Goal: Task Accomplishment & Management: Complete application form

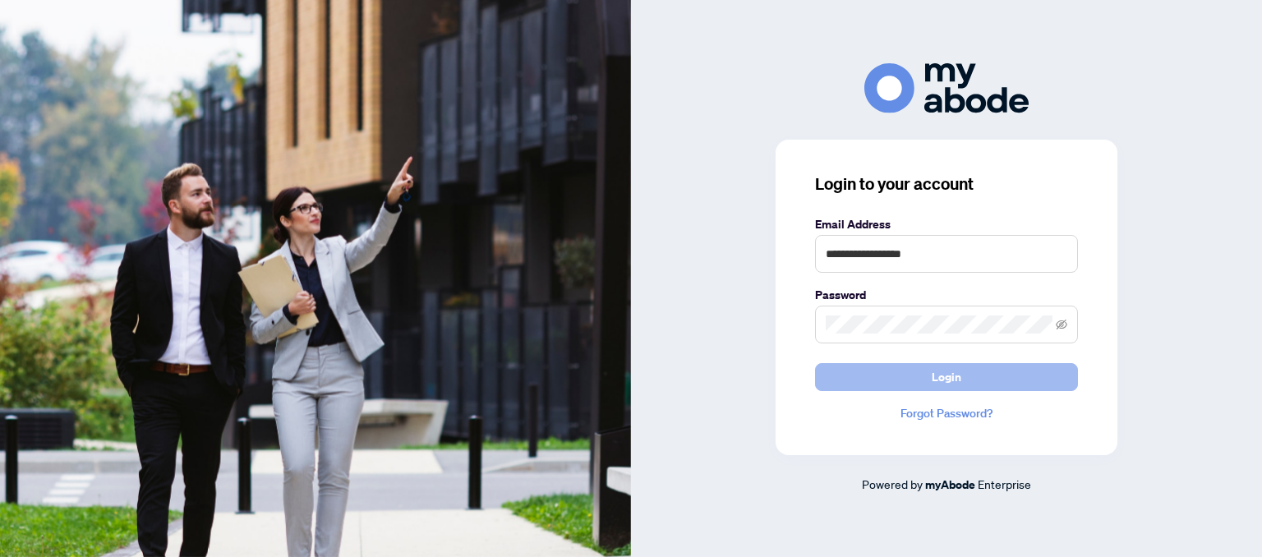
click at [1002, 386] on button "Login" at bounding box center [946, 377] width 263 height 28
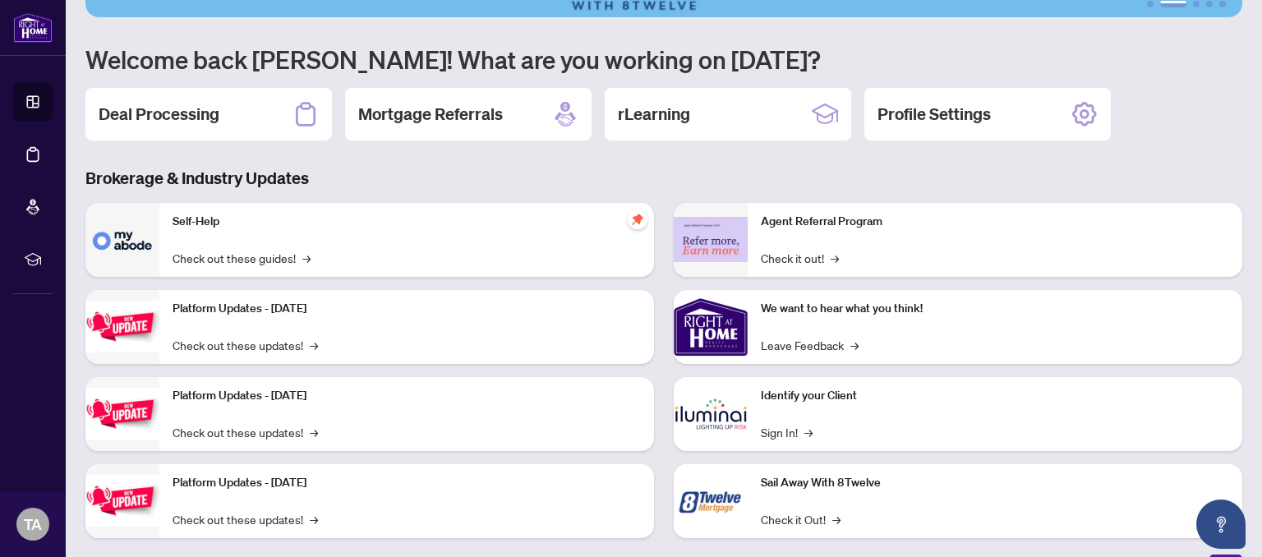
scroll to position [154, 0]
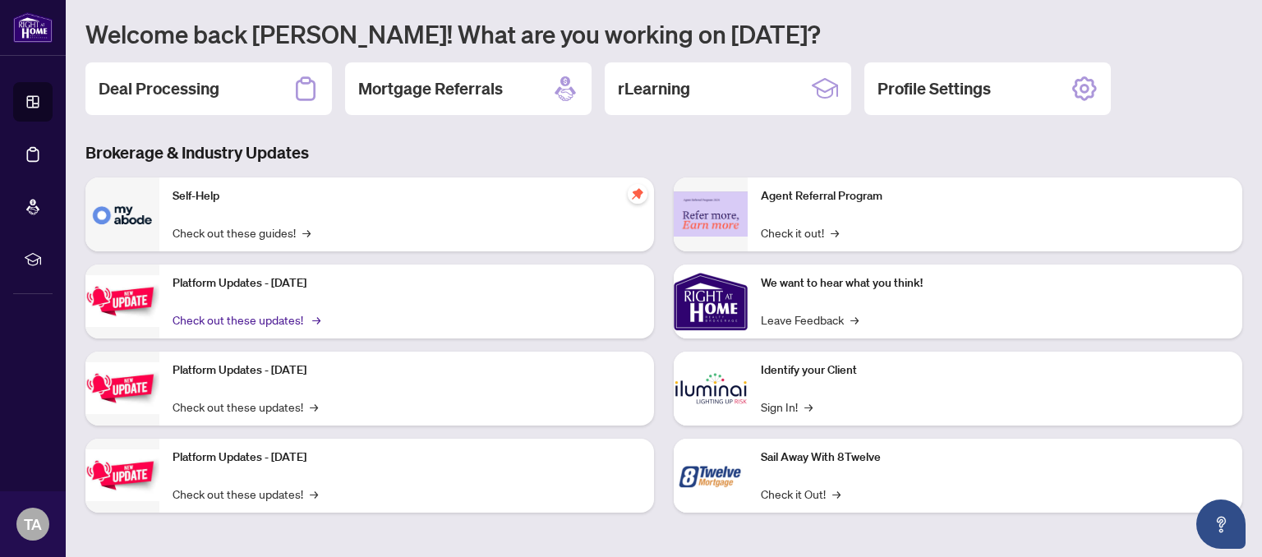
click at [281, 325] on link "Check out these updates! →" at bounding box center [244, 319] width 145 height 18
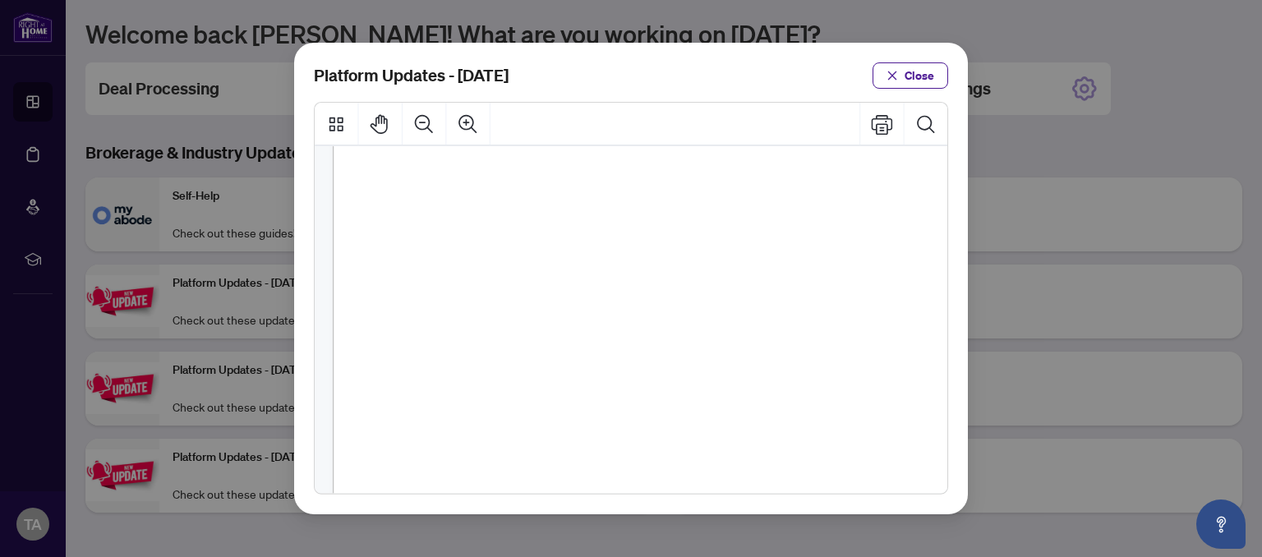
scroll to position [461, 0]
click at [1041, 215] on div "Platform Updates - July 21, 2025 Close" at bounding box center [631, 278] width 1262 height 557
click at [916, 80] on span "Close" at bounding box center [919, 75] width 30 height 26
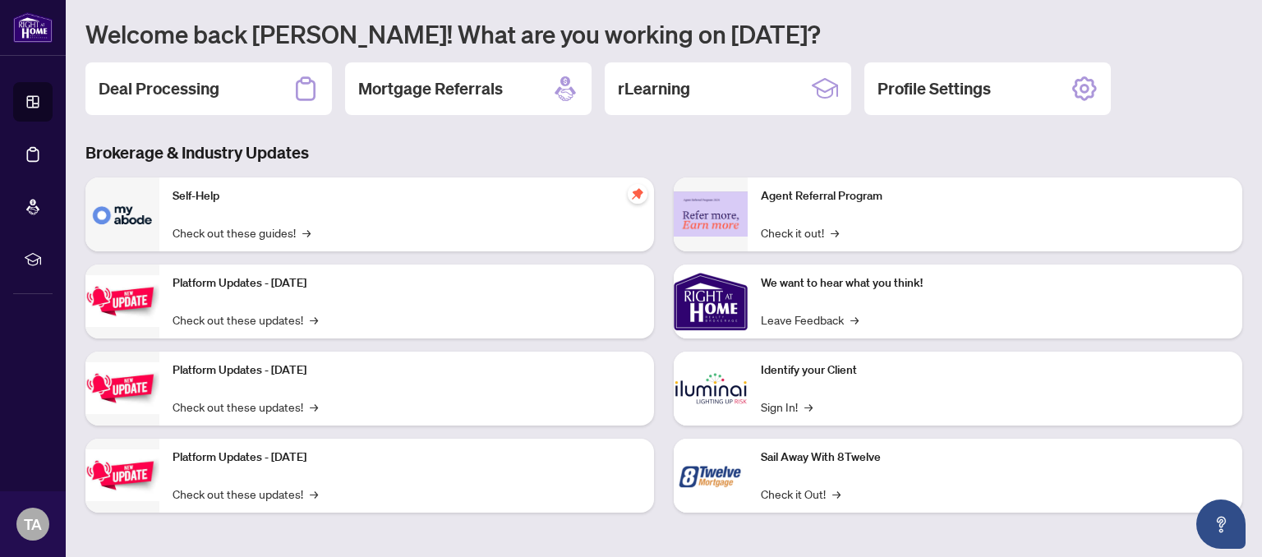
scroll to position [0, 0]
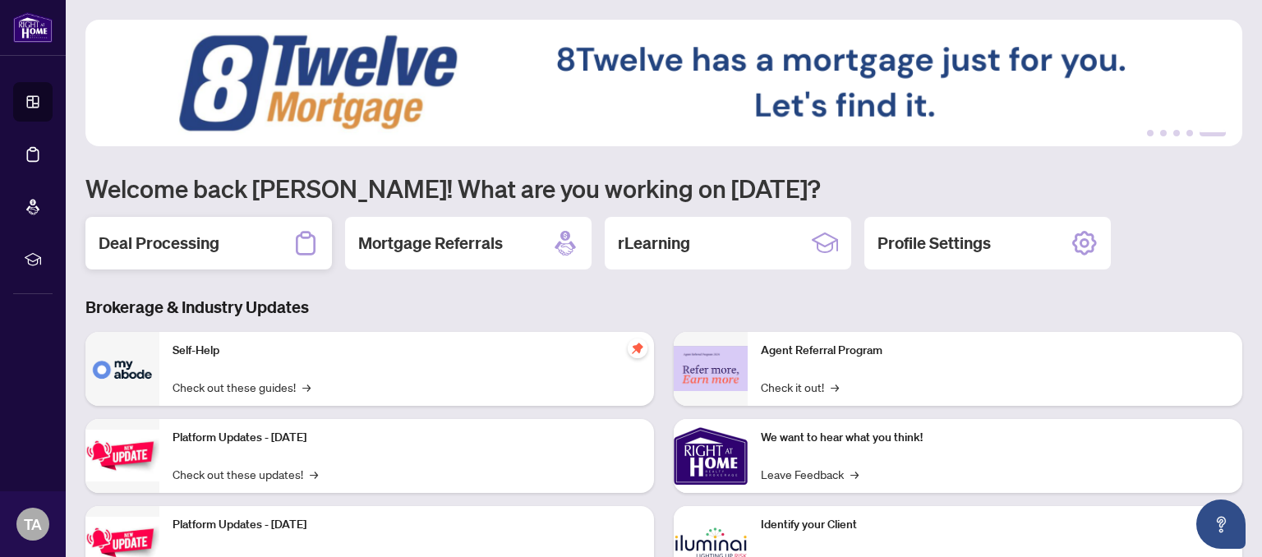
click at [251, 250] on div "Deal Processing" at bounding box center [208, 243] width 246 height 53
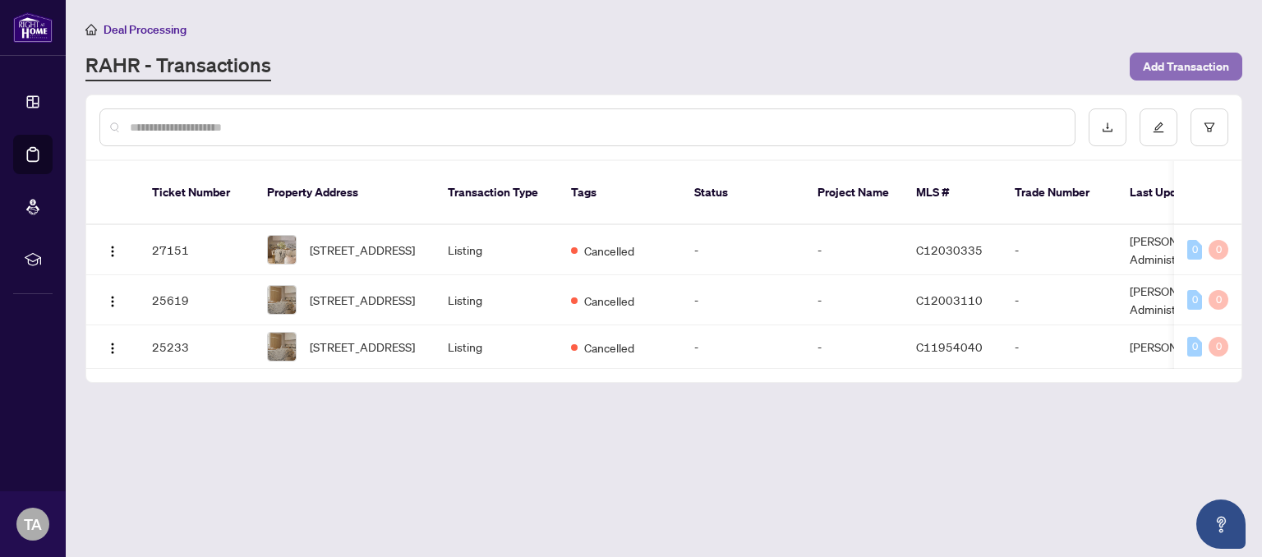
click at [1186, 61] on span "Add Transaction" at bounding box center [1186, 66] width 86 height 26
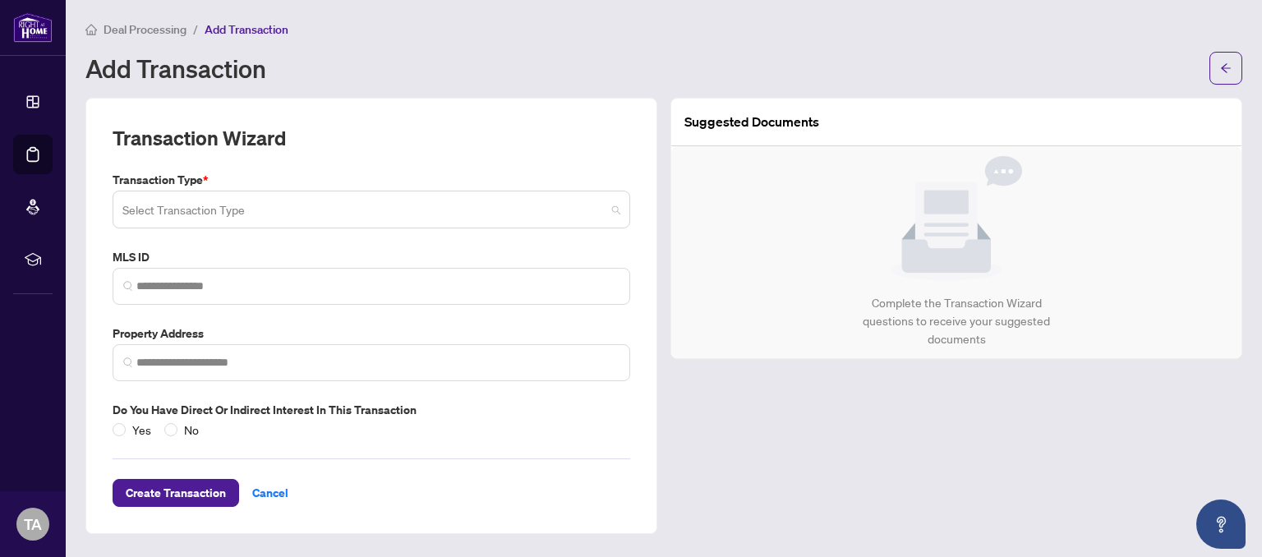
click at [614, 212] on span at bounding box center [371, 209] width 498 height 31
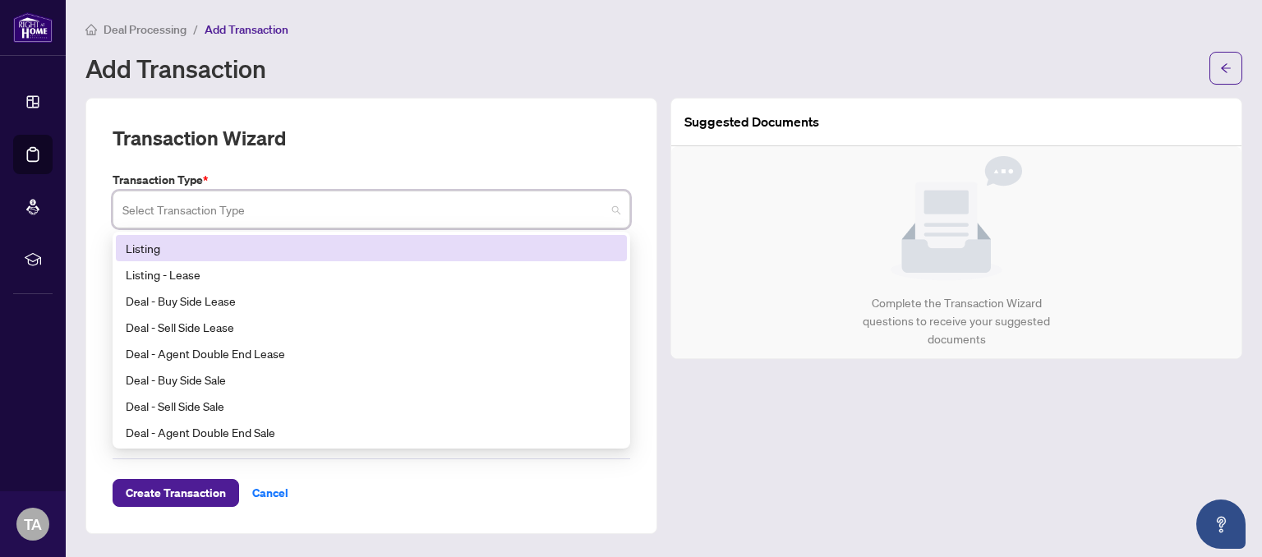
click at [294, 246] on div "Listing" at bounding box center [371, 248] width 491 height 18
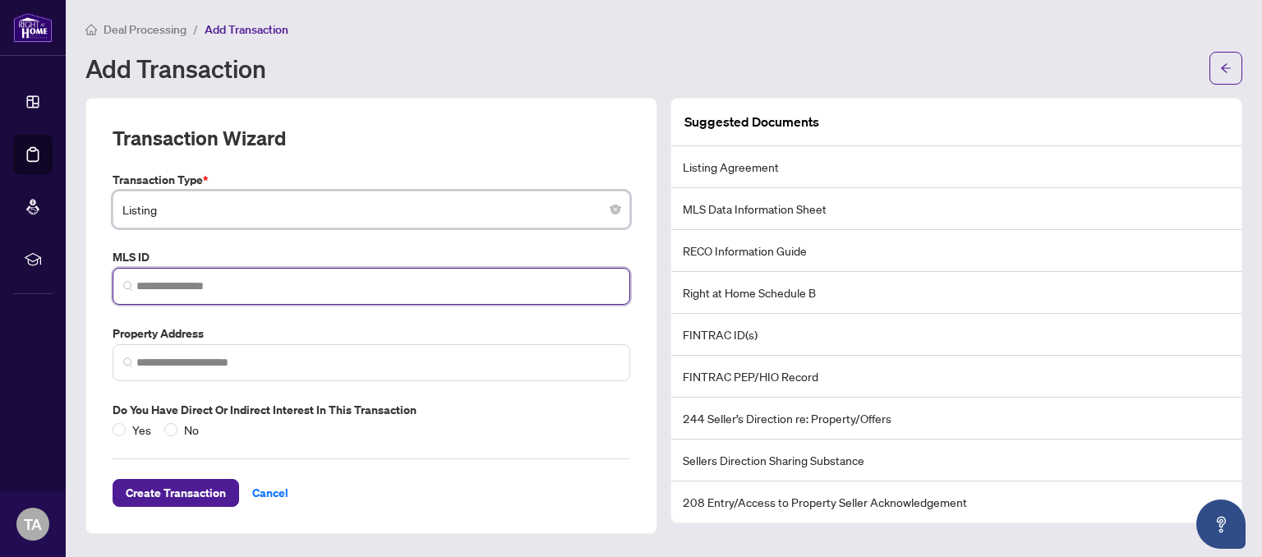
click at [349, 281] on input "search" at bounding box center [377, 286] width 483 height 17
click at [196, 286] on input "search" at bounding box center [377, 286] width 483 height 17
paste input "*********"
type input "*********"
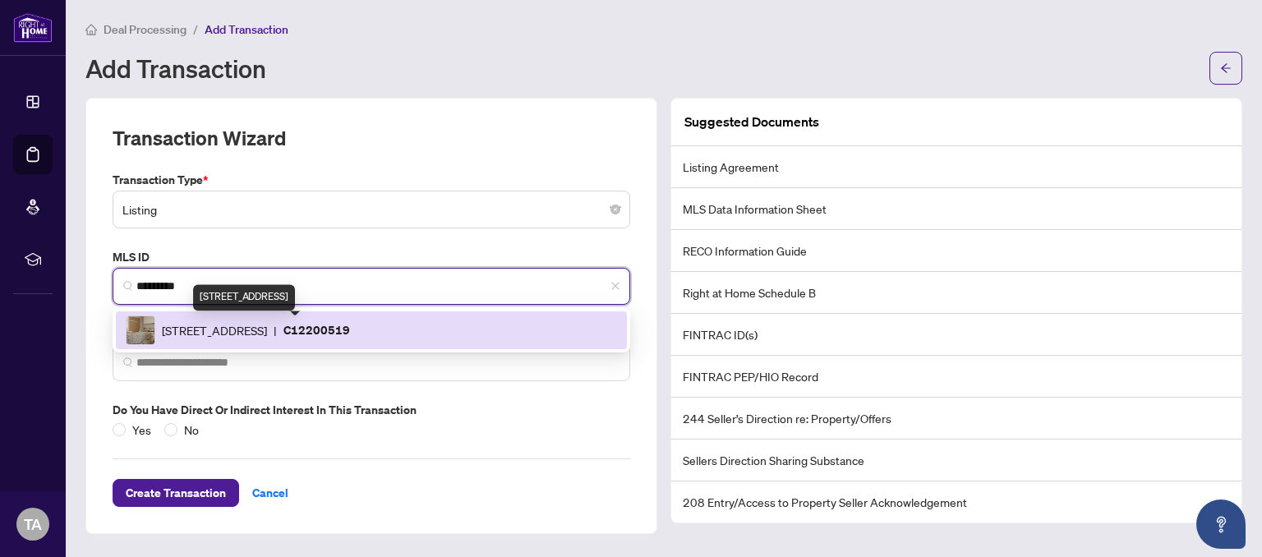
click at [267, 330] on span "[STREET_ADDRESS]" at bounding box center [214, 330] width 105 height 18
type input "**********"
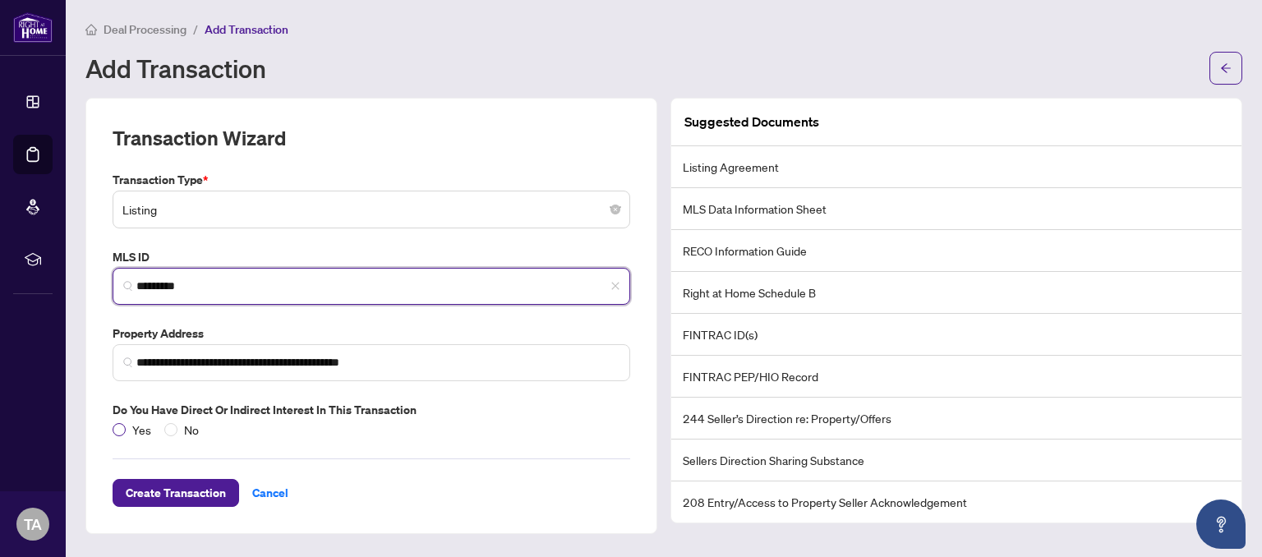
type input "*********"
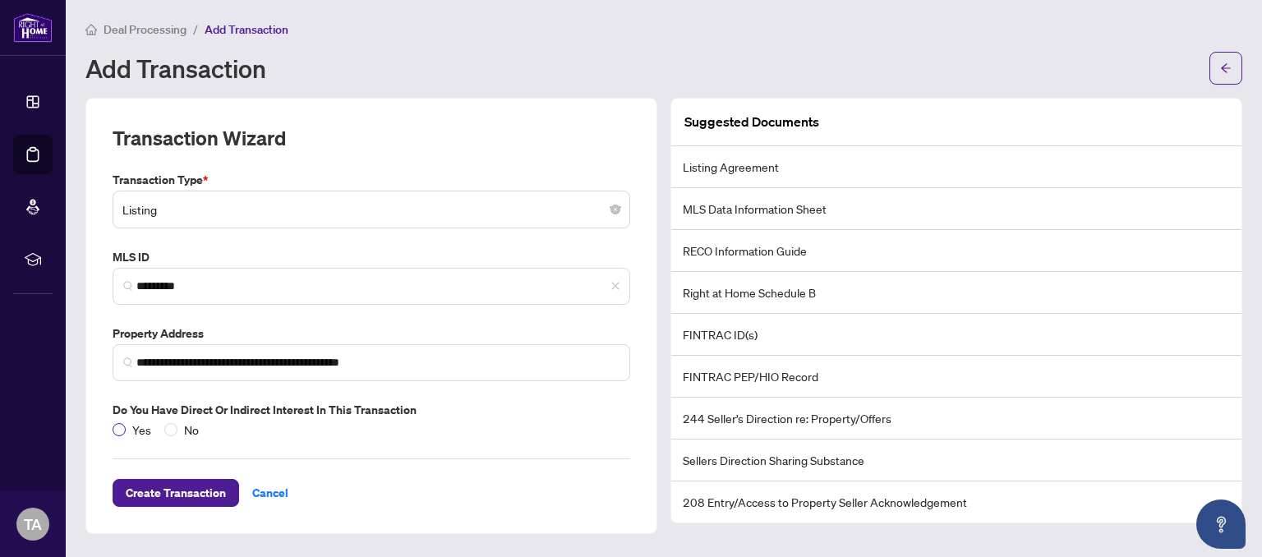
click at [119, 421] on label "Yes" at bounding box center [135, 430] width 45 height 18
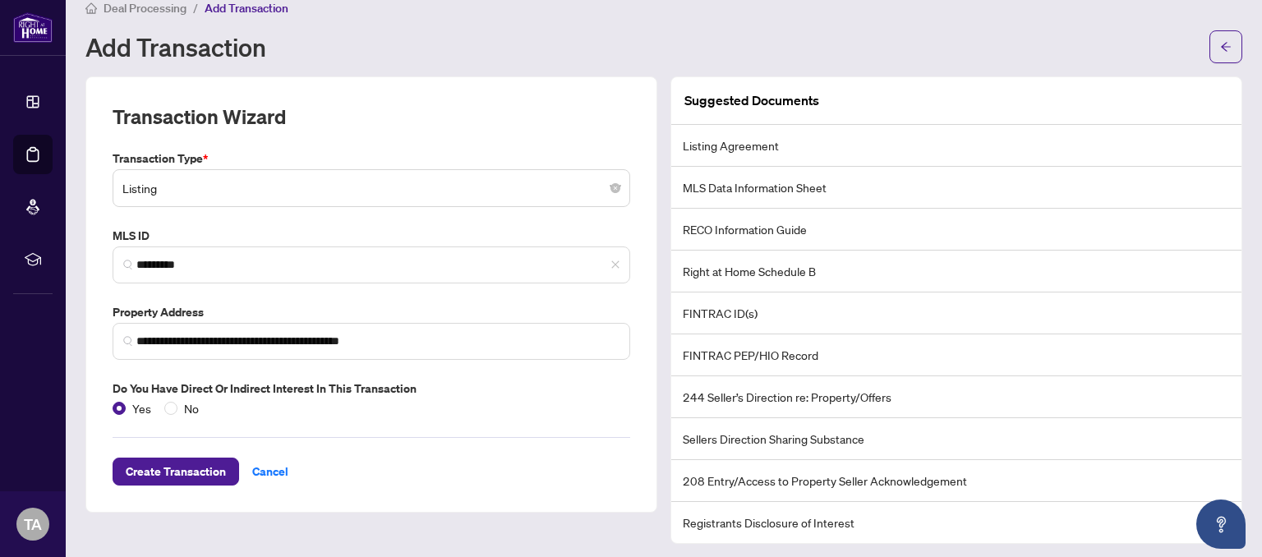
scroll to position [25, 0]
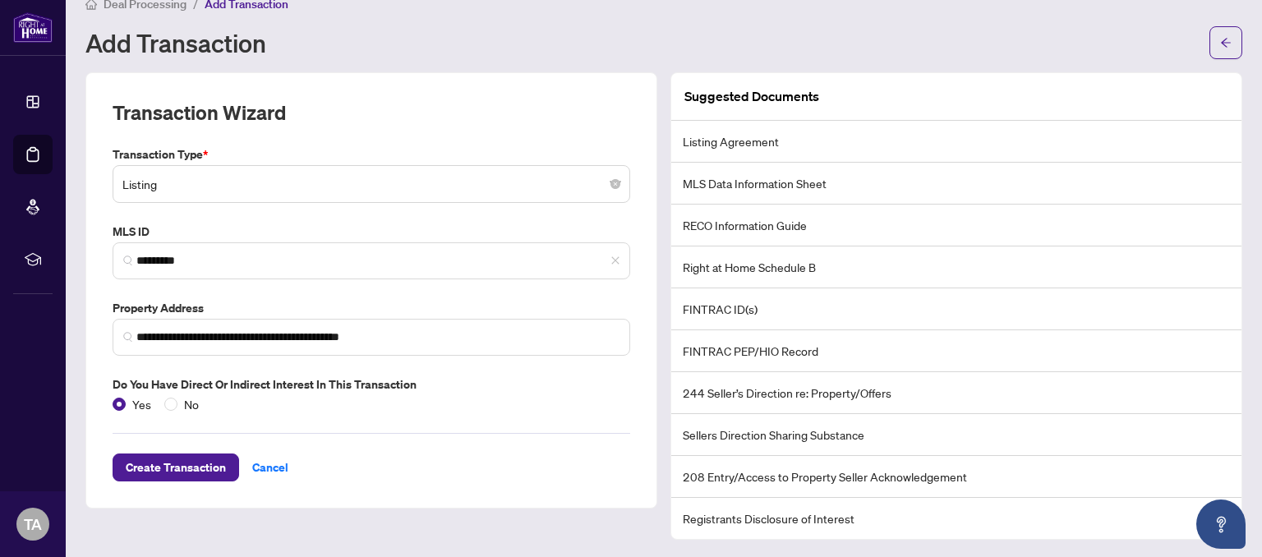
click at [146, 479] on div "**********" at bounding box center [371, 290] width 572 height 436
click at [158, 468] on span "Create Transaction" at bounding box center [176, 467] width 100 height 26
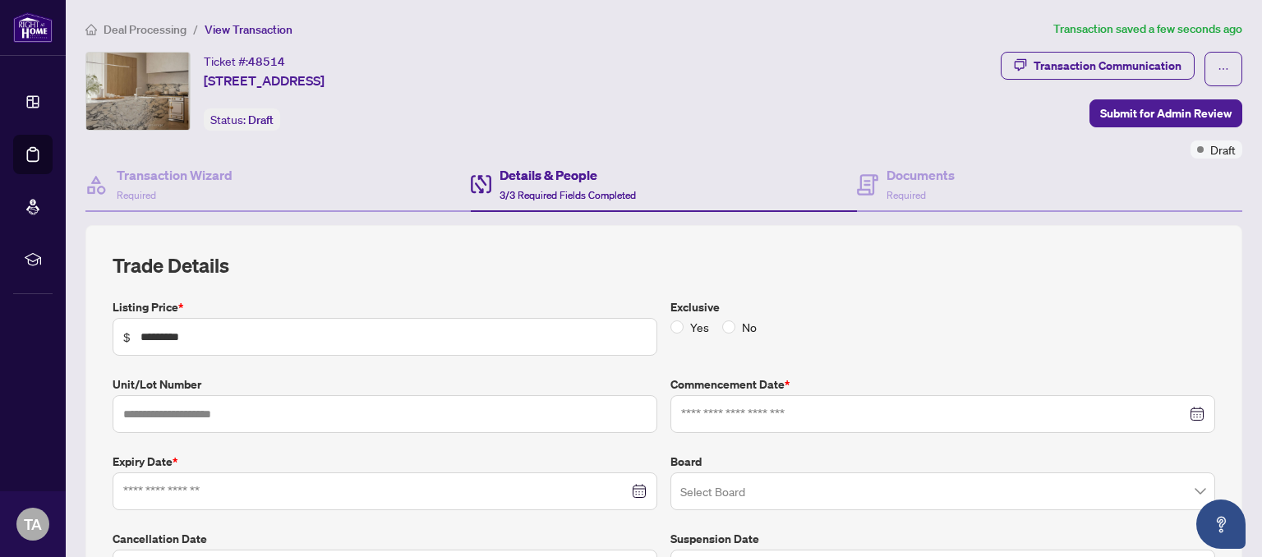
type input "**********"
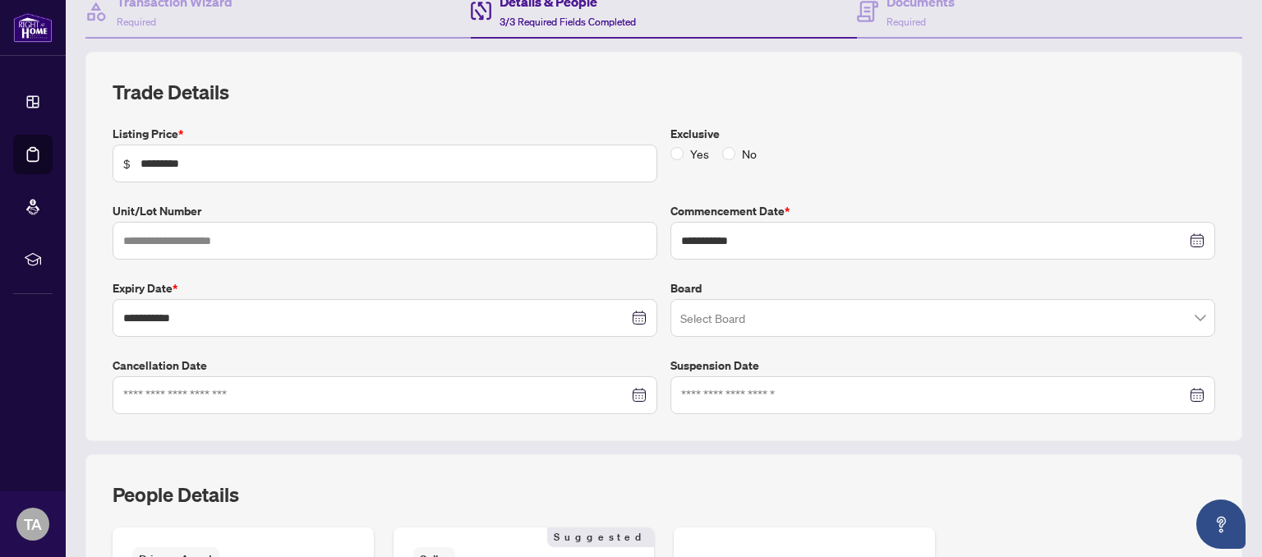
scroll to position [347, 0]
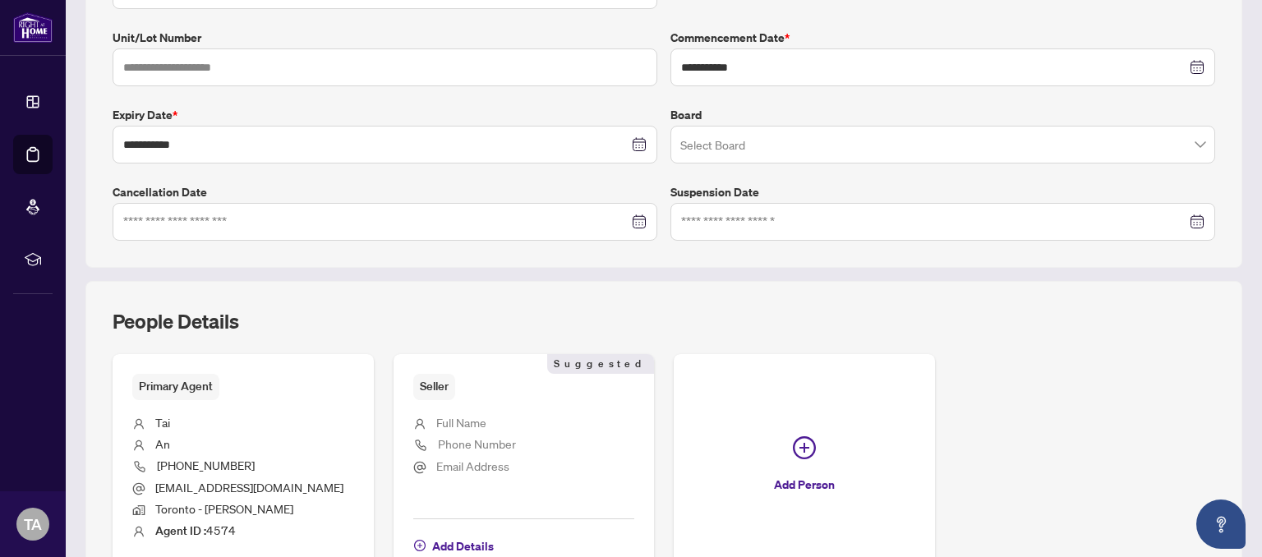
click at [637, 219] on div at bounding box center [384, 222] width 523 height 18
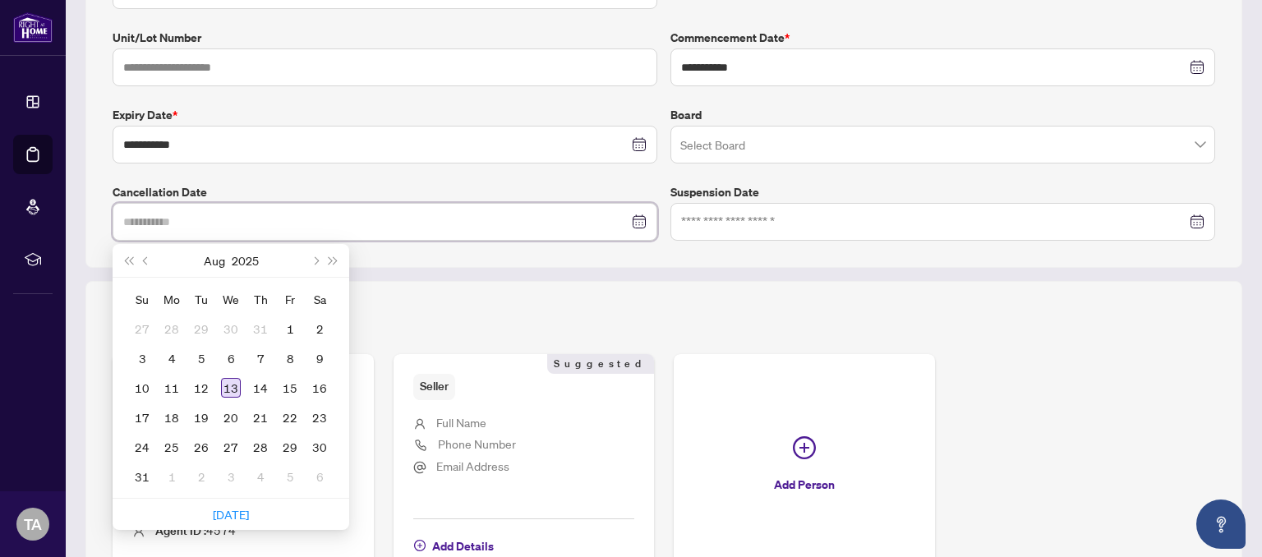
type input "**********"
click at [232, 382] on div "13" at bounding box center [231, 388] width 20 height 20
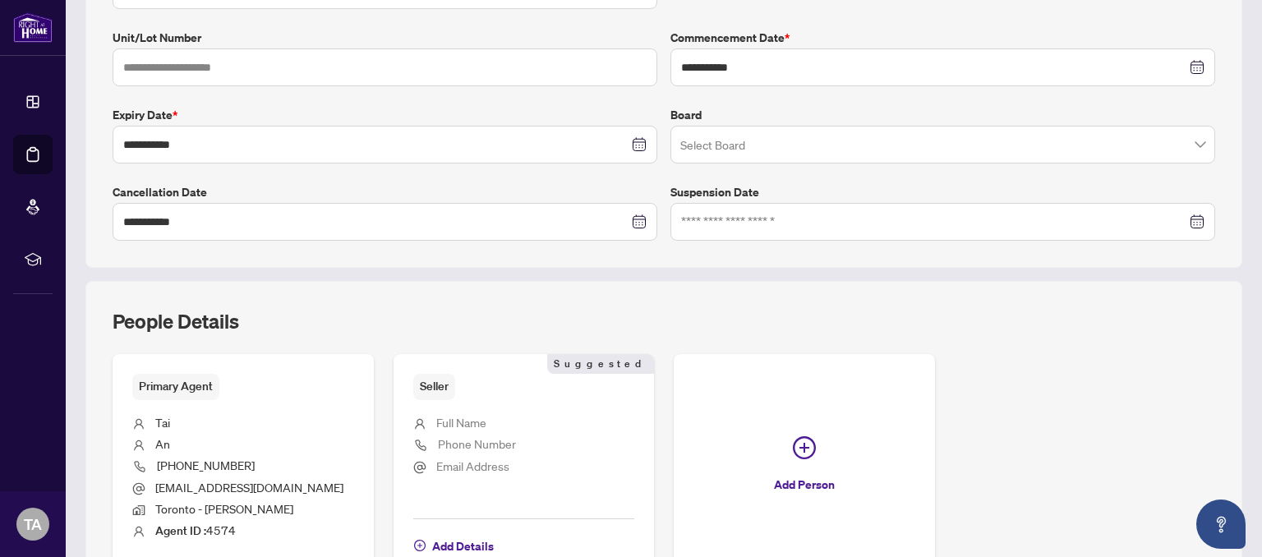
click at [578, 255] on div "**********" at bounding box center [663, 72] width 1156 height 389
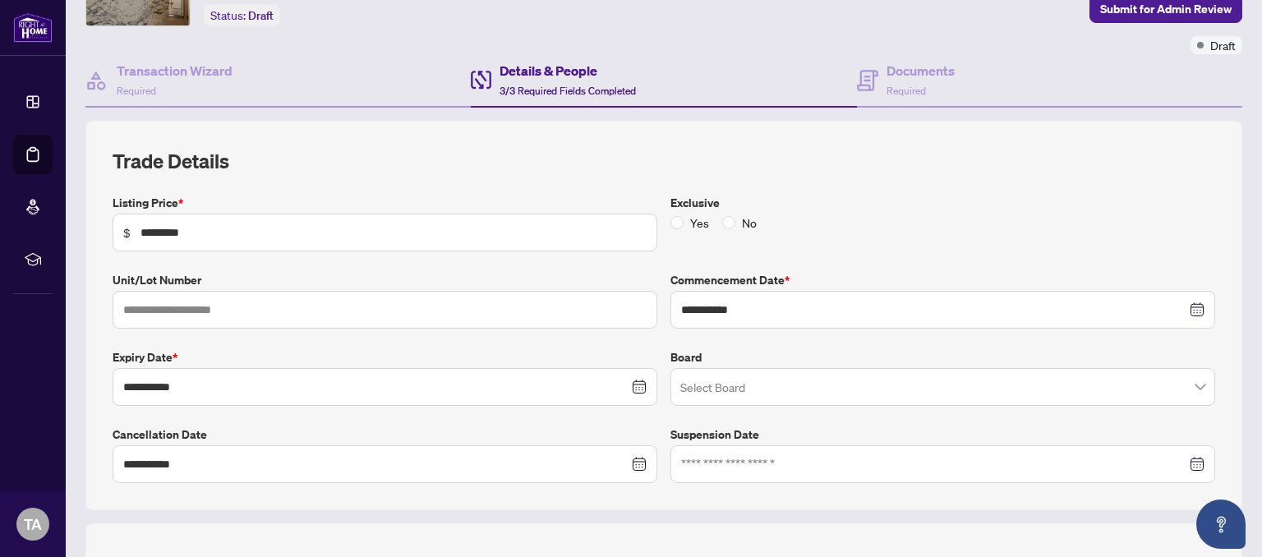
scroll to position [86, 0]
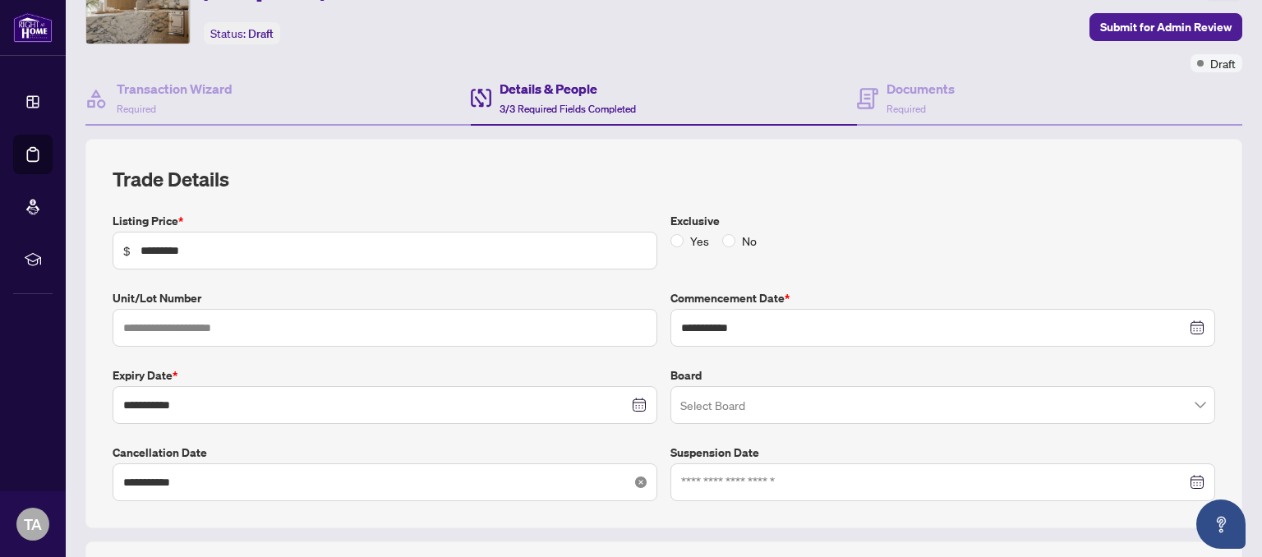
click at [642, 481] on icon "close-circle" at bounding box center [640, 481] width 11 height 11
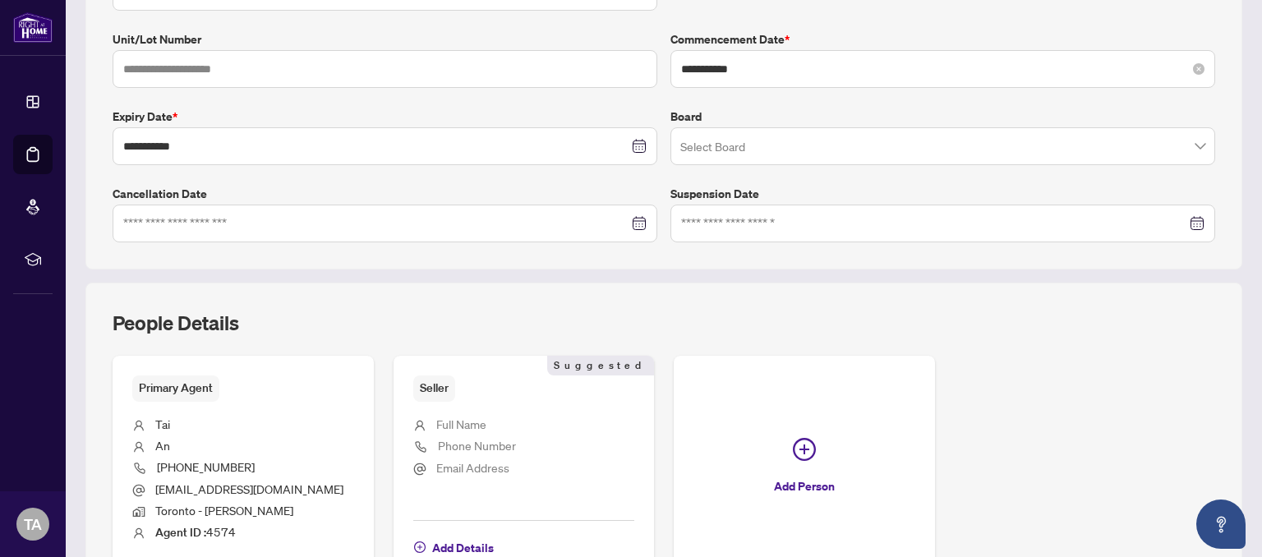
scroll to position [347, 0]
click at [989, 143] on input "search" at bounding box center [935, 147] width 510 height 36
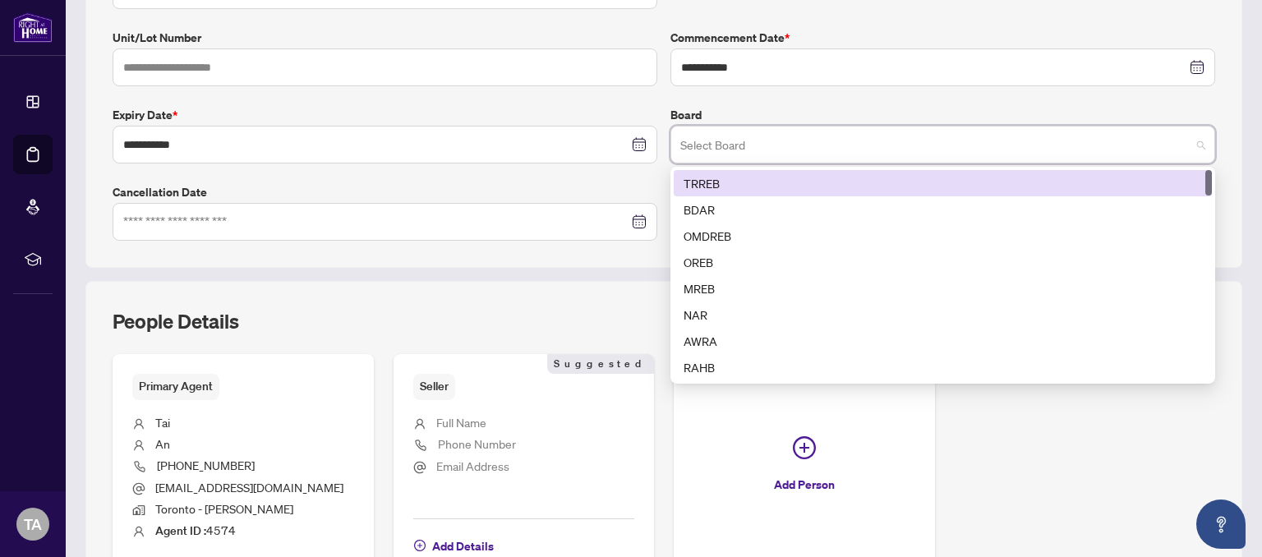
click at [724, 181] on div "TRREB" at bounding box center [942, 183] width 518 height 18
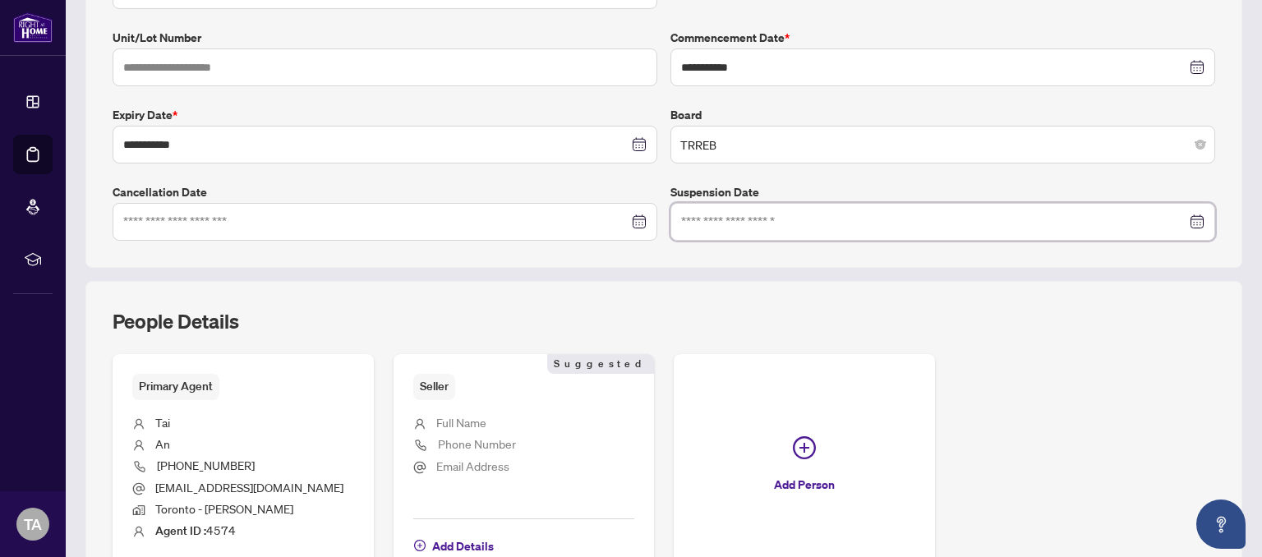
click at [813, 219] on input at bounding box center [933, 222] width 505 height 18
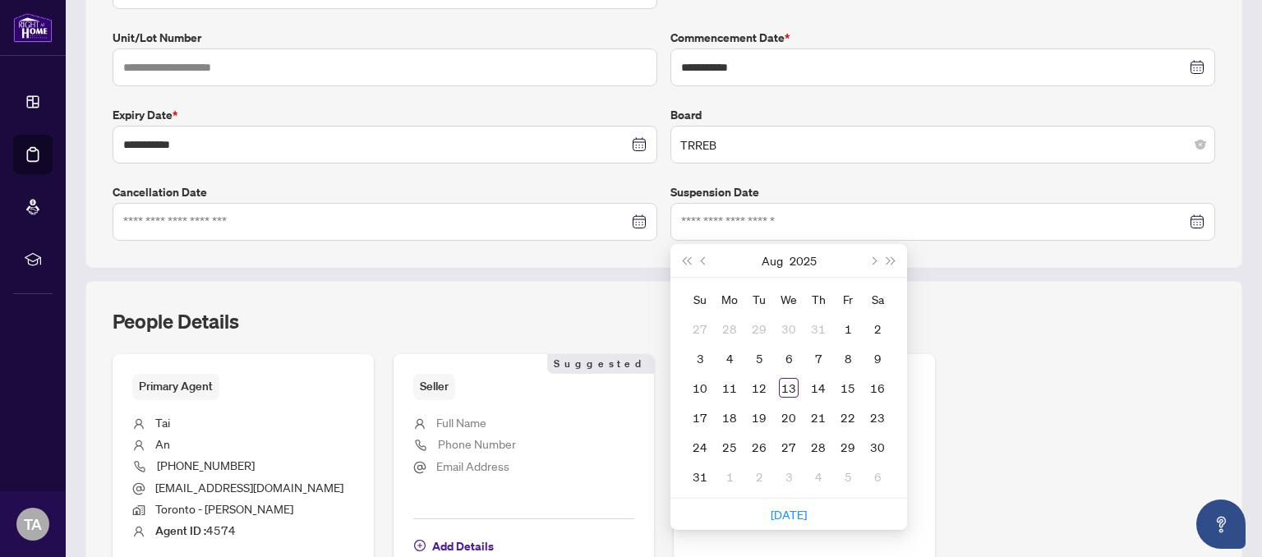
click at [977, 256] on div "**********" at bounding box center [663, 72] width 1156 height 389
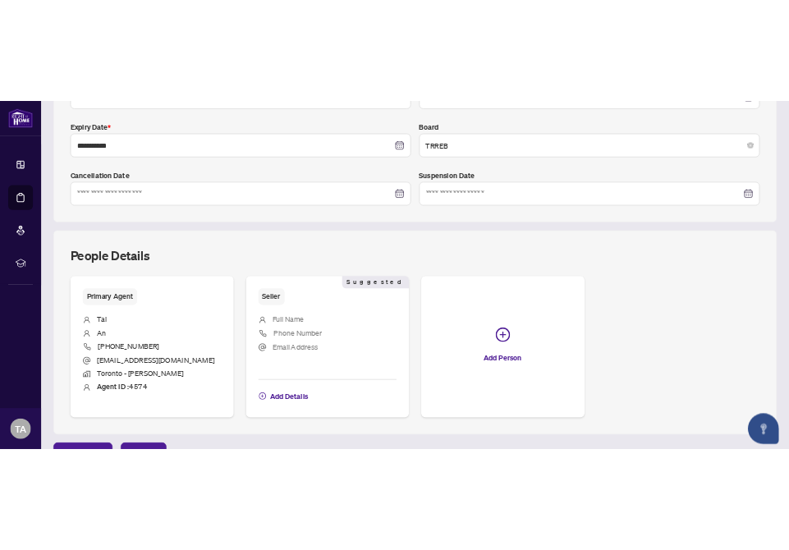
scroll to position [510, 0]
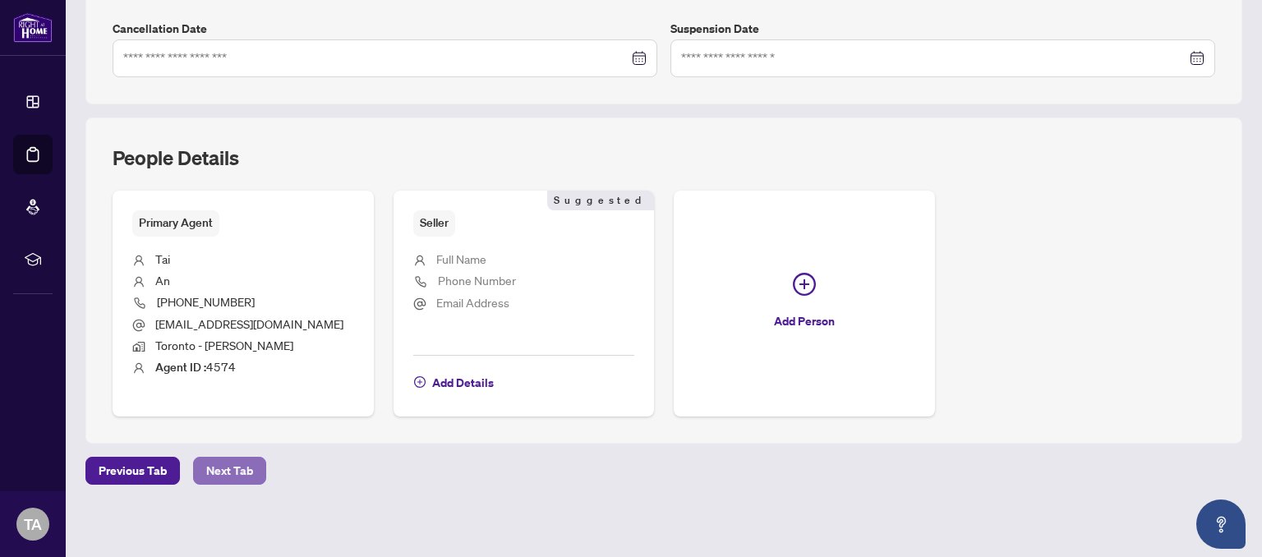
click at [219, 471] on span "Next Tab" at bounding box center [229, 470] width 47 height 26
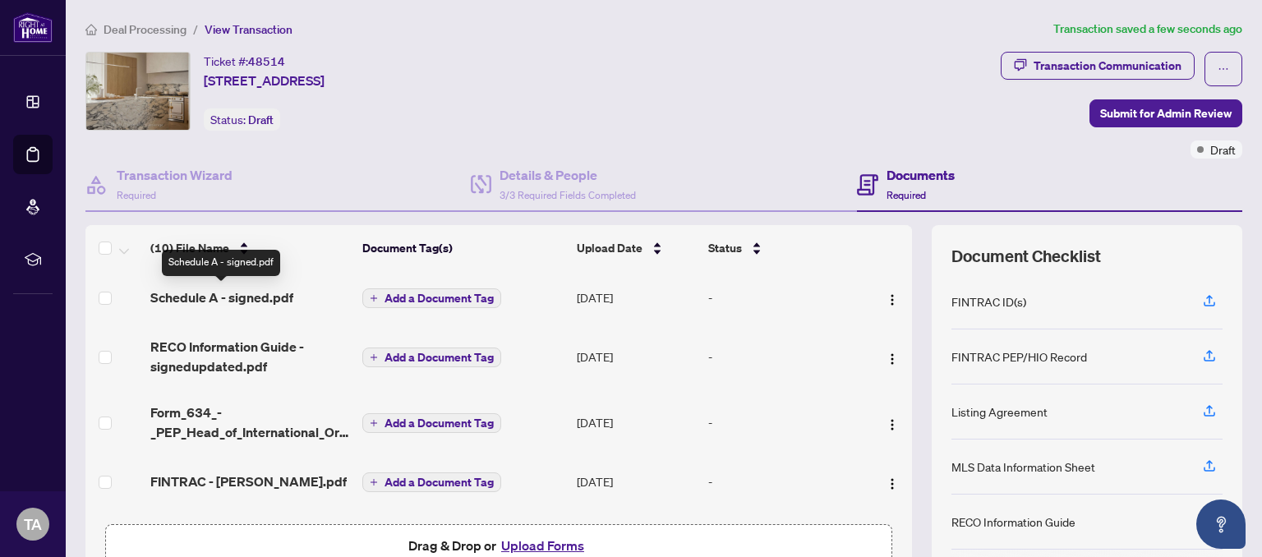
click at [190, 295] on span "Schedule A - signed.pdf" at bounding box center [221, 297] width 143 height 20
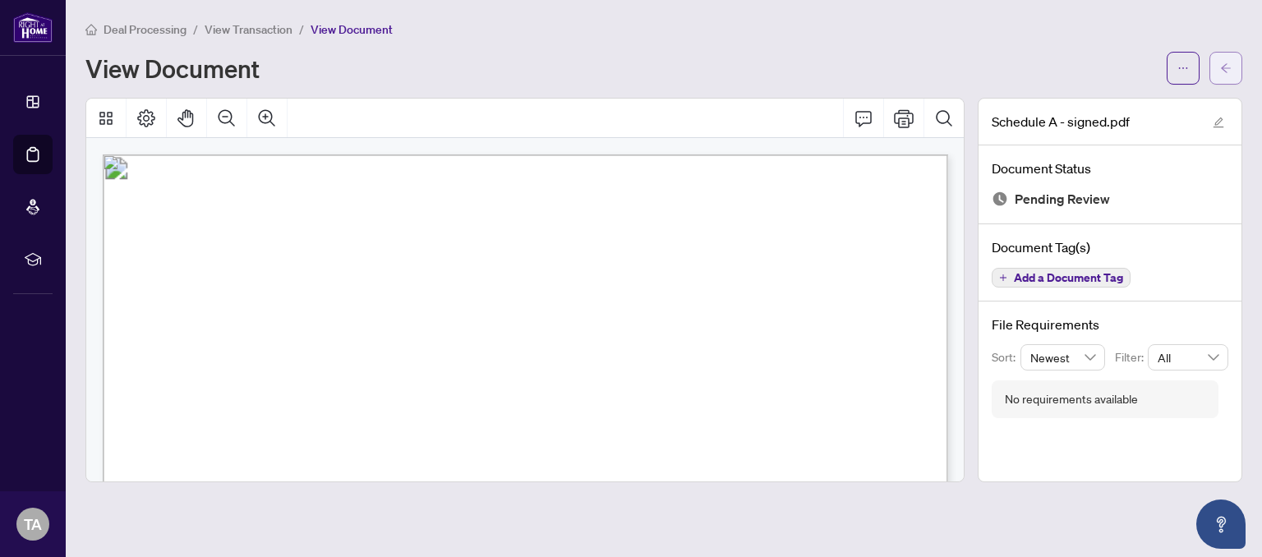
click at [1225, 68] on icon "arrow-left" at bounding box center [1225, 67] width 11 height 11
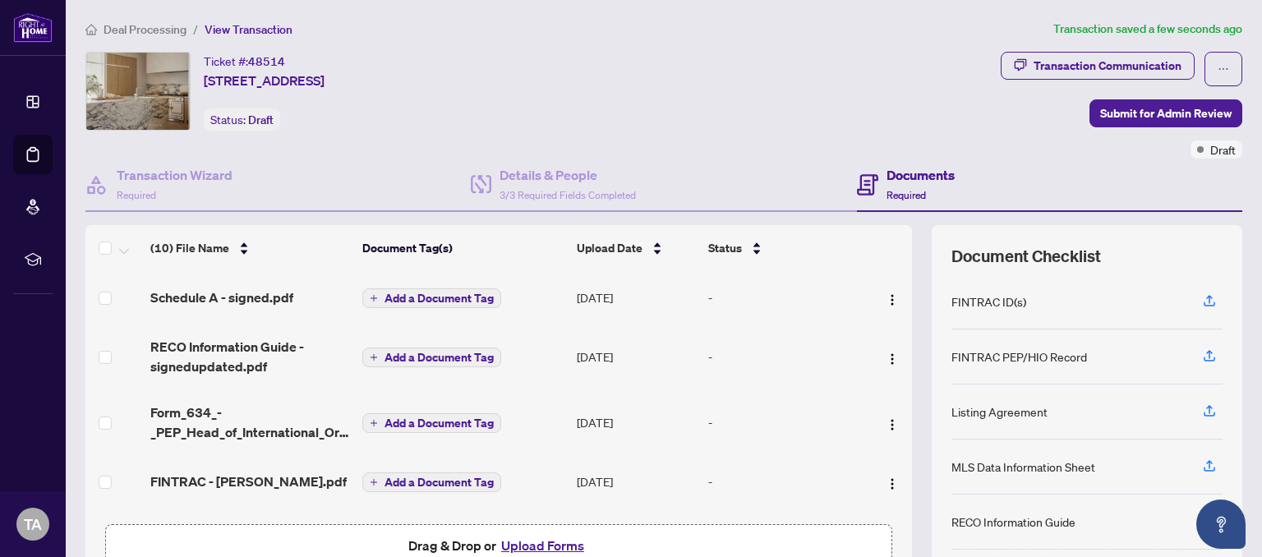
click at [428, 293] on span "Add a Document Tag" at bounding box center [438, 297] width 109 height 11
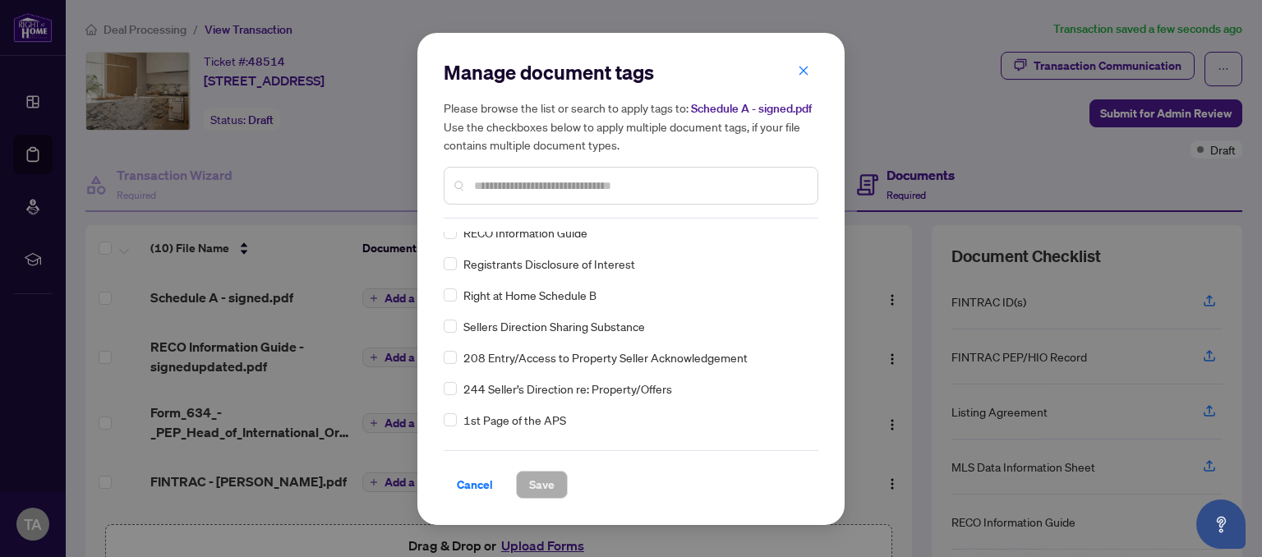
scroll to position [347, 0]
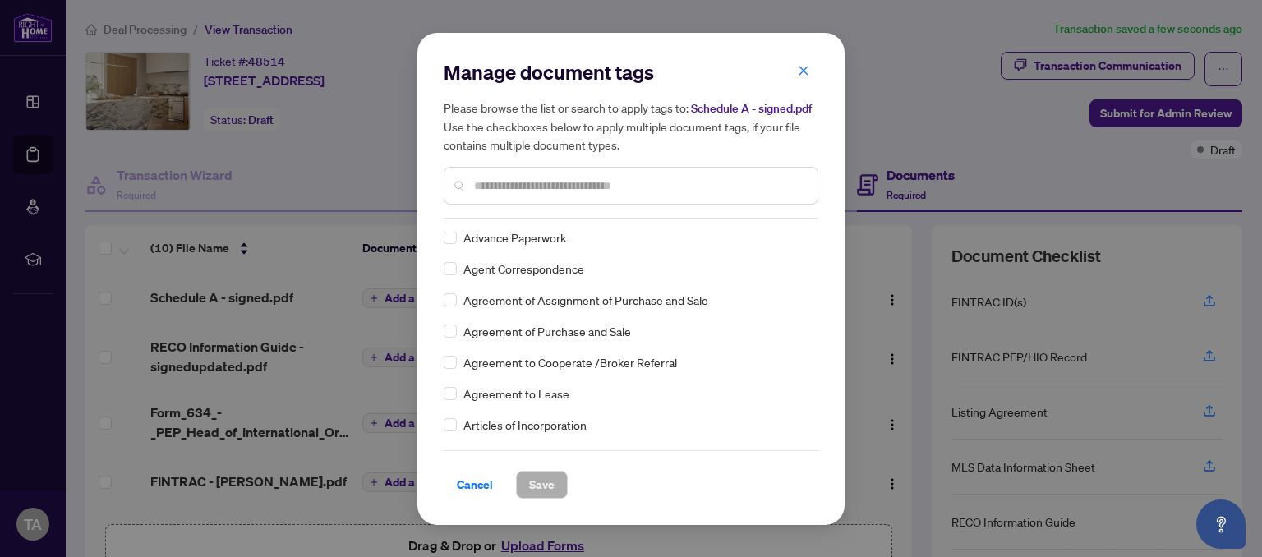
click at [625, 181] on input "text" at bounding box center [639, 186] width 330 height 18
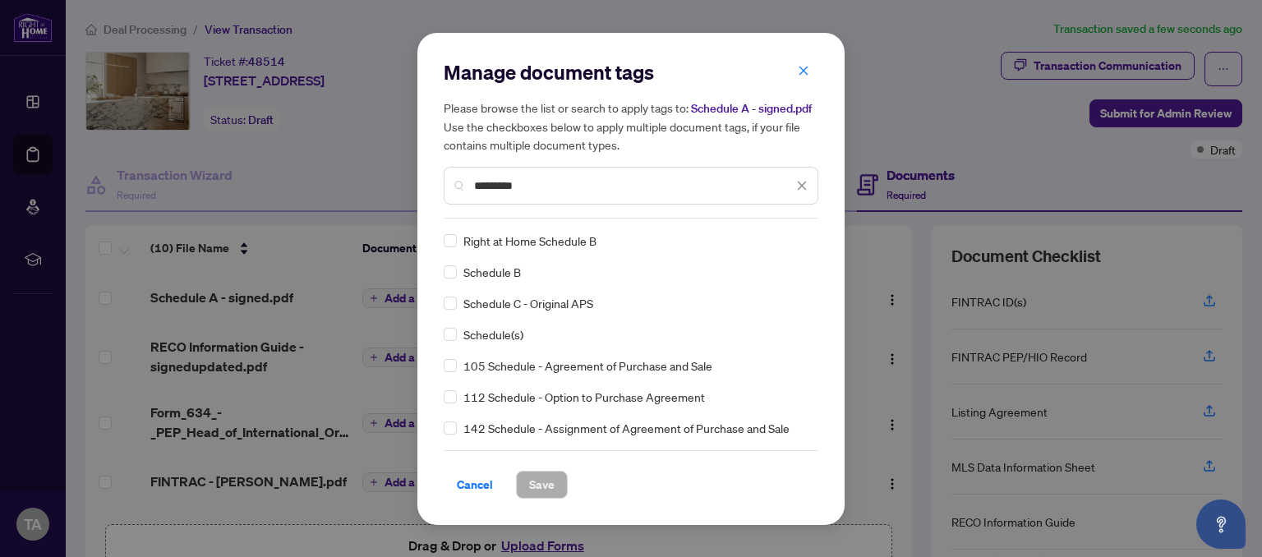
scroll to position [0, 0]
type input "********"
click at [508, 330] on span "Schedule(s)" at bounding box center [493, 334] width 60 height 18
click at [544, 485] on span "Save" at bounding box center [541, 484] width 25 height 26
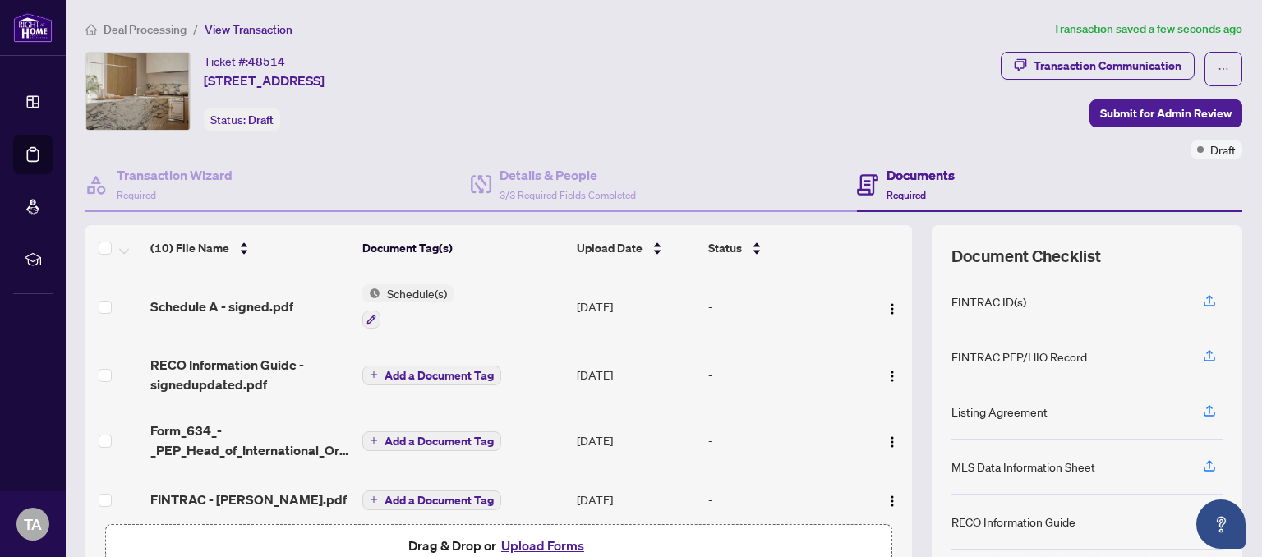
click at [453, 370] on span "Add a Document Tag" at bounding box center [438, 375] width 109 height 11
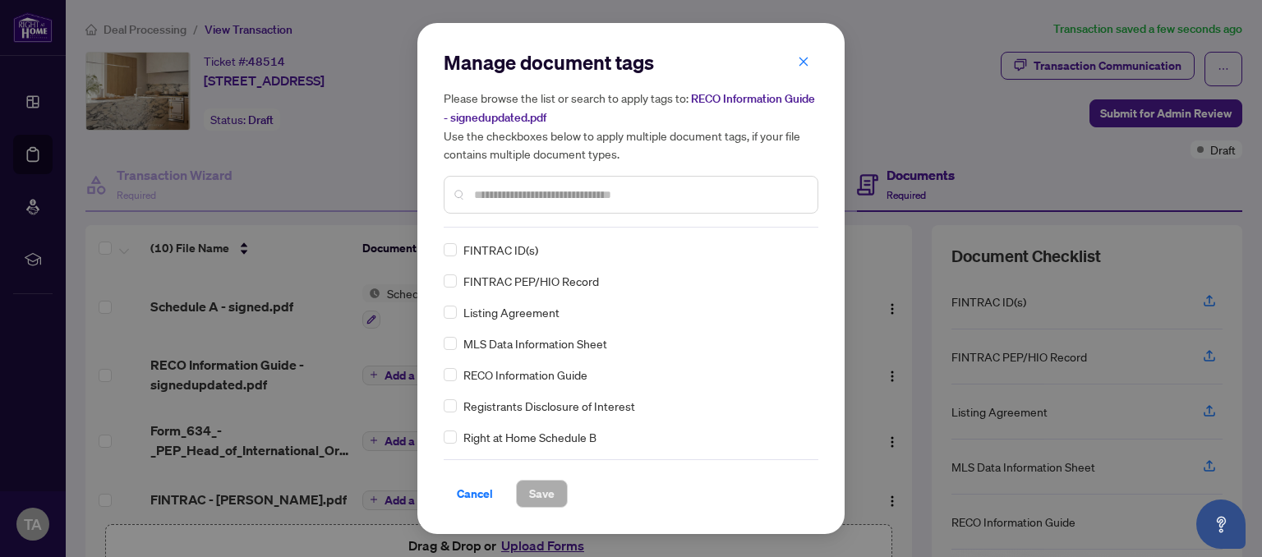
click at [545, 230] on div "Manage document tags Please browse the list or search to apply tags to: RECO In…" at bounding box center [631, 278] width 375 height 458
click at [599, 186] on input "text" at bounding box center [639, 195] width 330 height 18
type input "****"
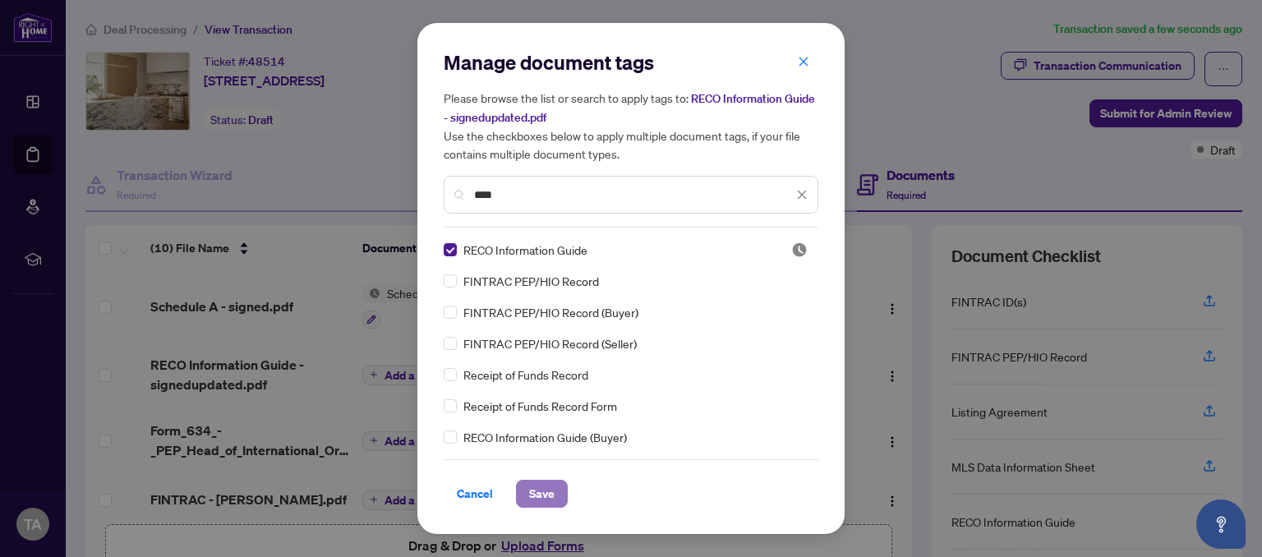
click at [542, 496] on span "Save" at bounding box center [541, 493] width 25 height 26
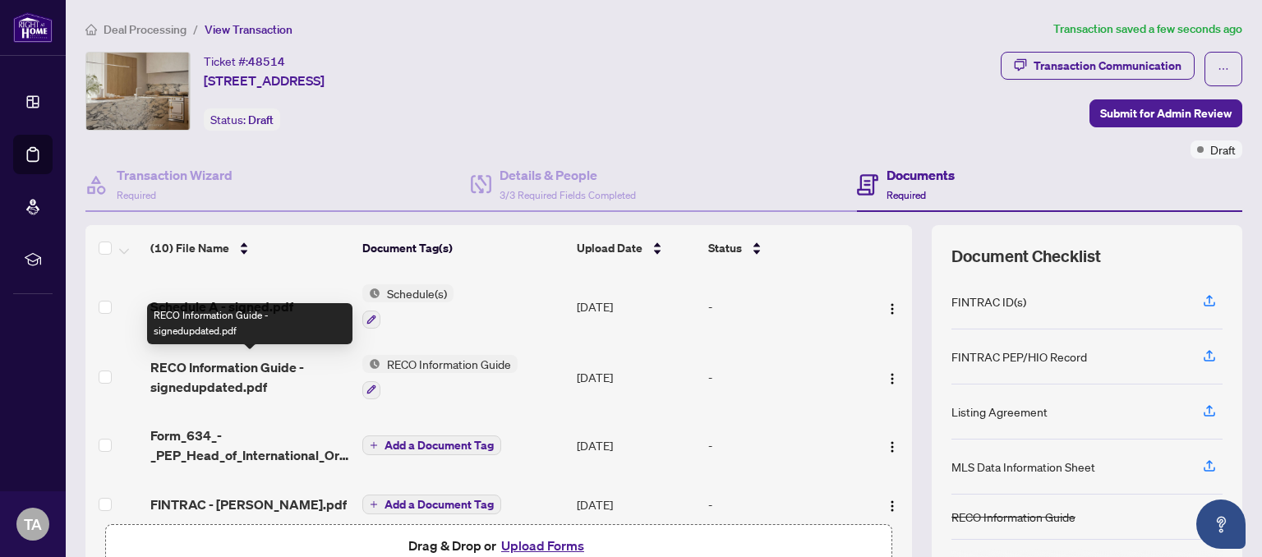
click at [232, 362] on span "RECO Information Guide - signedupdated.pdf" at bounding box center [250, 376] width 200 height 39
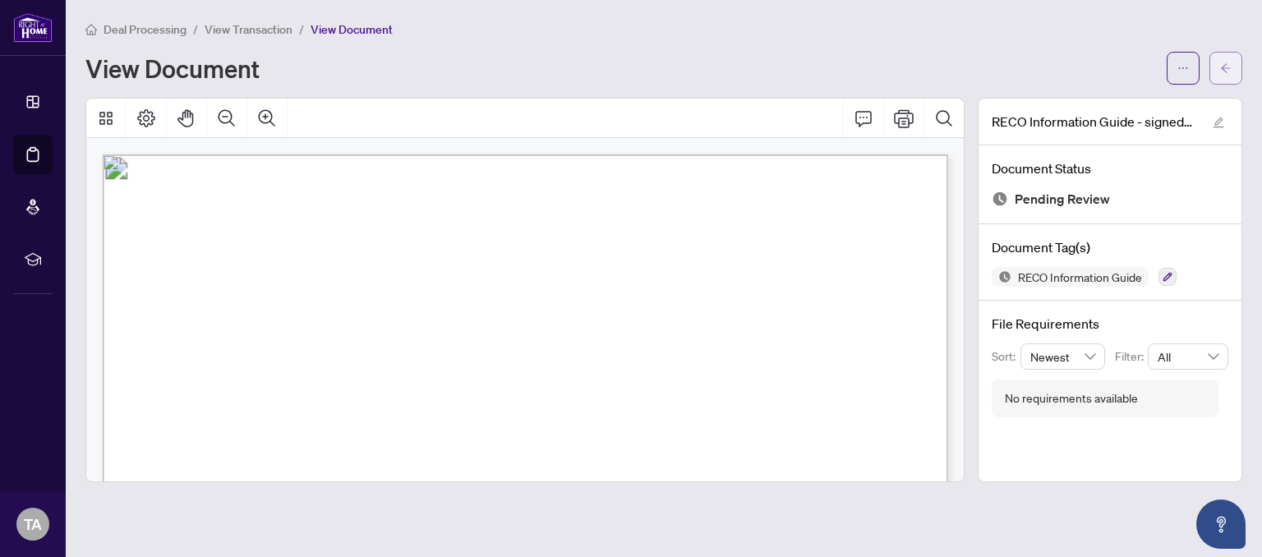
click at [1232, 69] on button "button" at bounding box center [1225, 68] width 33 height 33
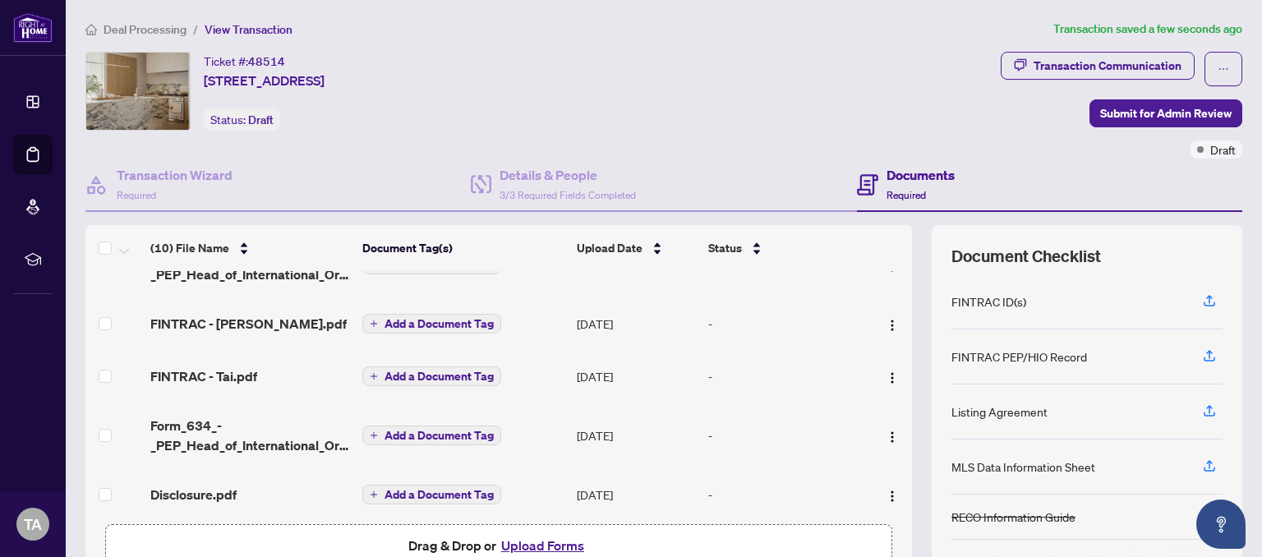
scroll to position [90, 0]
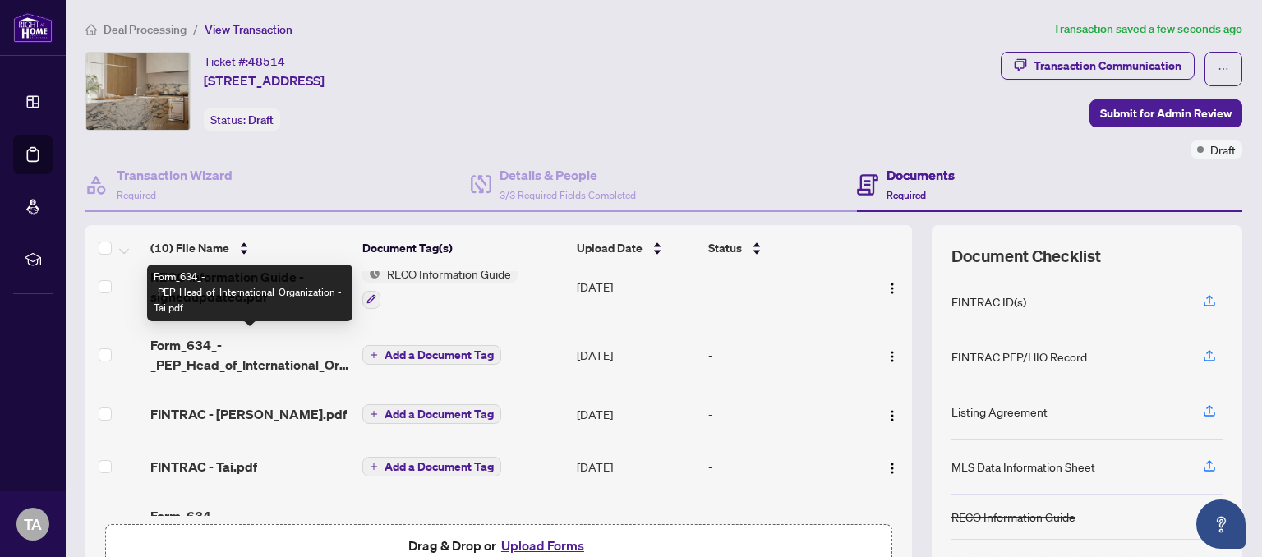
click at [235, 360] on span "Form_634_-_PEP_Head_of_International_Organization - Tai.pdf" at bounding box center [250, 354] width 200 height 39
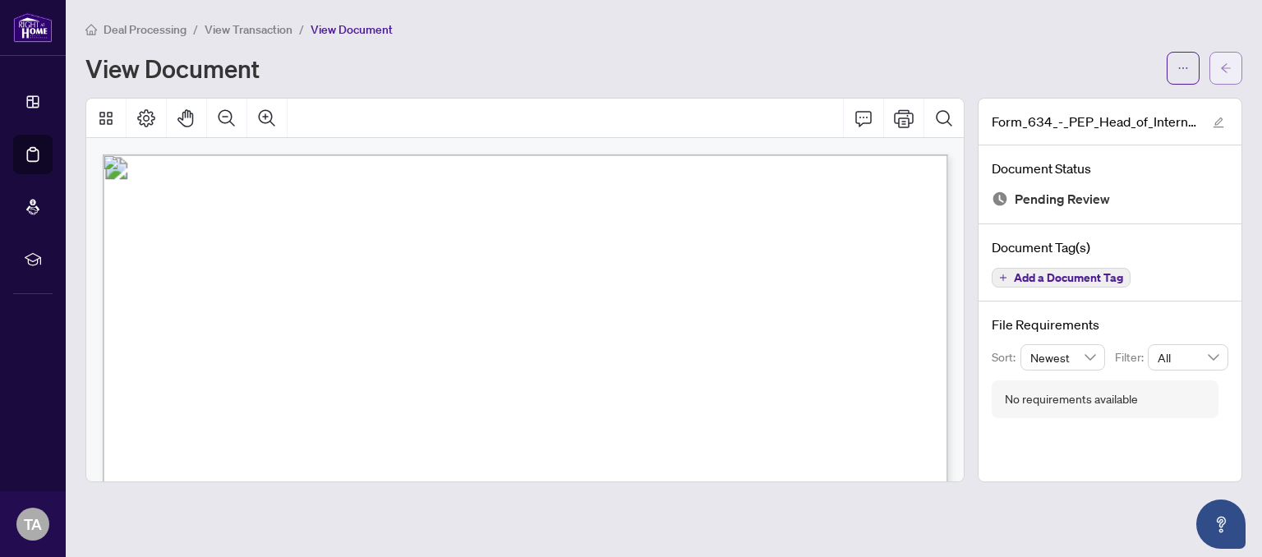
click at [1234, 66] on button "button" at bounding box center [1225, 68] width 33 height 33
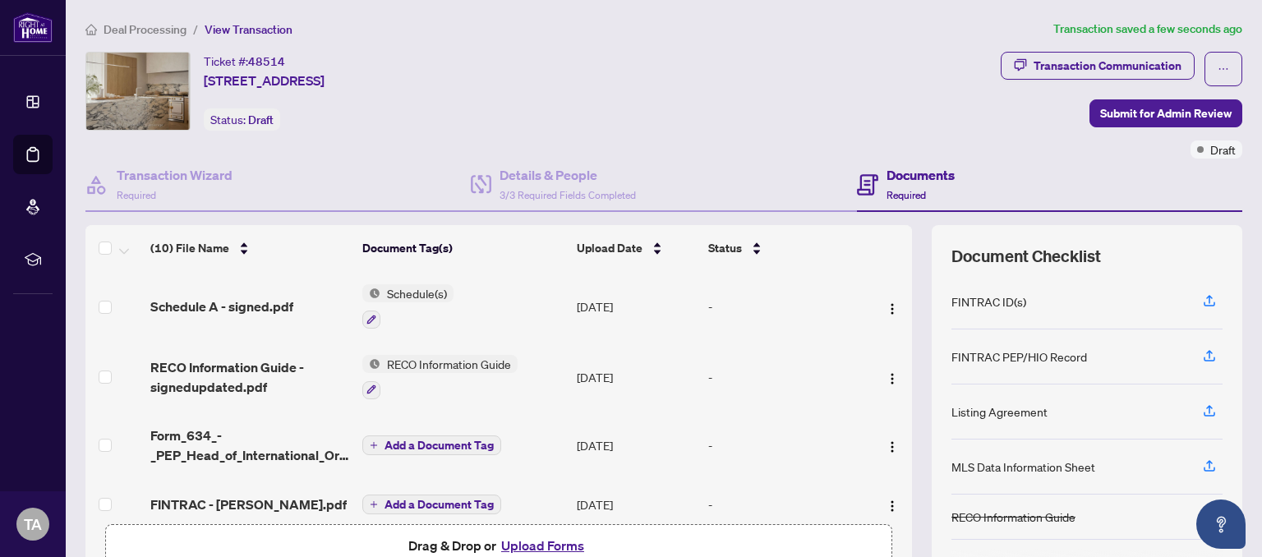
click at [474, 446] on span "Add a Document Tag" at bounding box center [438, 444] width 109 height 11
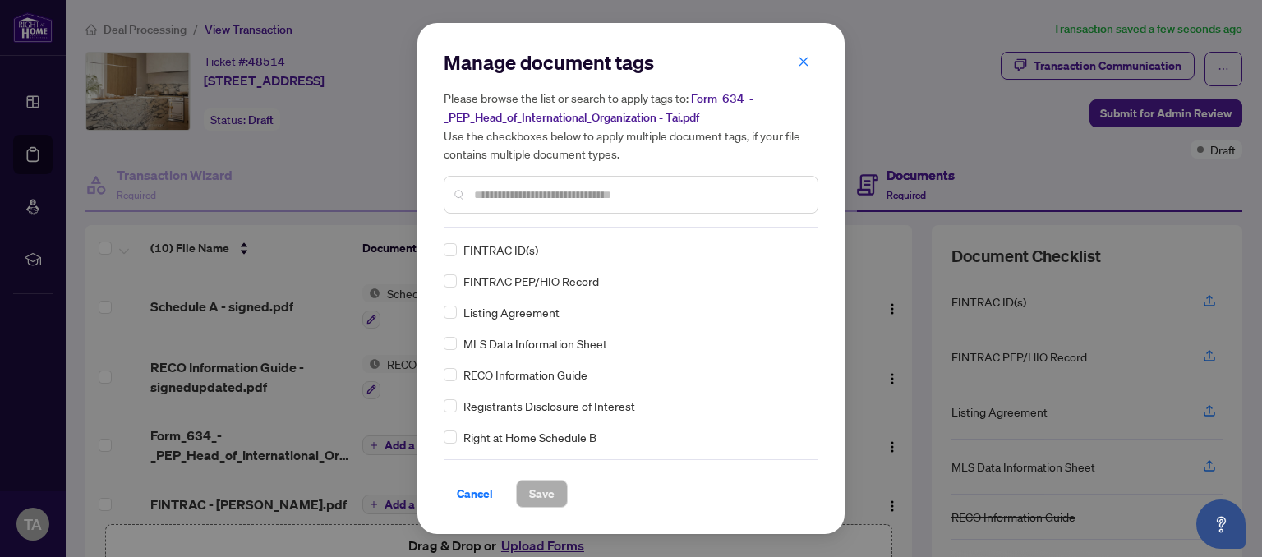
click at [664, 195] on input "text" at bounding box center [639, 195] width 330 height 18
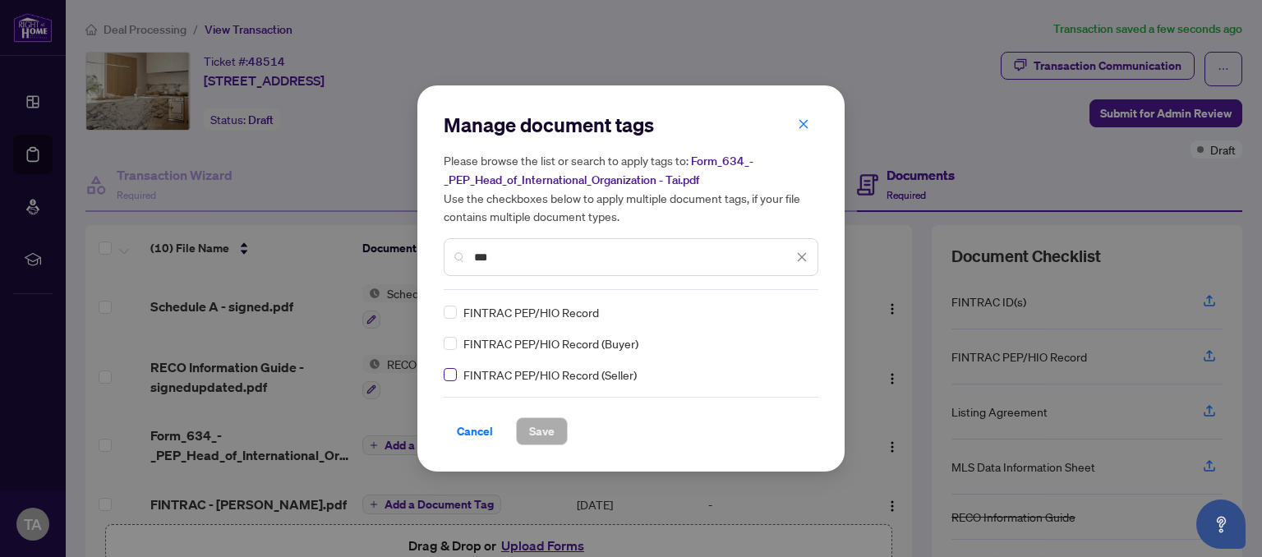
type input "***"
click at [540, 425] on span "Save" at bounding box center [541, 431] width 25 height 26
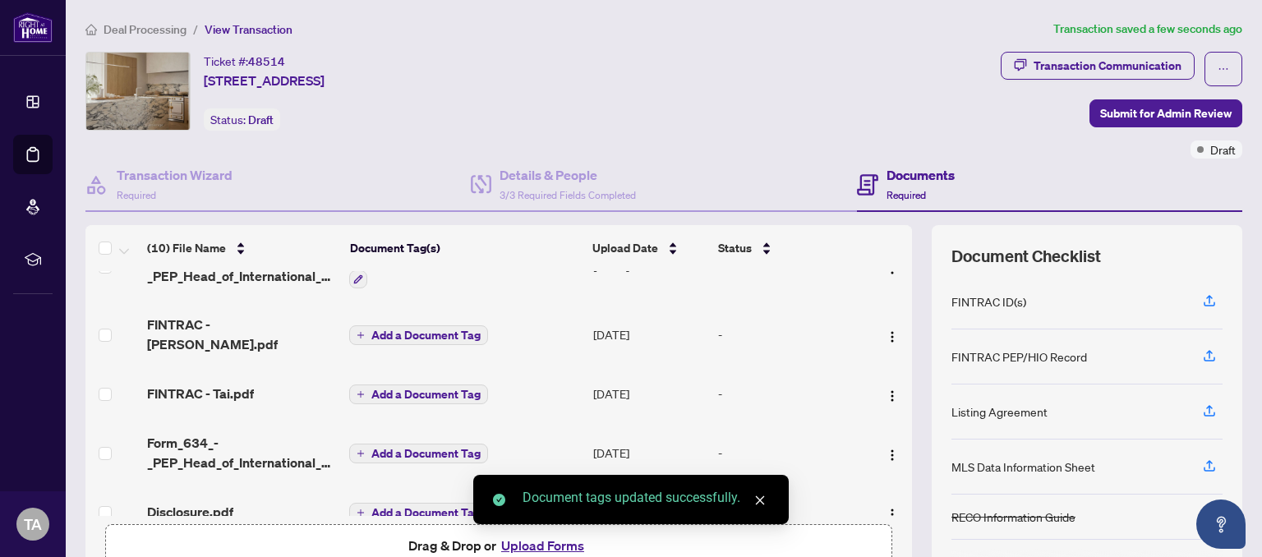
scroll to position [90, 0]
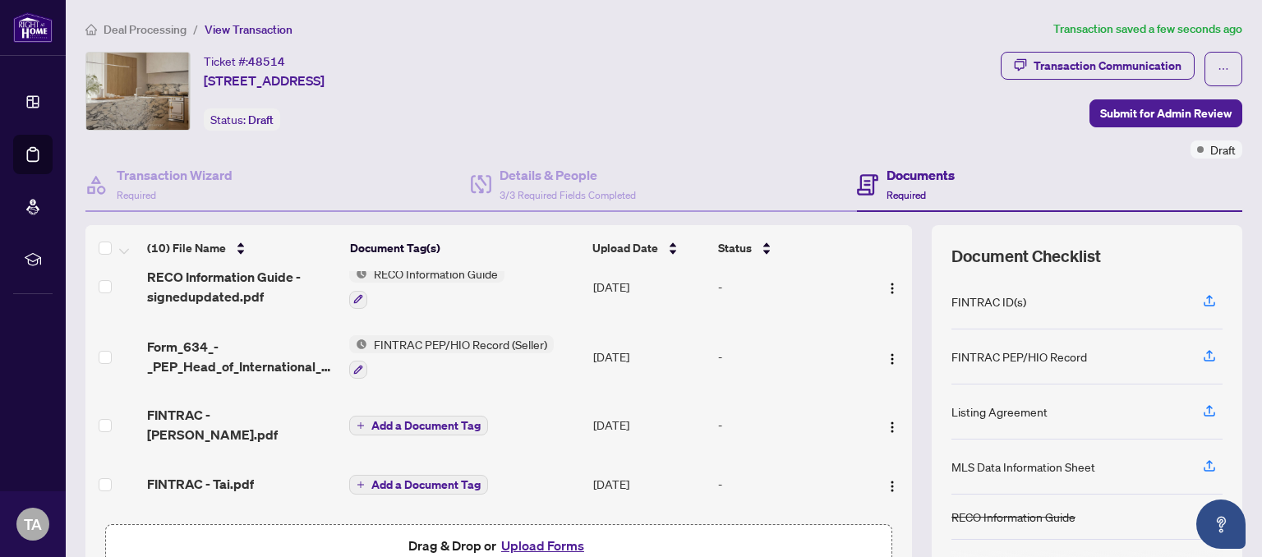
click at [430, 420] on span "Add a Document Tag" at bounding box center [425, 425] width 109 height 11
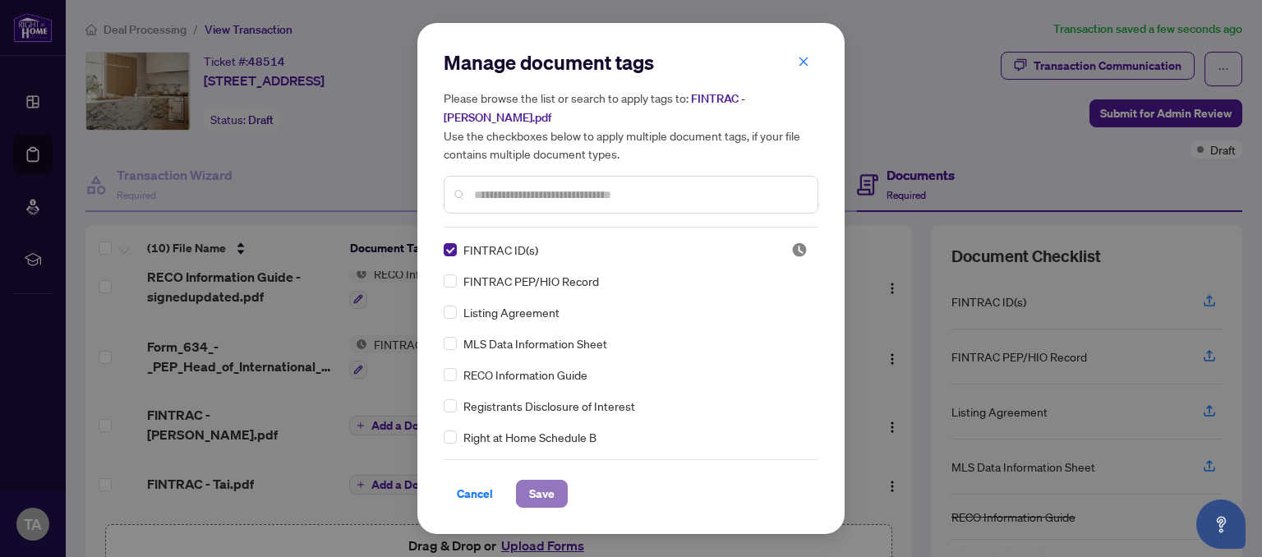
click at [550, 481] on span "Save" at bounding box center [541, 493] width 25 height 26
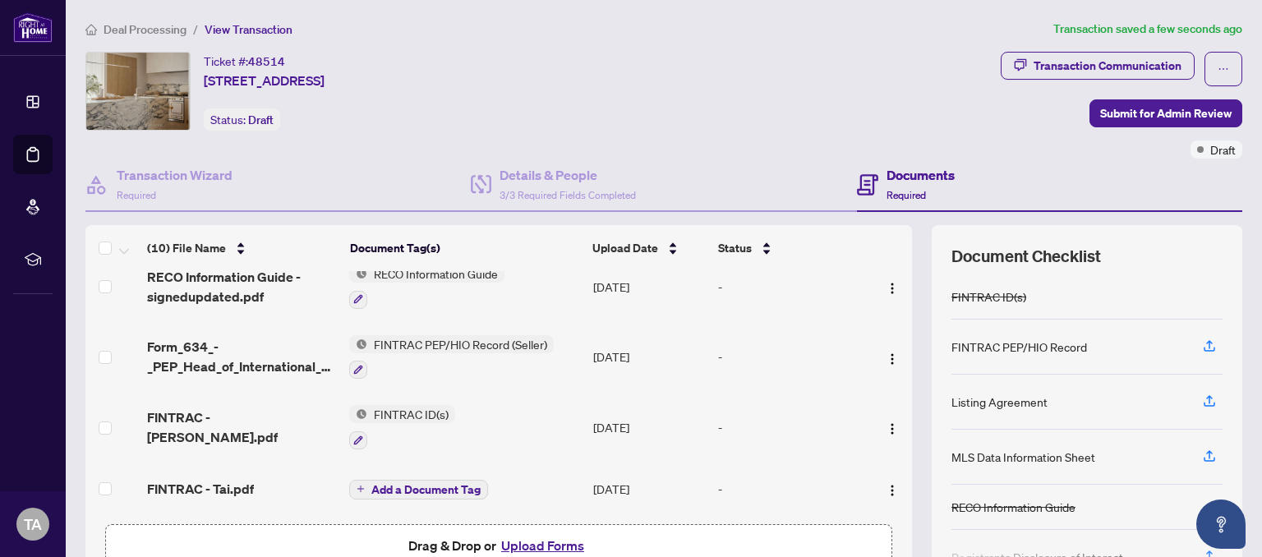
scroll to position [181, 0]
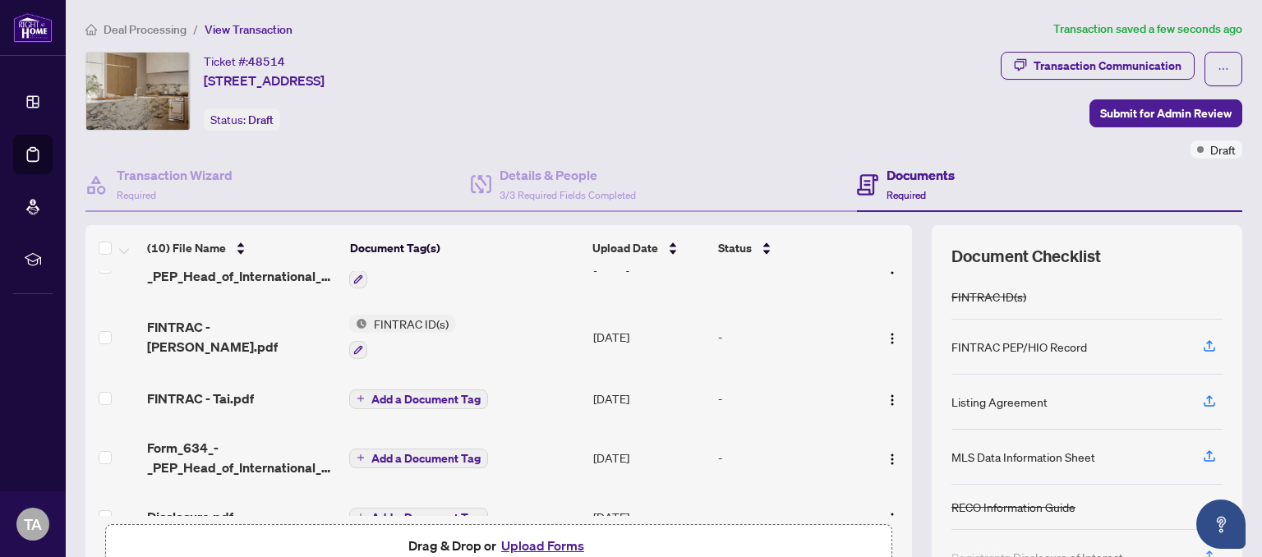
click at [419, 393] on span "Add a Document Tag" at bounding box center [425, 398] width 109 height 11
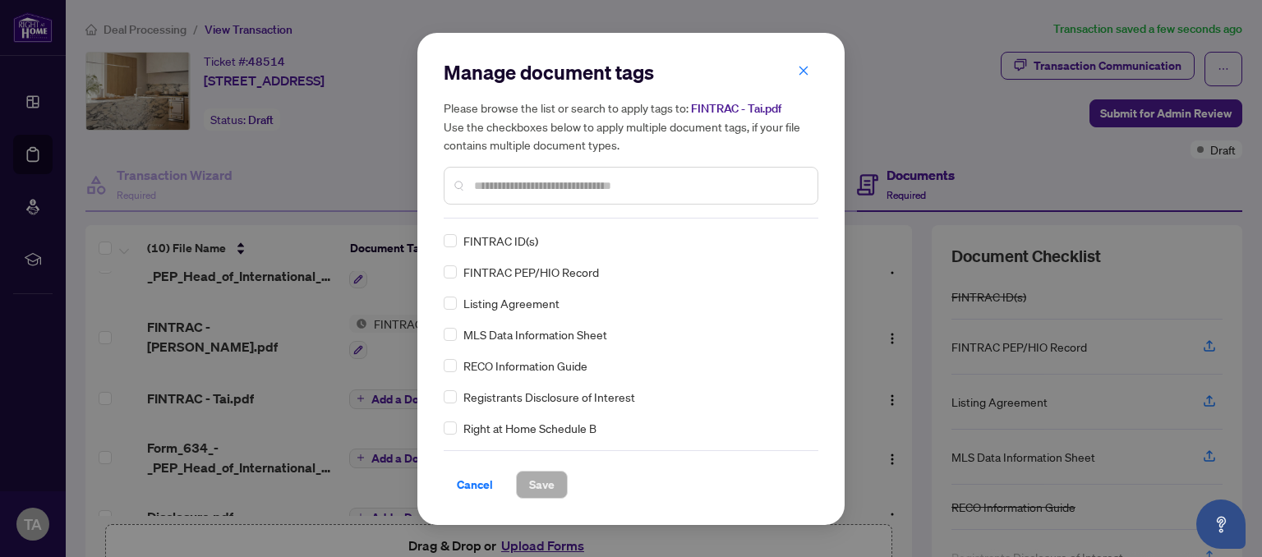
click at [457, 241] on div "FINTRAC ID(s)" at bounding box center [626, 241] width 365 height 18
click at [551, 477] on span "Save" at bounding box center [541, 484] width 25 height 26
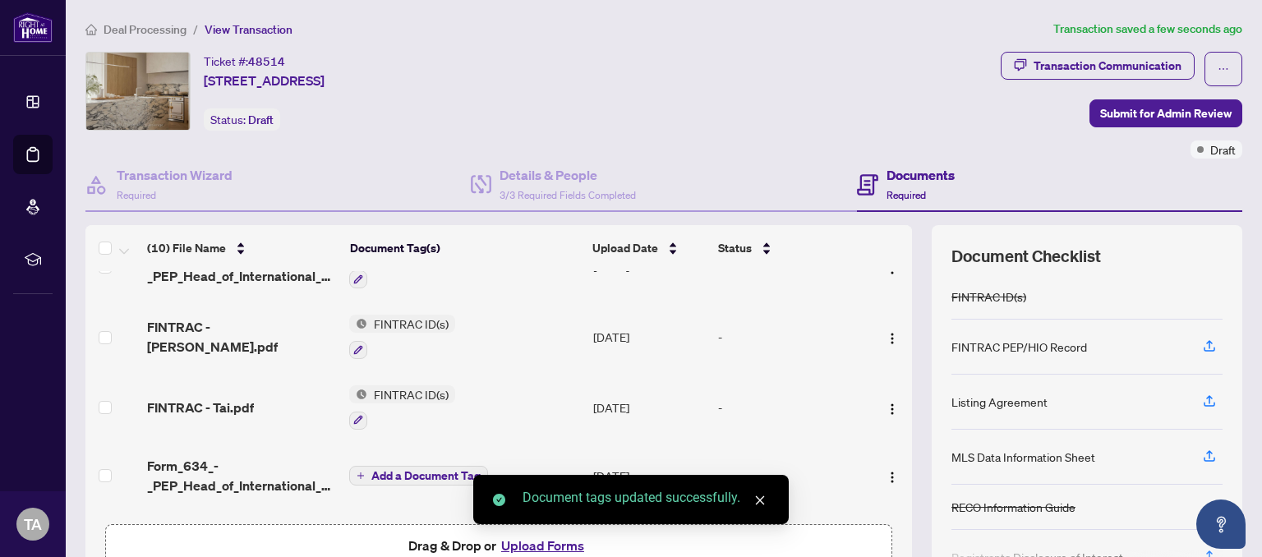
scroll to position [272, 0]
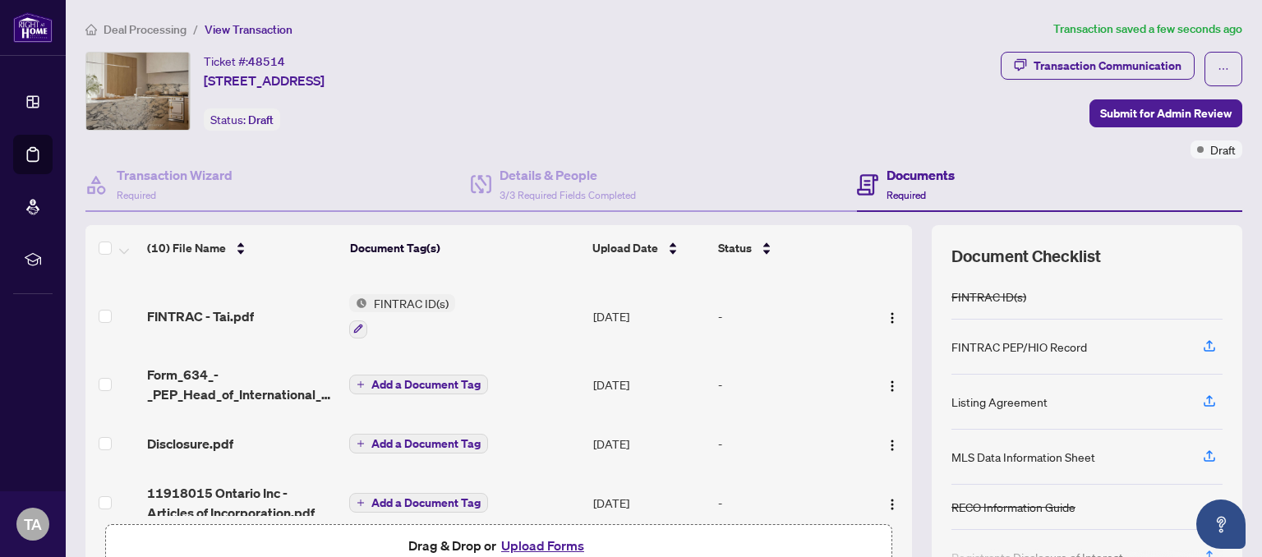
click at [464, 379] on span "Add a Document Tag" at bounding box center [425, 384] width 109 height 11
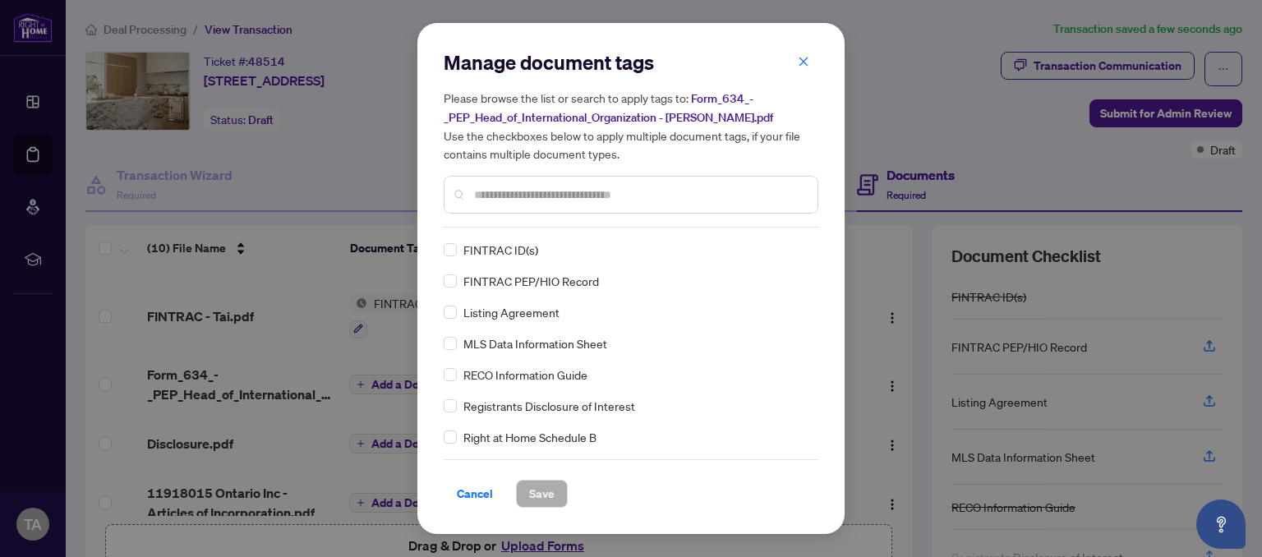
click at [571, 195] on input "text" at bounding box center [639, 195] width 330 height 18
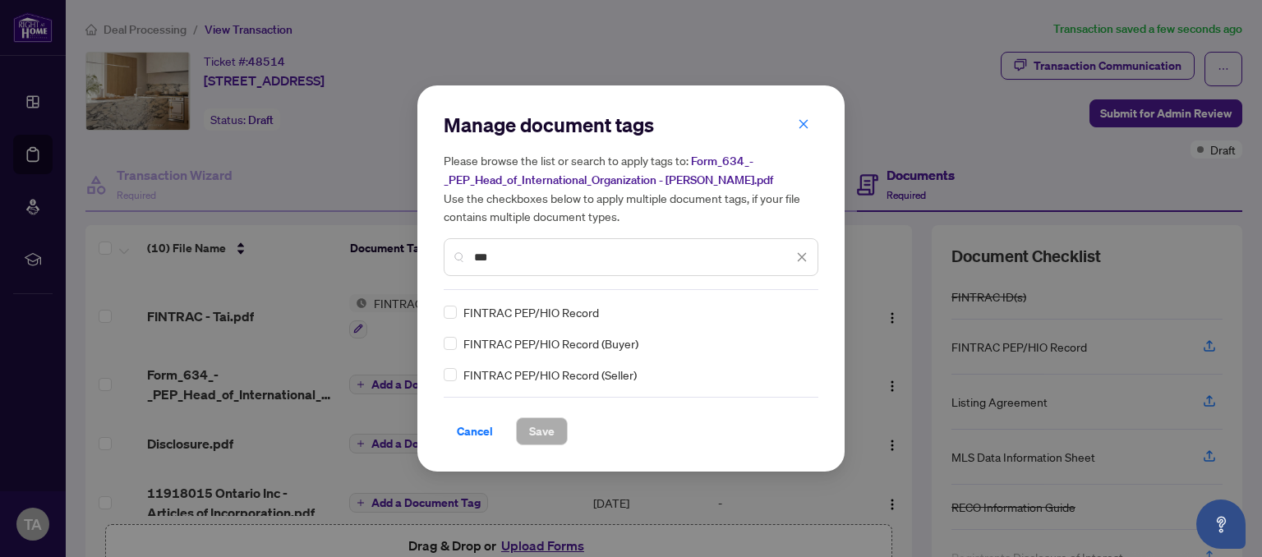
type input "***"
click at [556, 378] on span "FINTRAC PEP/HIO Record (Seller)" at bounding box center [549, 375] width 173 height 18
click at [540, 429] on span "Save" at bounding box center [541, 431] width 25 height 26
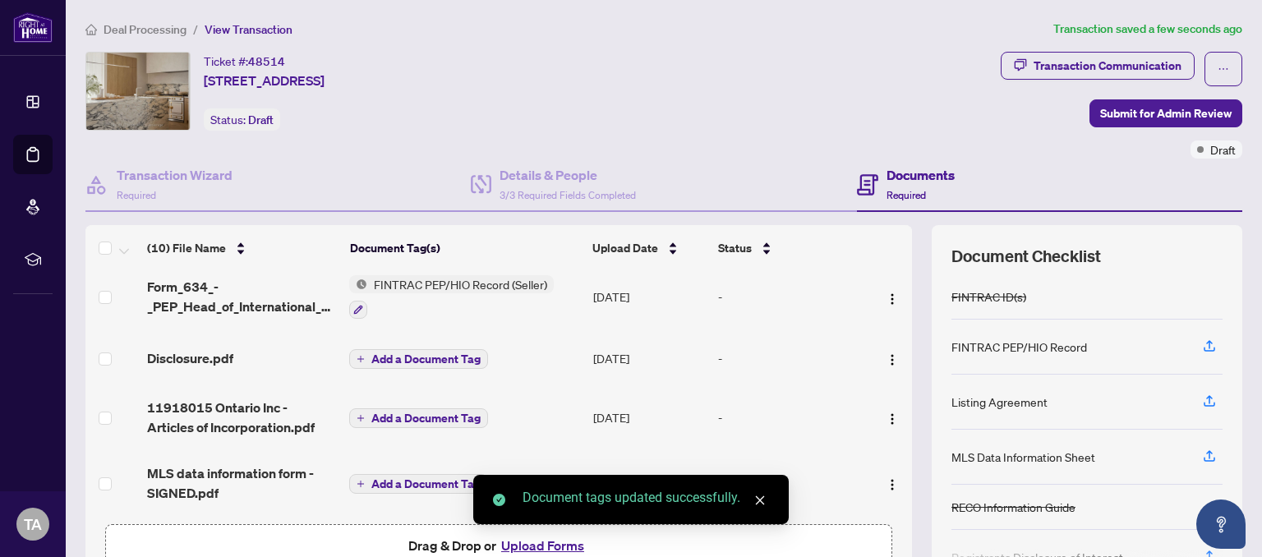
scroll to position [362, 0]
click at [383, 352] on span "Add a Document Tag" at bounding box center [425, 357] width 109 height 11
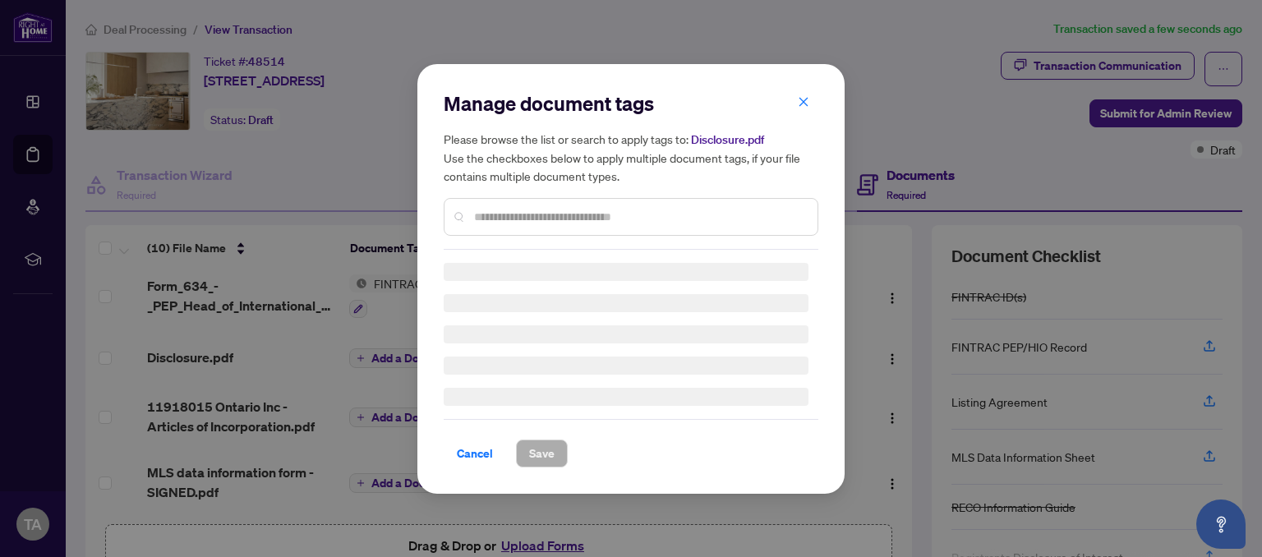
click at [551, 223] on input "text" at bounding box center [639, 217] width 330 height 18
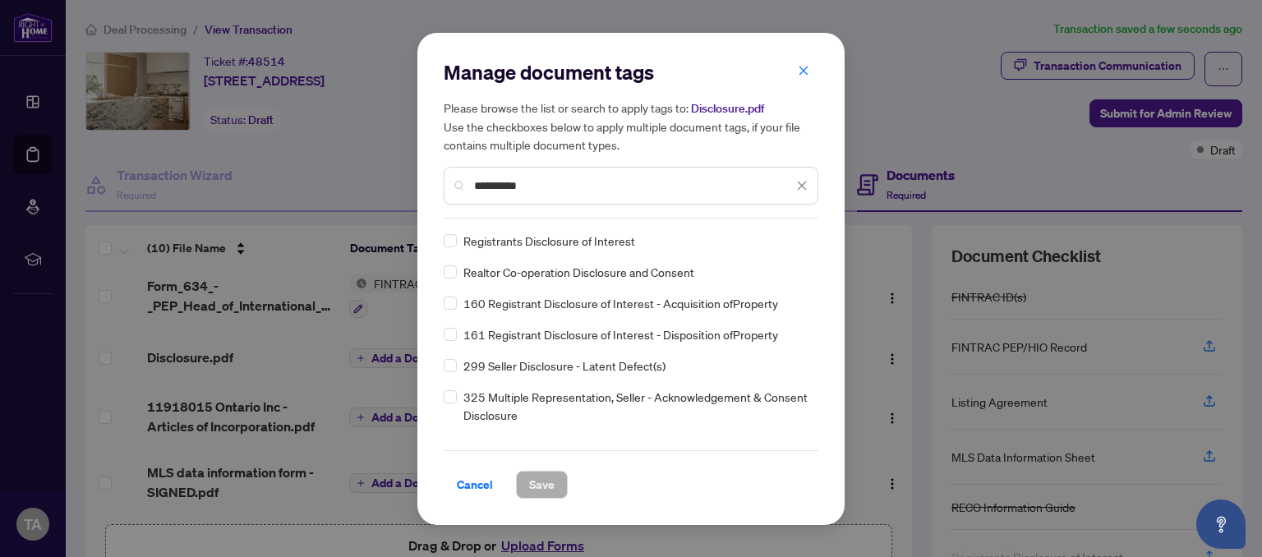
type input "**********"
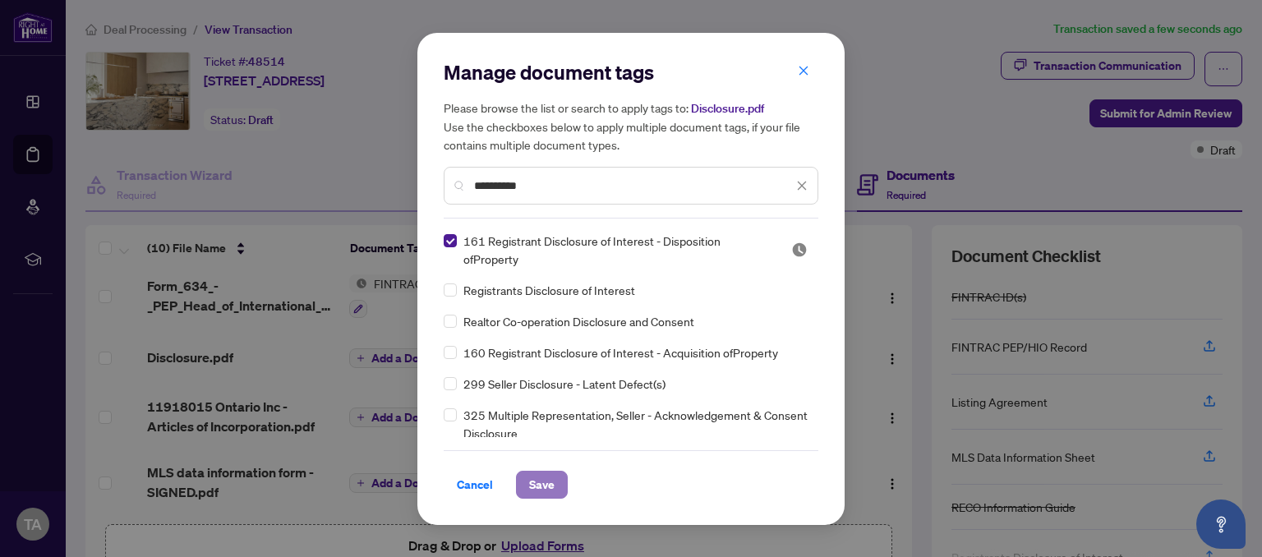
click at [542, 481] on span "Save" at bounding box center [541, 484] width 25 height 26
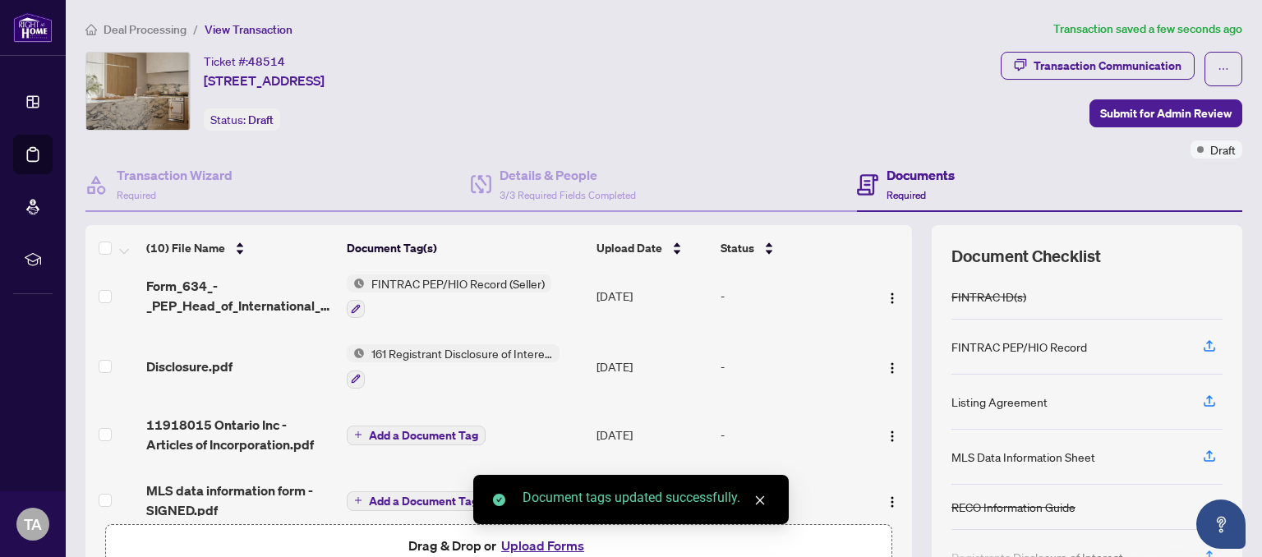
scroll to position [440, 0]
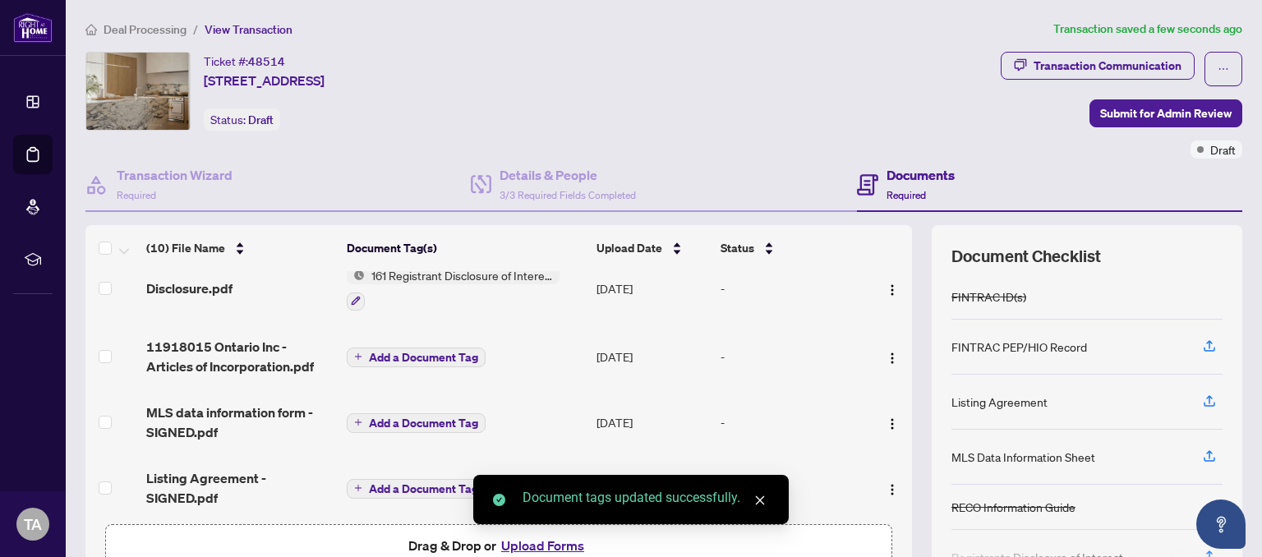
click at [429, 352] on span "Add a Document Tag" at bounding box center [423, 357] width 109 height 11
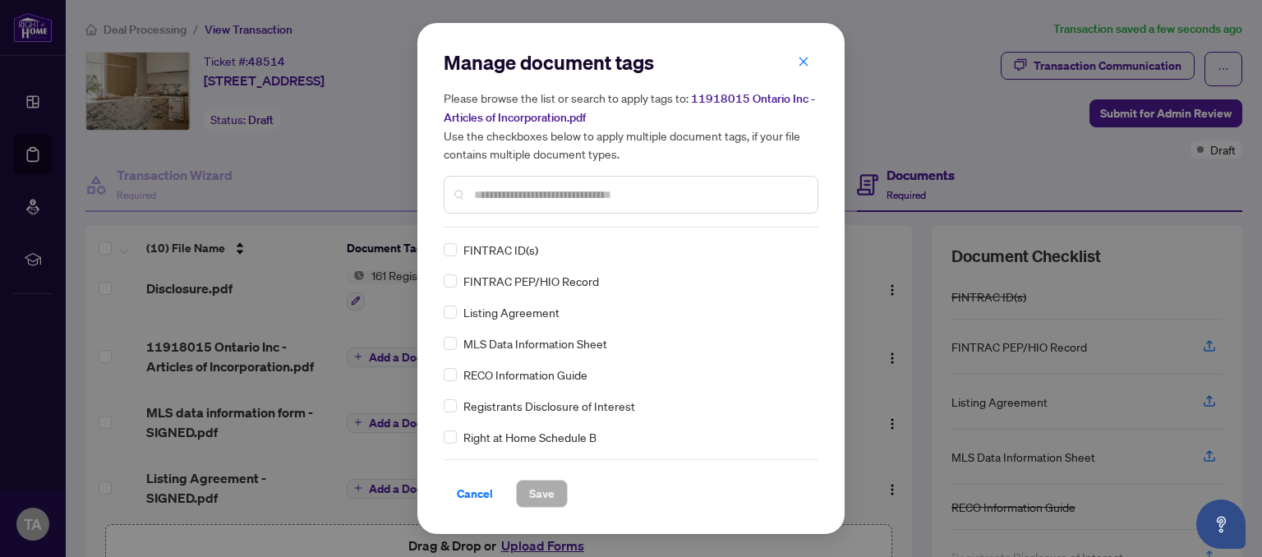
click at [537, 228] on div "Manage document tags Please browse the list or search to apply tags to: 1191801…" at bounding box center [631, 278] width 375 height 458
click at [557, 200] on input "text" at bounding box center [639, 195] width 330 height 18
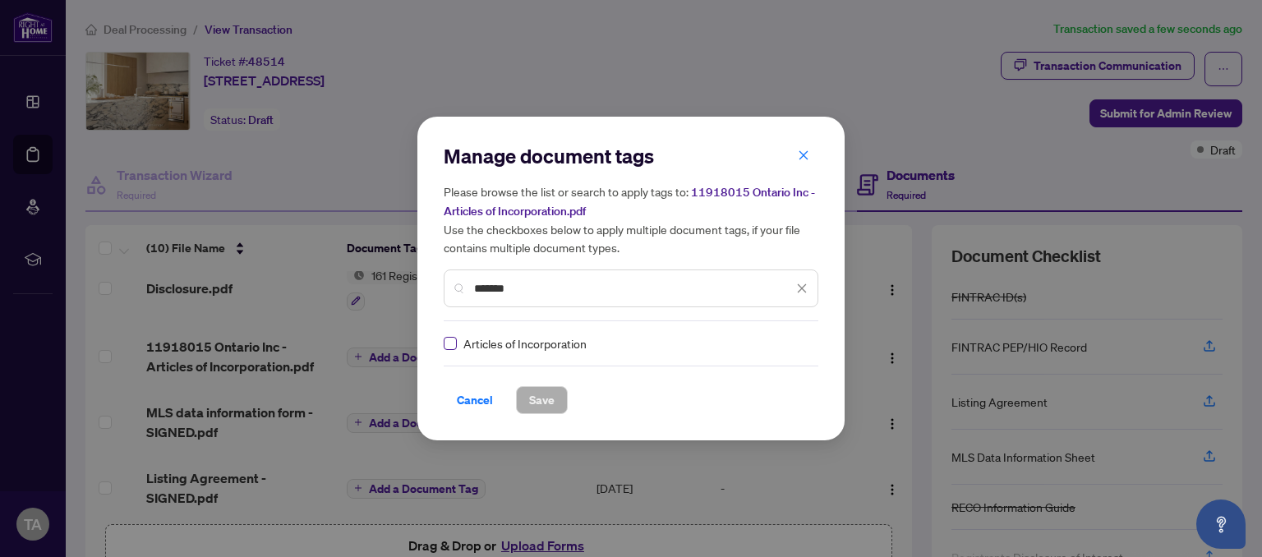
type input "*******"
click at [550, 399] on span "Save" at bounding box center [541, 400] width 25 height 26
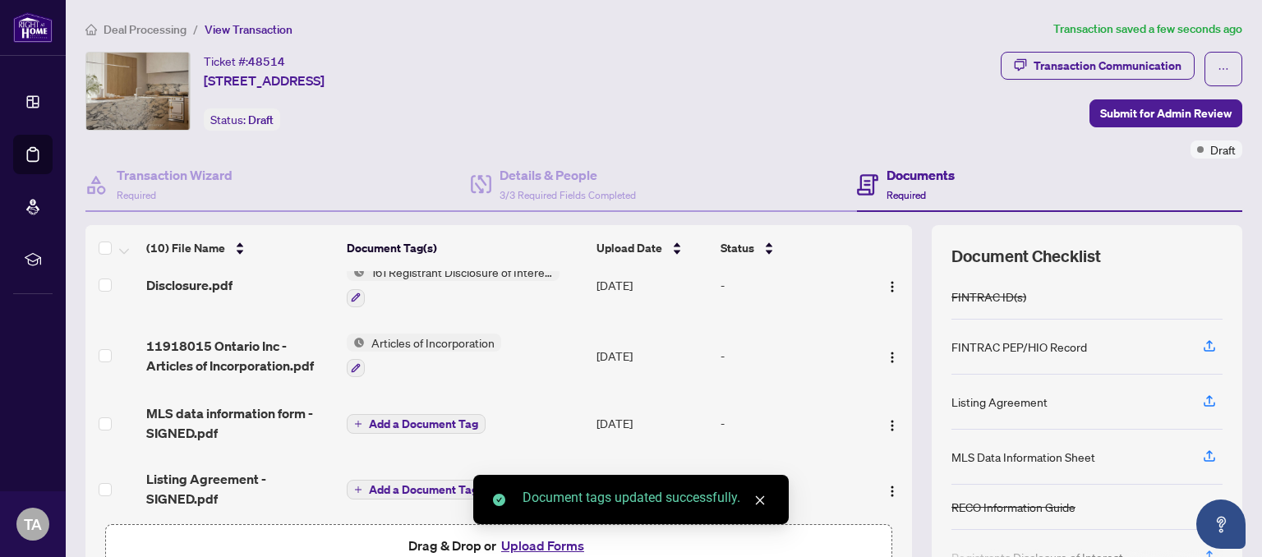
scroll to position [444, 0]
click at [366, 413] on button "Add a Document Tag" at bounding box center [416, 423] width 139 height 20
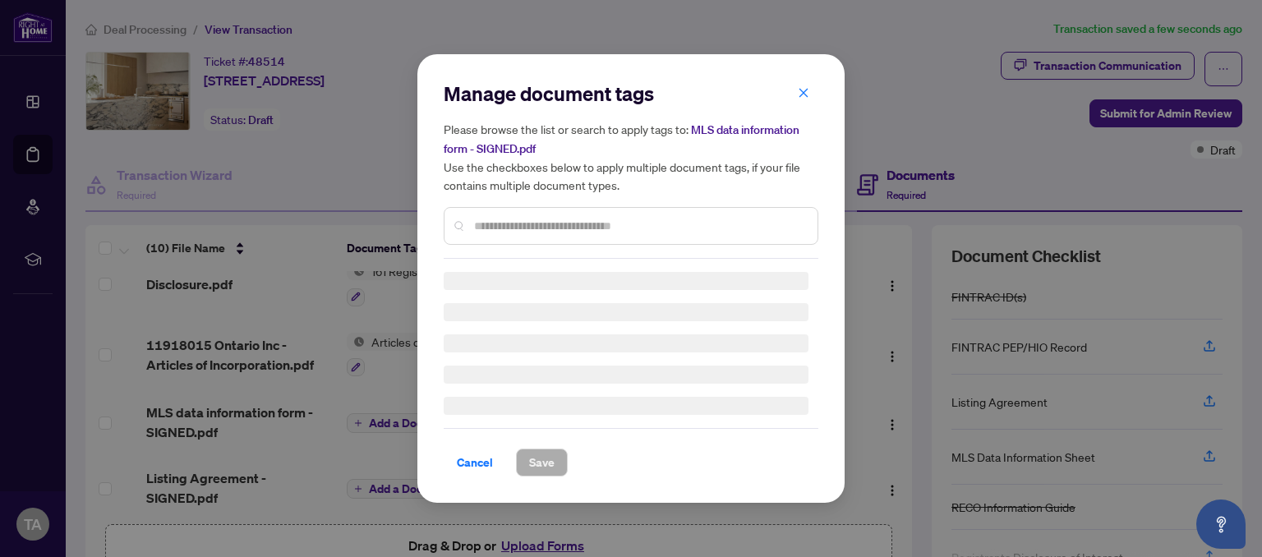
click at [536, 225] on div "Manage document tags Please browse the list or search to apply tags to: MLS dat…" at bounding box center [631, 169] width 375 height 178
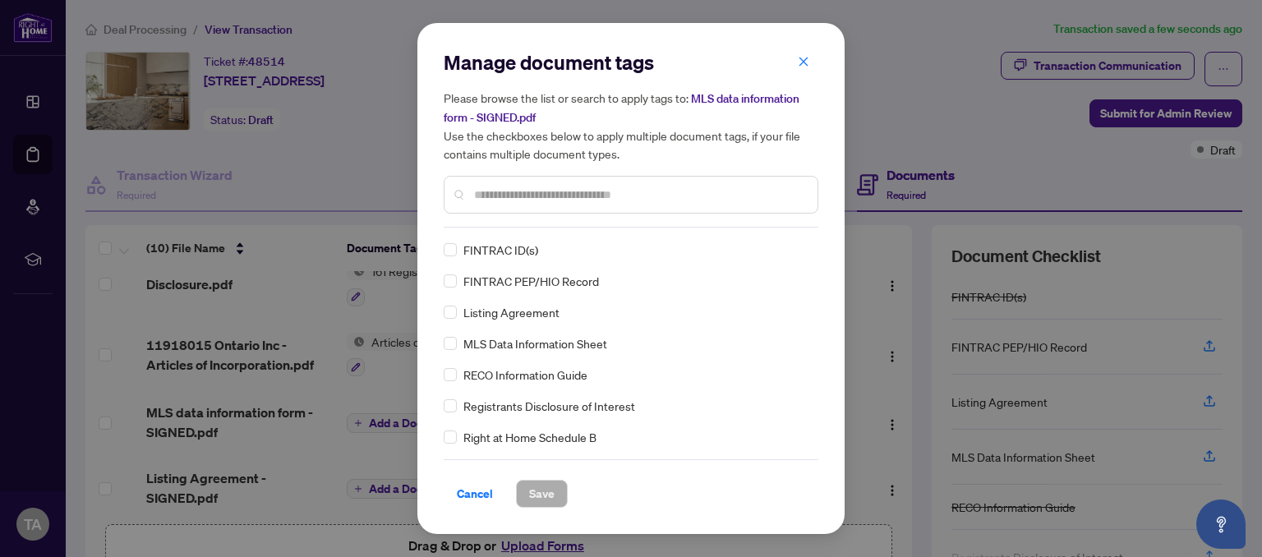
click at [629, 200] on input "text" at bounding box center [639, 195] width 330 height 18
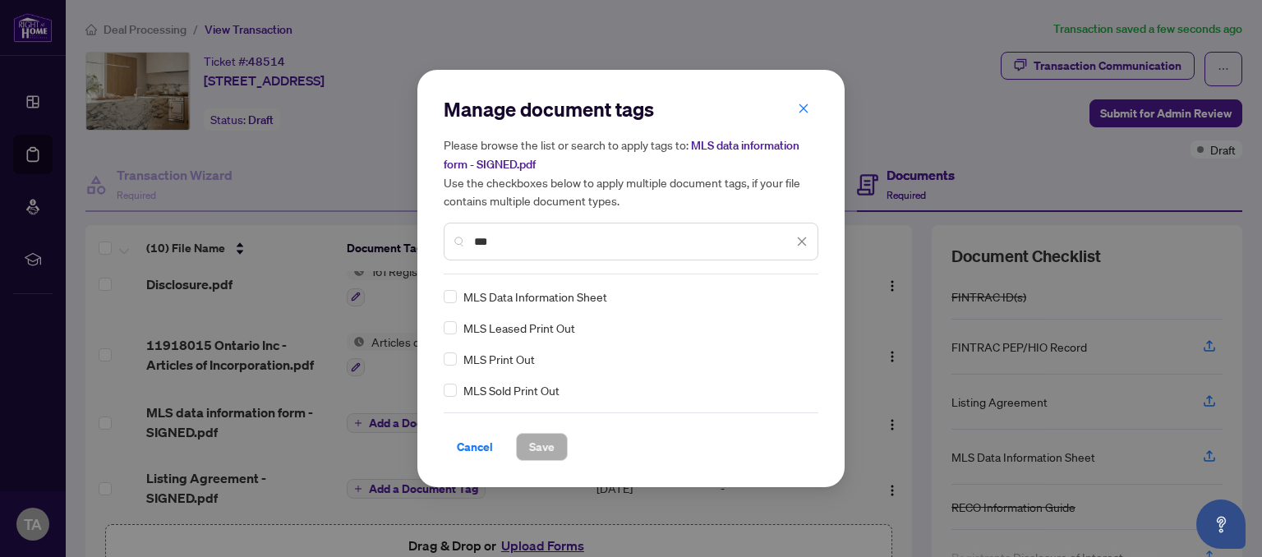
type input "***"
click at [540, 445] on span "Save" at bounding box center [541, 447] width 25 height 26
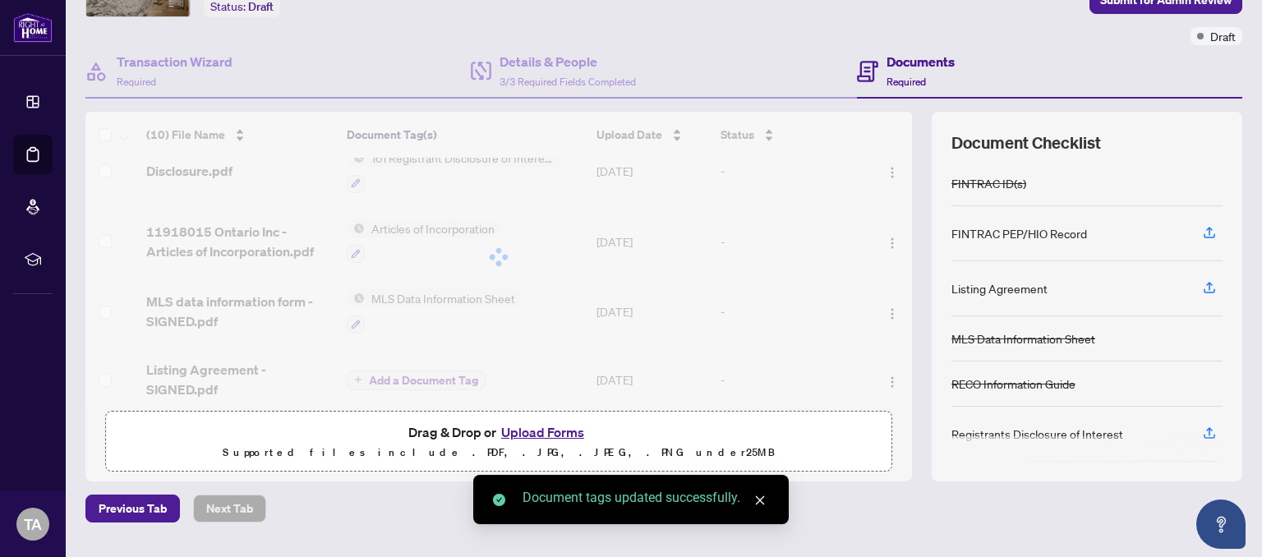
scroll to position [154, 0]
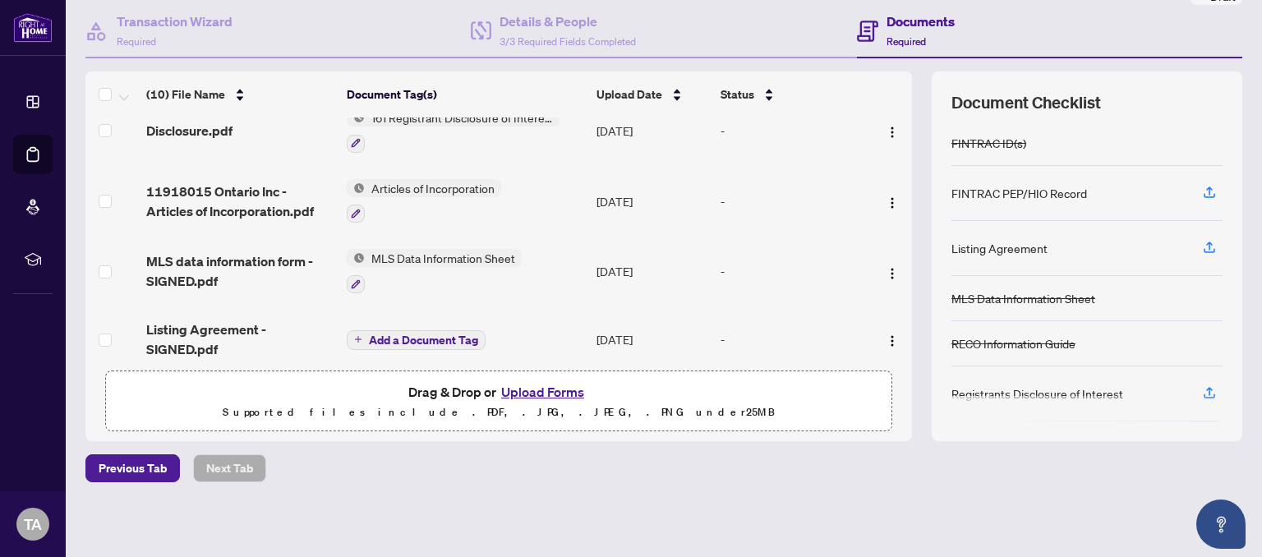
click at [353, 333] on button "Add a Document Tag" at bounding box center [416, 340] width 139 height 20
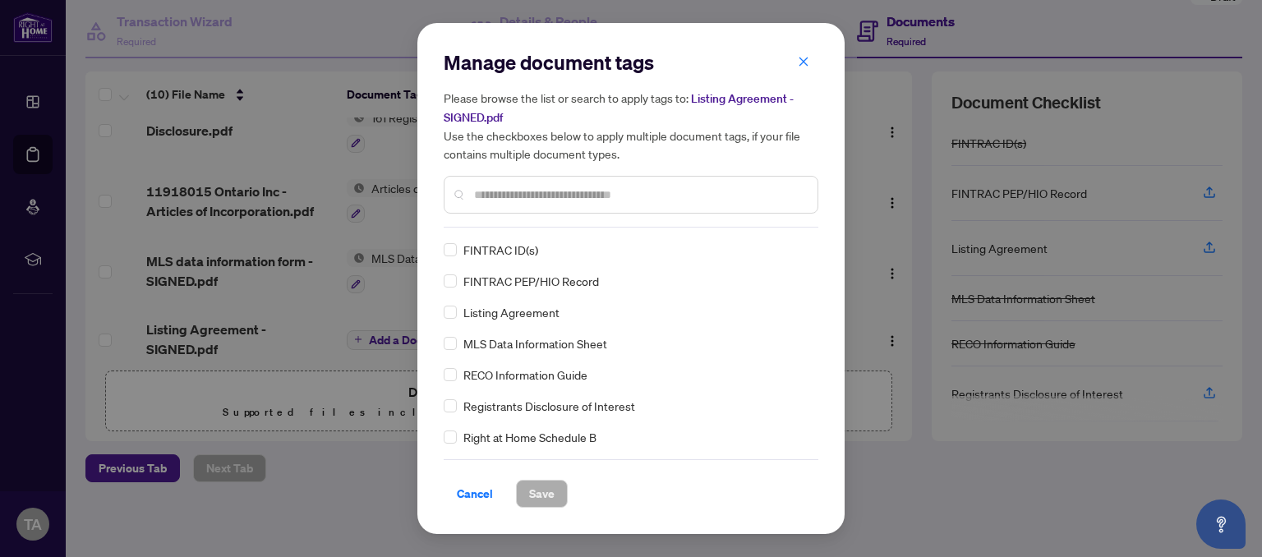
click at [581, 199] on input "text" at bounding box center [639, 195] width 330 height 18
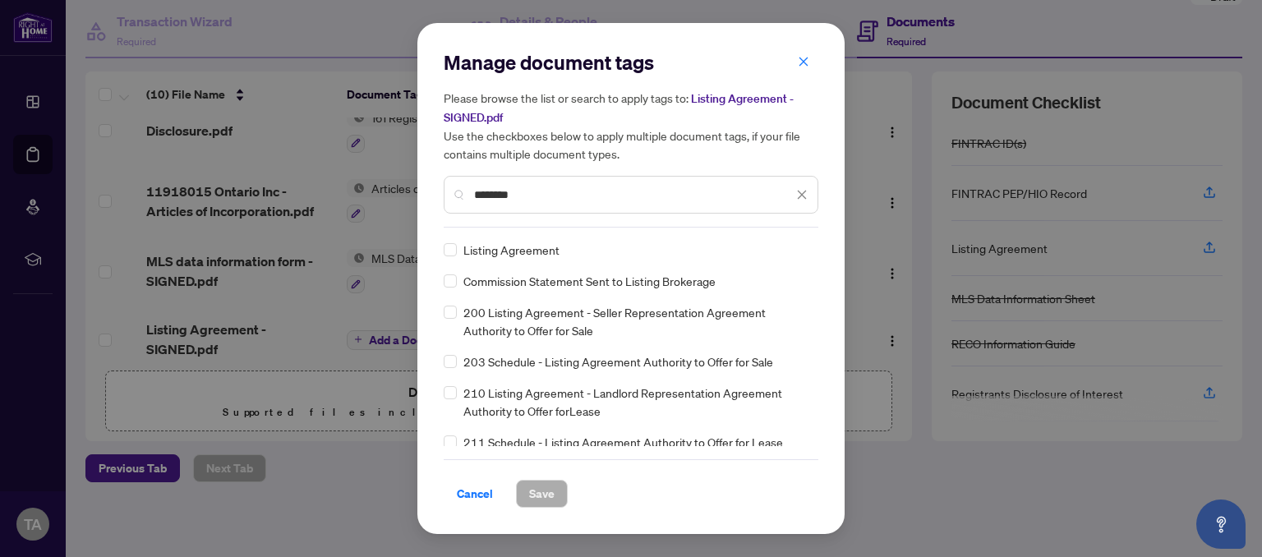
type input "*******"
click at [550, 492] on span "Save" at bounding box center [541, 493] width 25 height 26
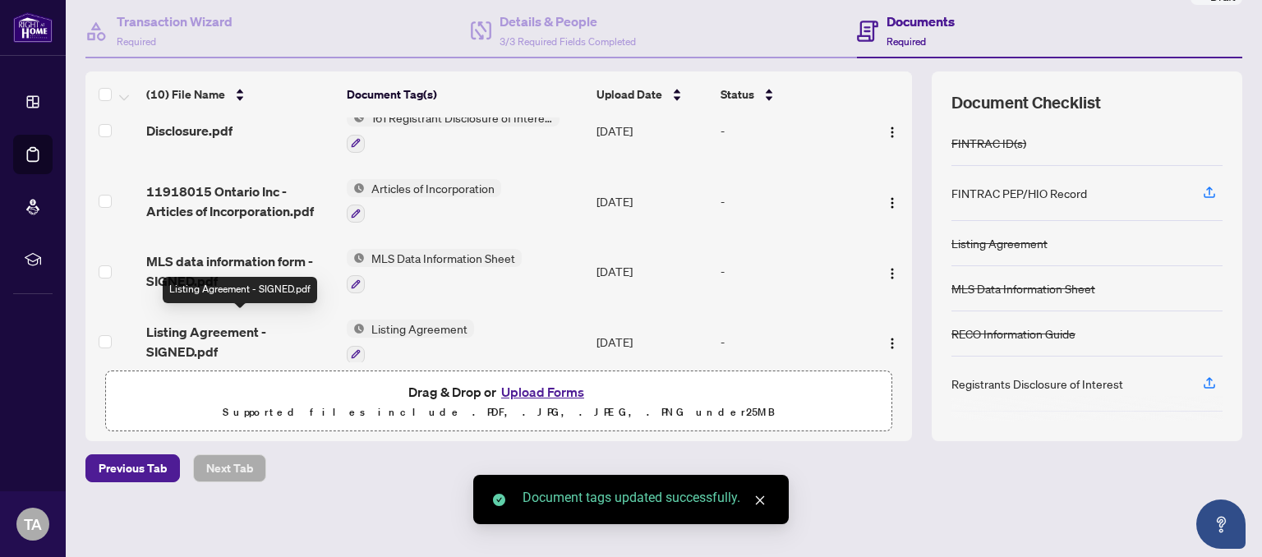
click at [195, 324] on span "Listing Agreement - SIGNED.pdf" at bounding box center [239, 341] width 186 height 39
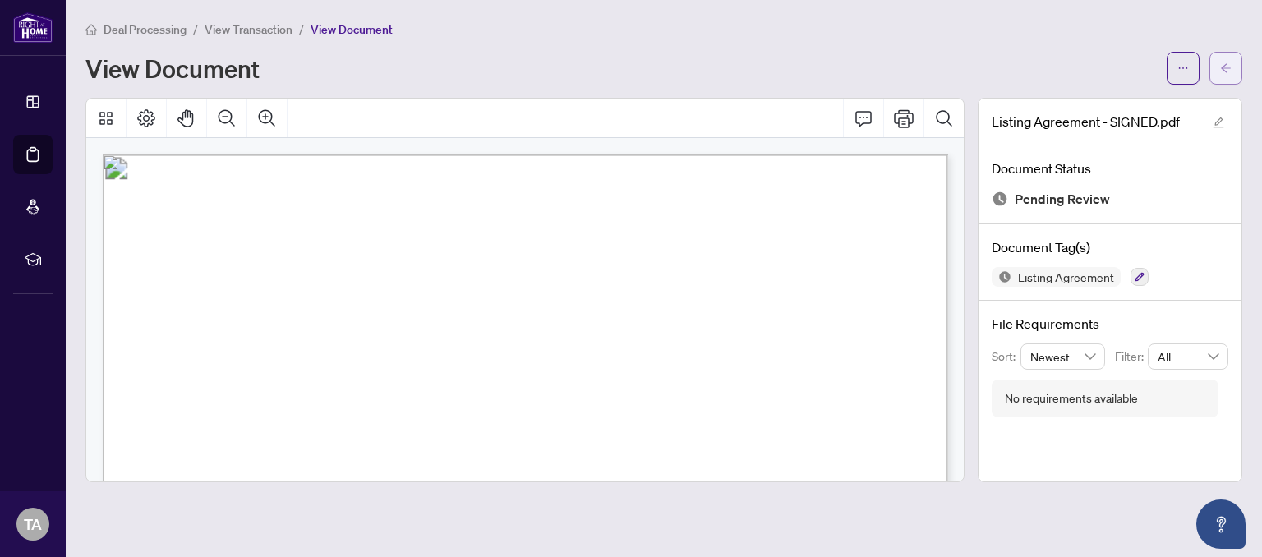
click at [1211, 74] on button "button" at bounding box center [1225, 68] width 33 height 33
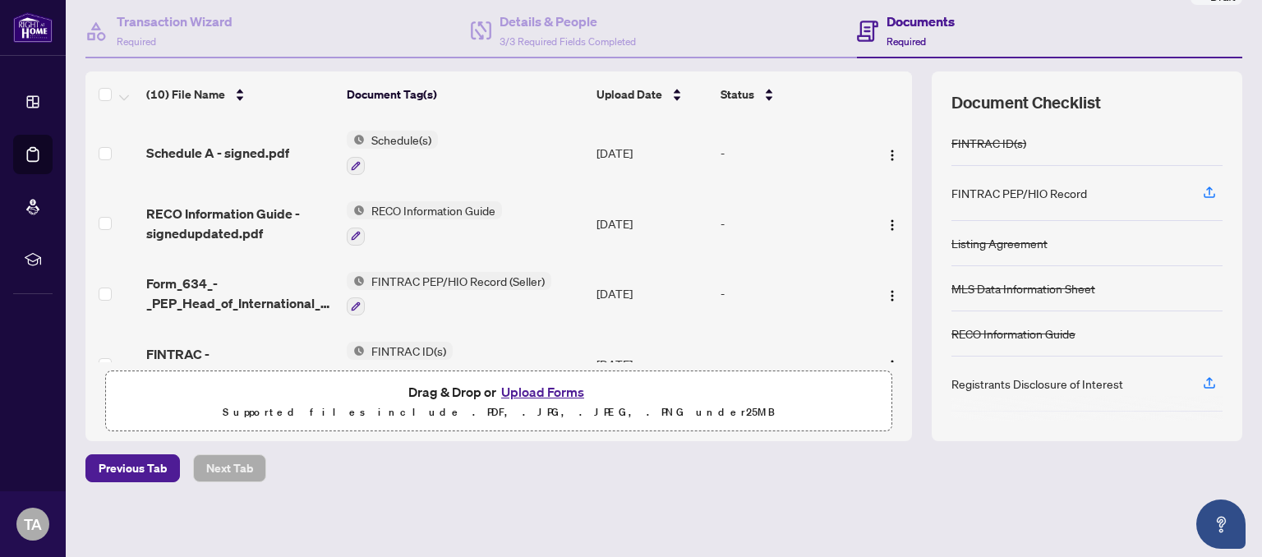
click at [501, 279] on span "FINTRAC PEP/HIO Record (Seller)" at bounding box center [458, 281] width 186 height 18
click at [482, 361] on span "FINTRAC PEP/HIO Record (Seller)" at bounding box center [458, 358] width 186 height 18
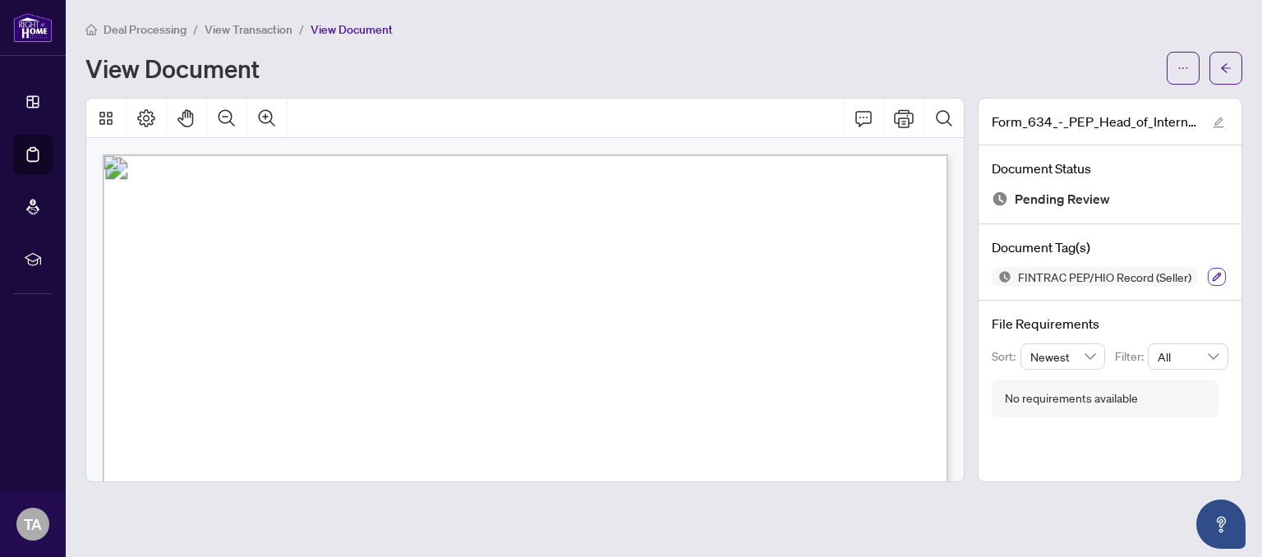
click at [1217, 275] on icon "button" at bounding box center [1216, 277] width 9 height 9
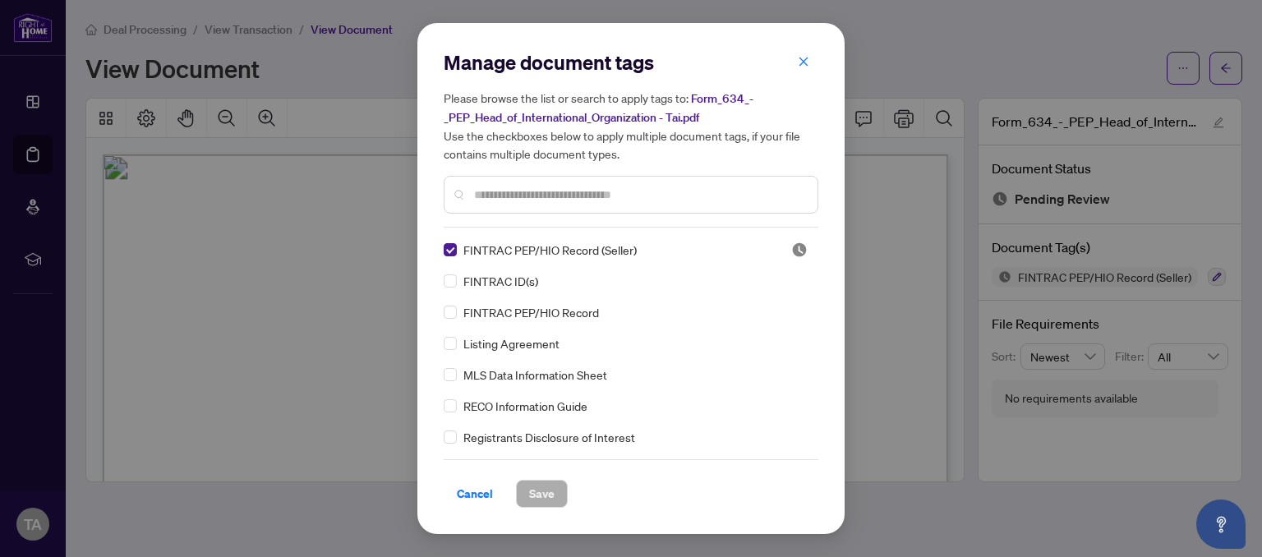
click at [636, 220] on div "Manage document tags Please browse the list or search to apply tags to: Form_63…" at bounding box center [631, 138] width 375 height 178
click at [536, 492] on span "Save" at bounding box center [541, 493] width 25 height 26
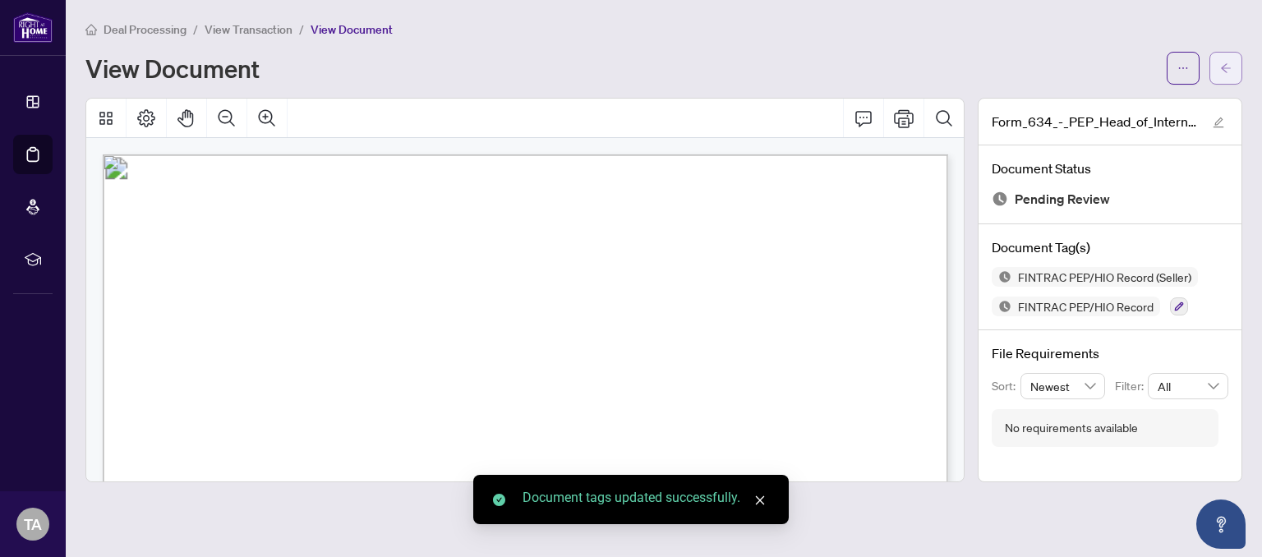
click at [1214, 66] on button "button" at bounding box center [1225, 68] width 33 height 33
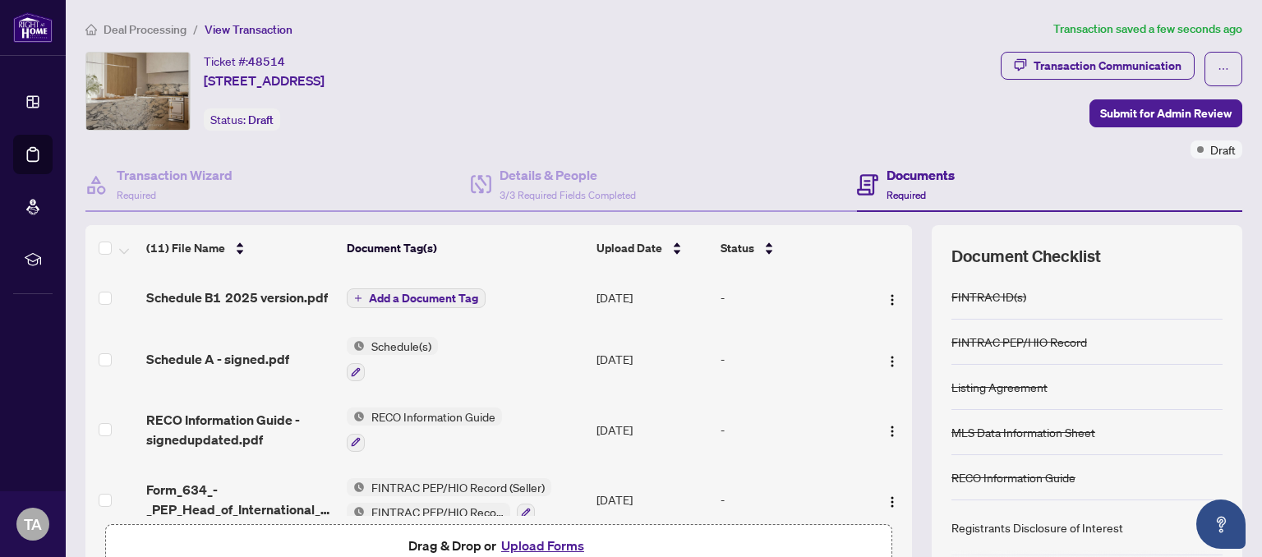
click at [361, 297] on icon "plus" at bounding box center [358, 298] width 8 height 8
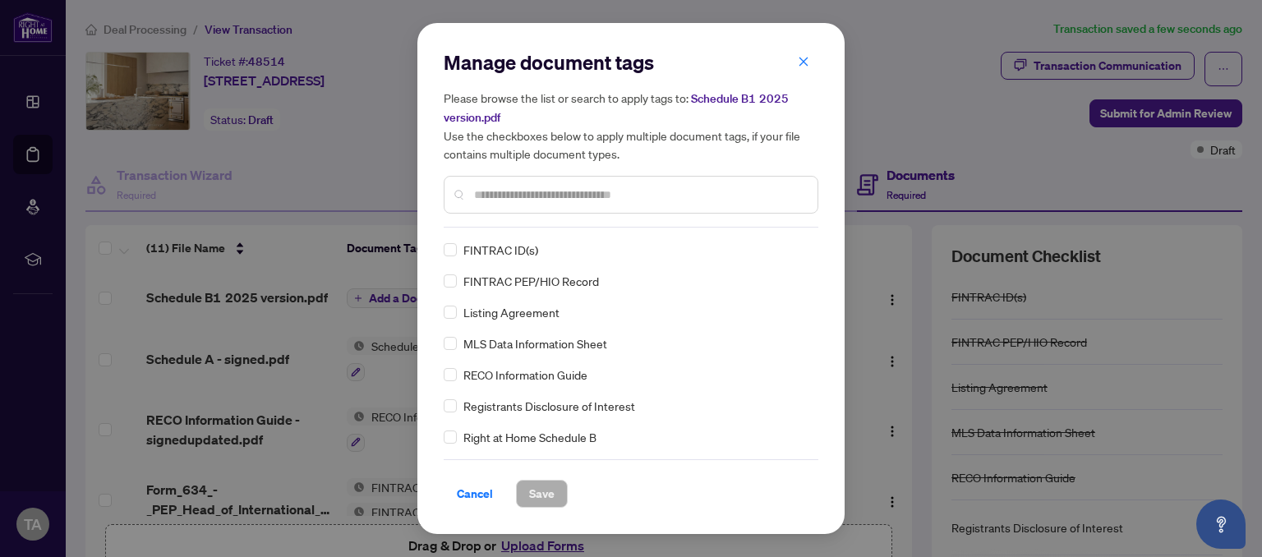
click at [608, 228] on div "Manage document tags Please browse the list or search to apply tags to: Schedul…" at bounding box center [631, 278] width 375 height 458
click at [608, 199] on input "text" at bounding box center [639, 195] width 330 height 18
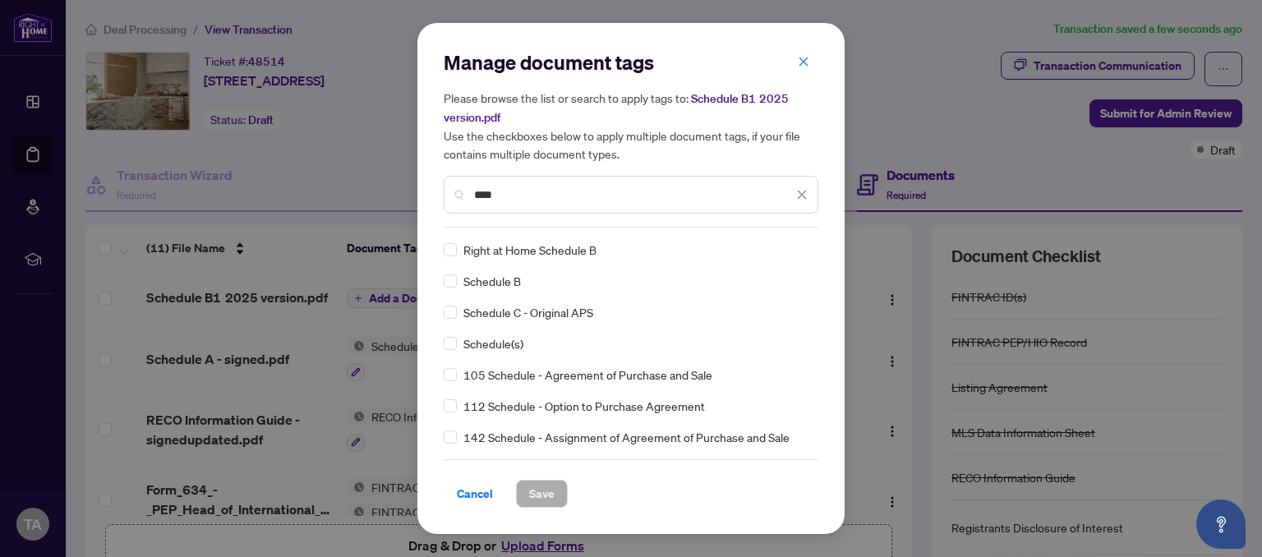
type input "****"
click at [577, 245] on span "Right at Home Schedule B" at bounding box center [529, 250] width 133 height 18
click at [540, 491] on span "Save" at bounding box center [541, 493] width 25 height 26
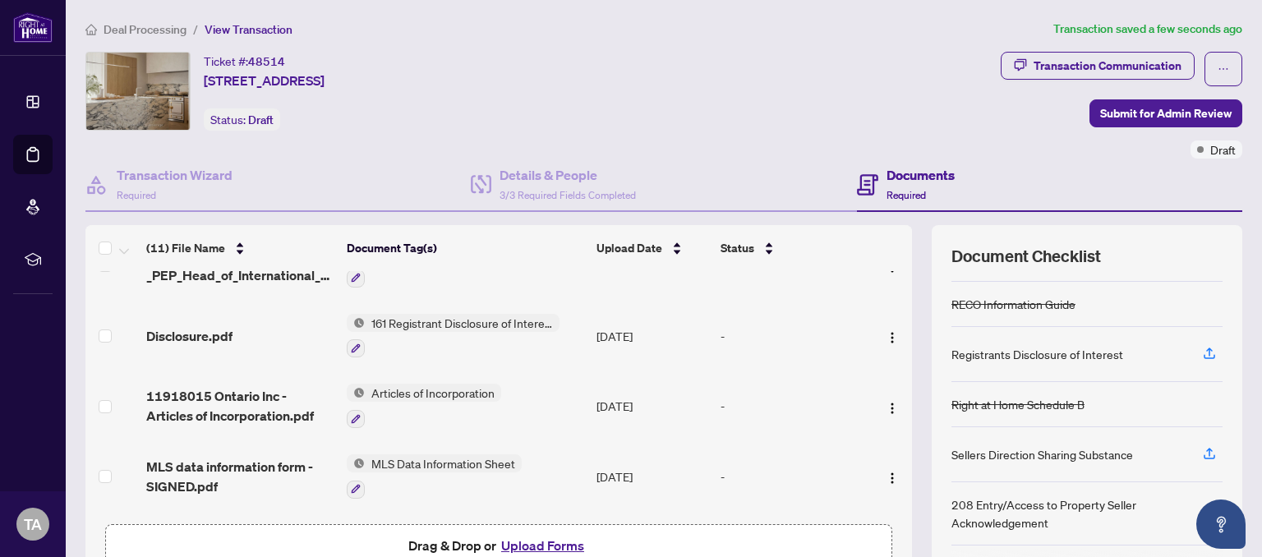
scroll to position [431, 0]
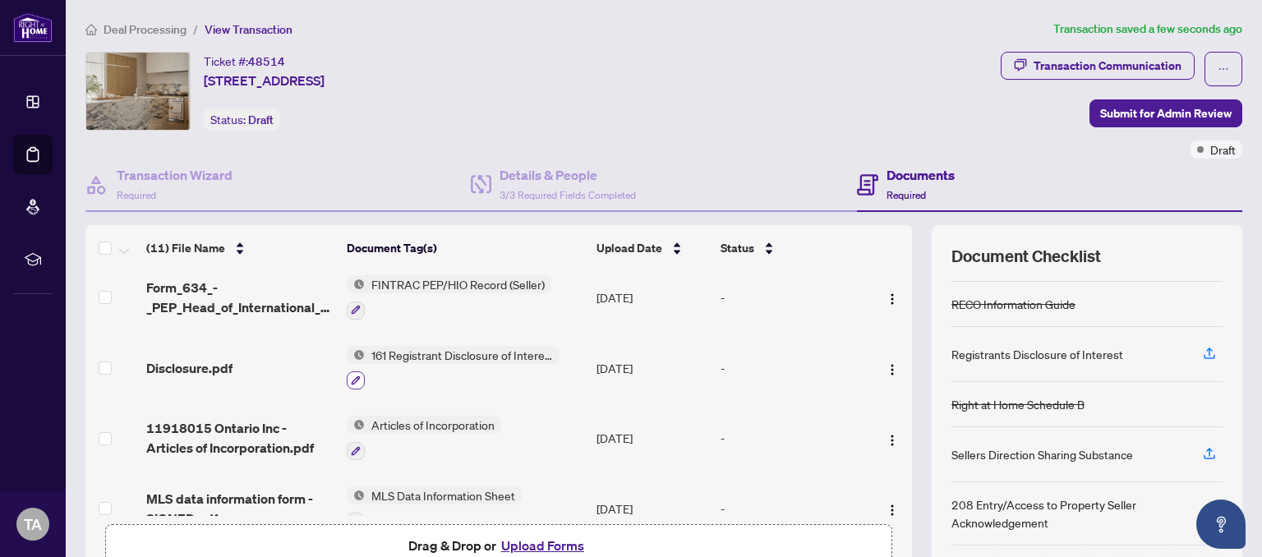
click at [359, 376] on icon "button" at bounding box center [356, 380] width 9 height 9
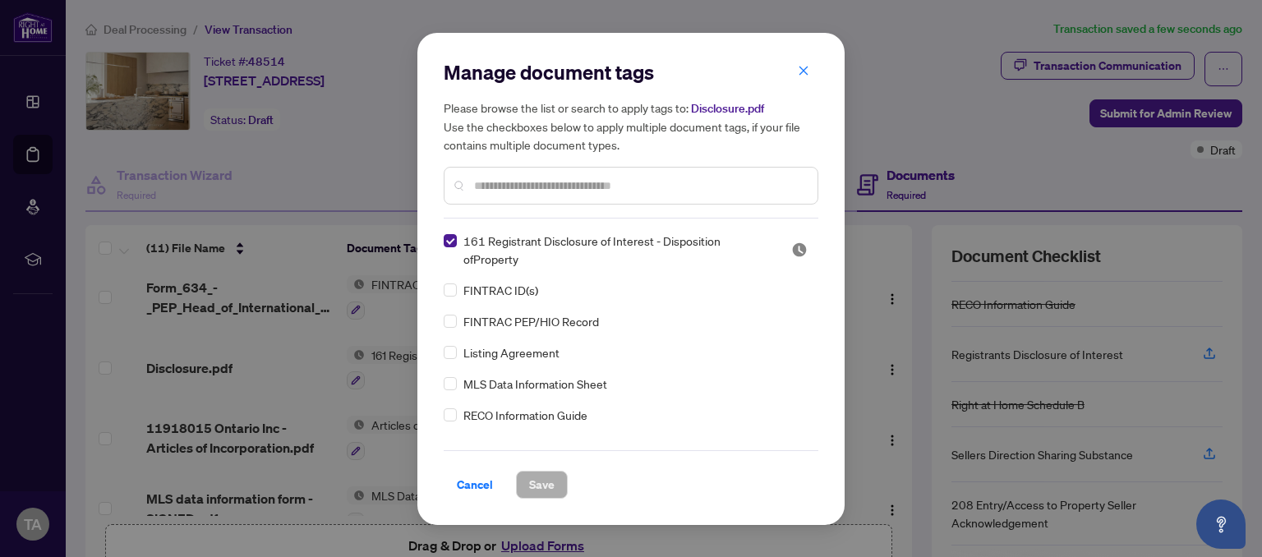
click at [598, 209] on div "Manage document tags Please browse the list or search to apply tags to: Disclos…" at bounding box center [631, 138] width 375 height 159
click at [575, 175] on div at bounding box center [631, 186] width 375 height 38
click at [572, 183] on input "text" at bounding box center [639, 186] width 330 height 18
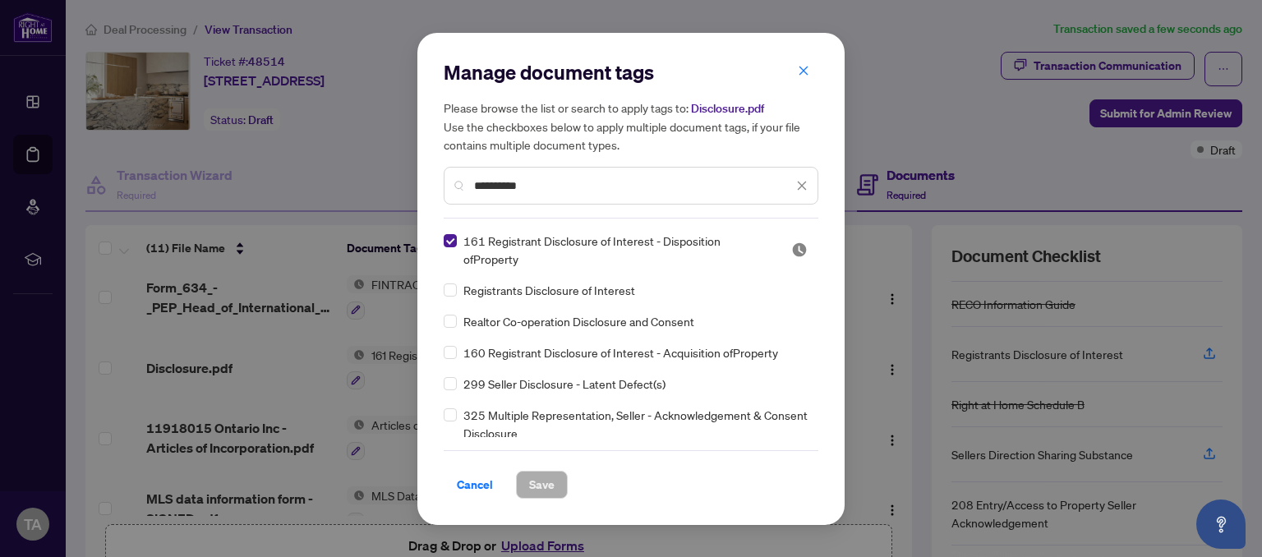
type input "**********"
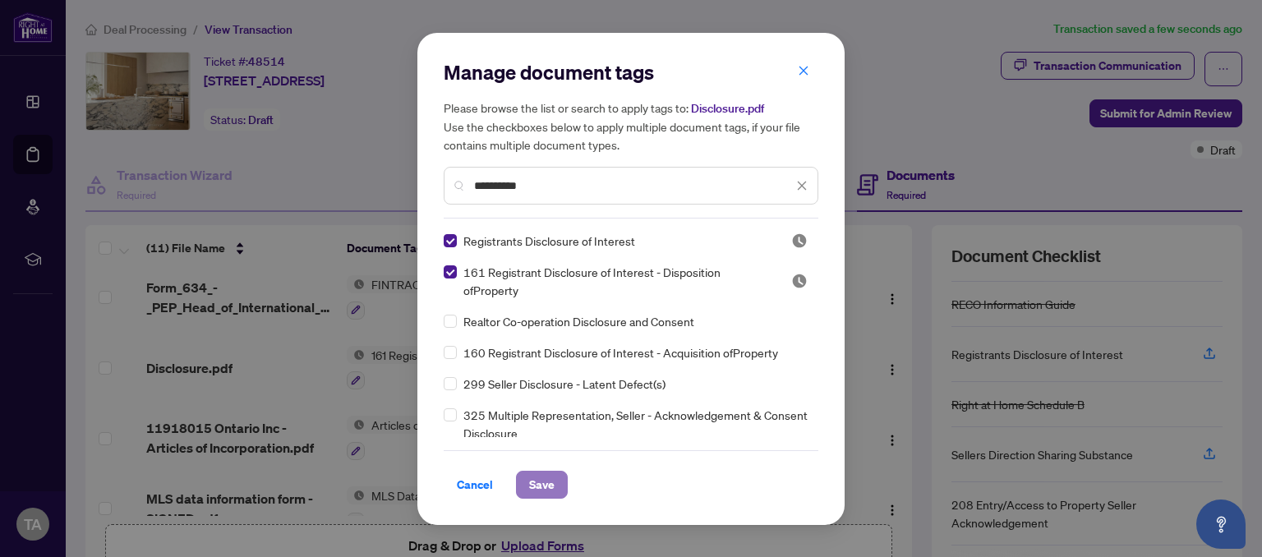
click at [547, 488] on span "Save" at bounding box center [541, 484] width 25 height 26
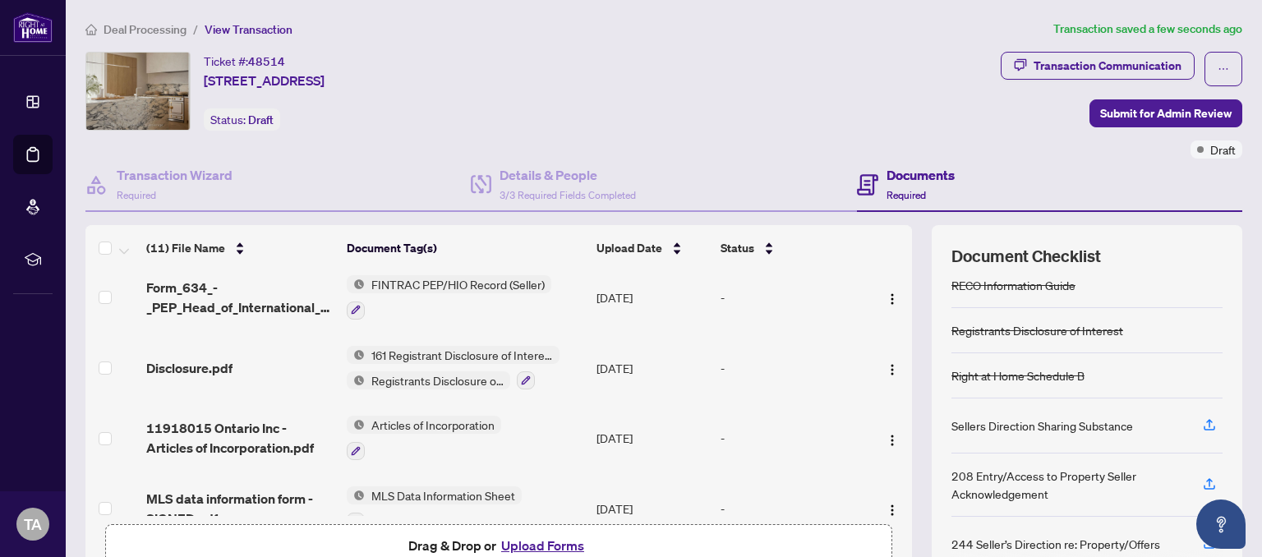
scroll to position [0, 0]
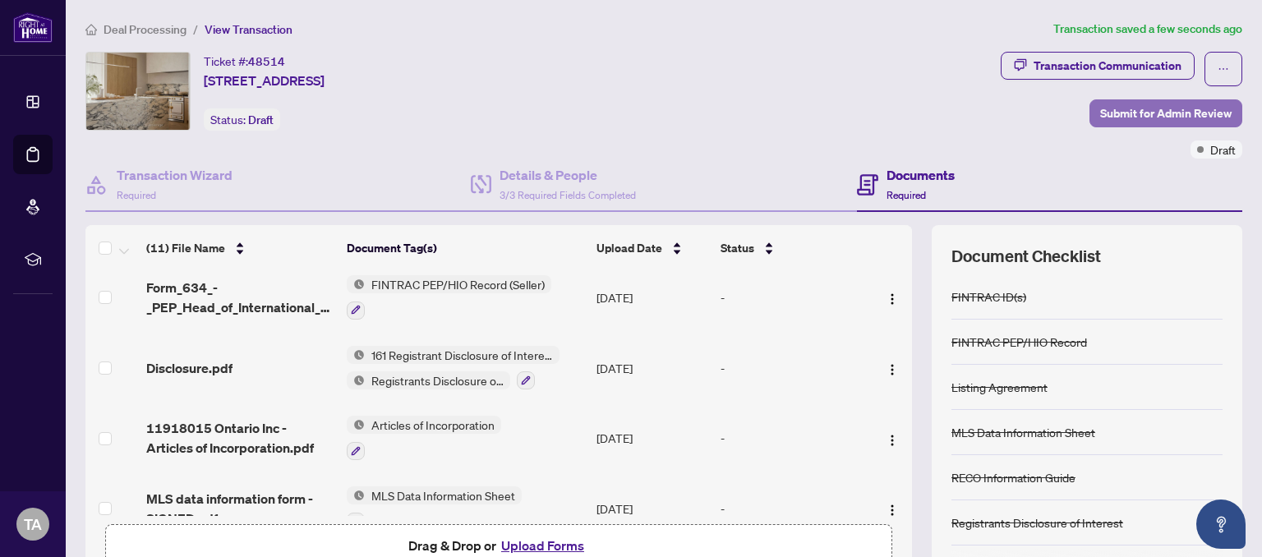
click at [1173, 113] on span "Submit for Admin Review" at bounding box center [1165, 113] width 131 height 26
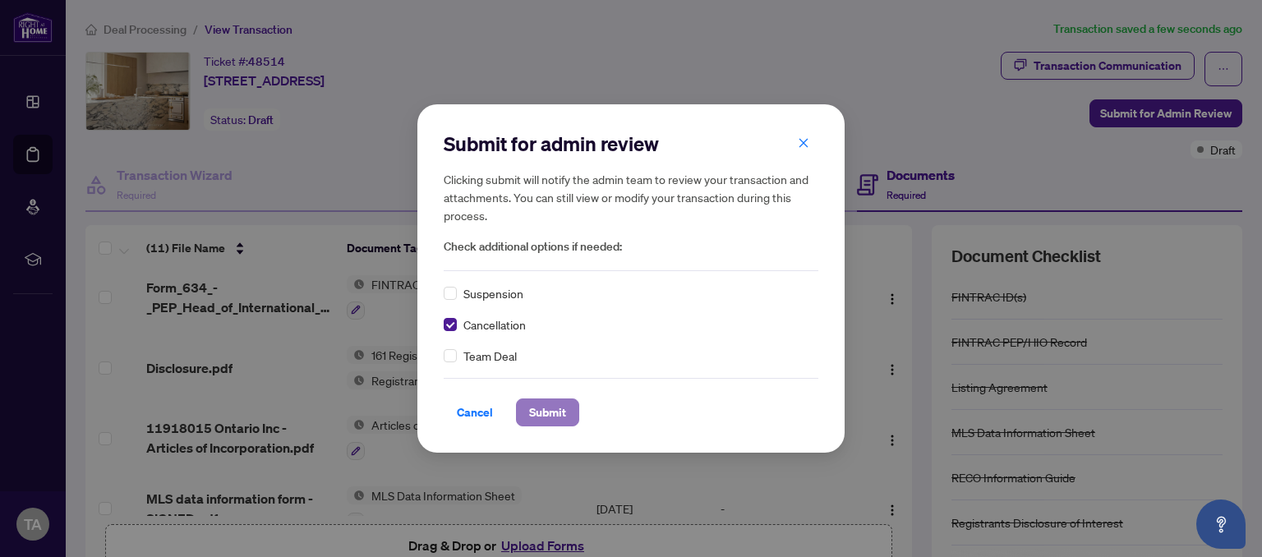
click at [540, 416] on span "Submit" at bounding box center [547, 412] width 37 height 26
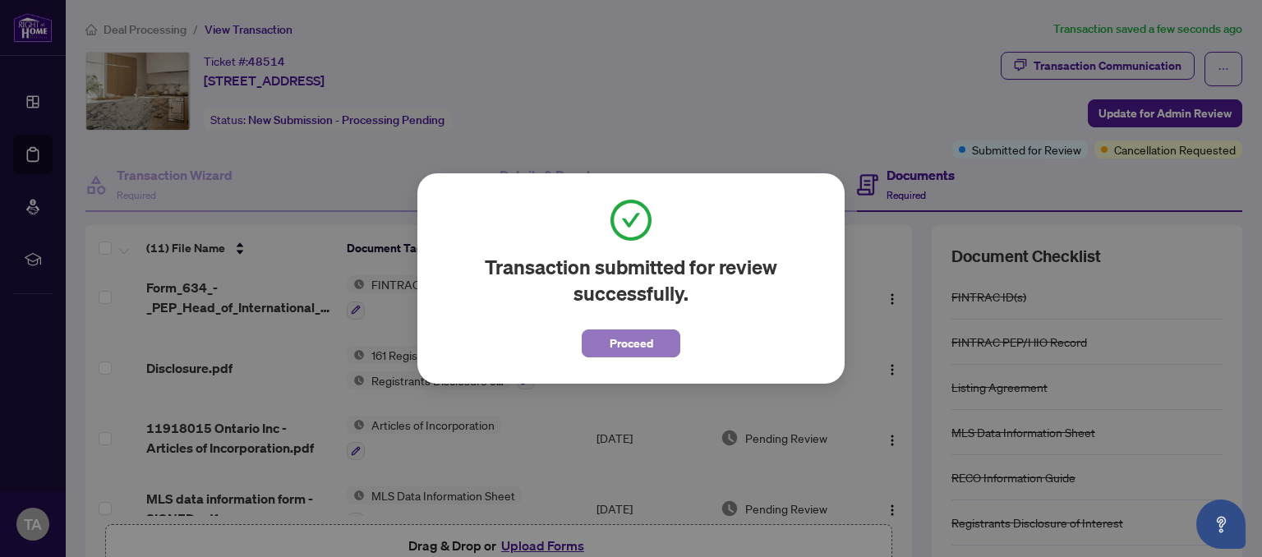
click at [623, 346] on span "Proceed" at bounding box center [631, 343] width 44 height 26
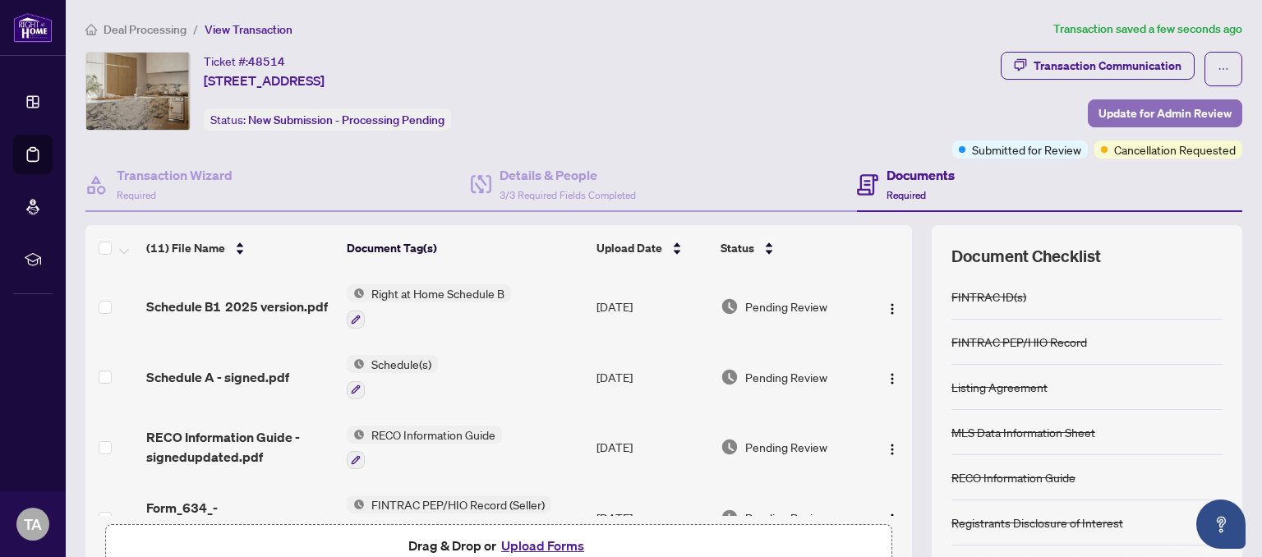
click at [1146, 111] on span "Update for Admin Review" at bounding box center [1164, 113] width 133 height 26
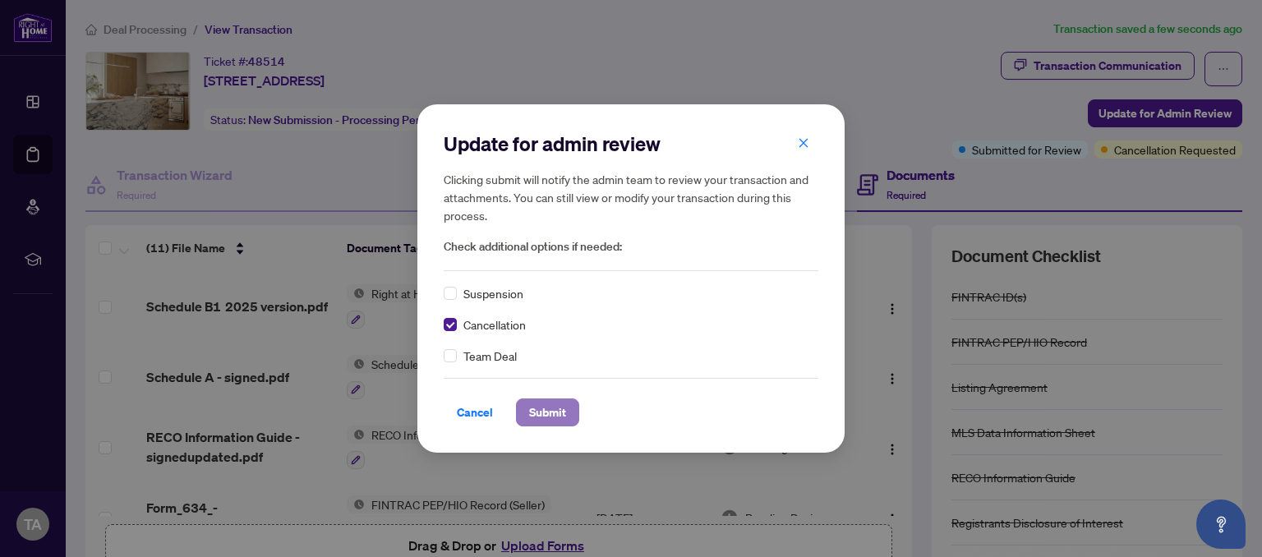
click at [551, 411] on span "Submit" at bounding box center [547, 412] width 37 height 26
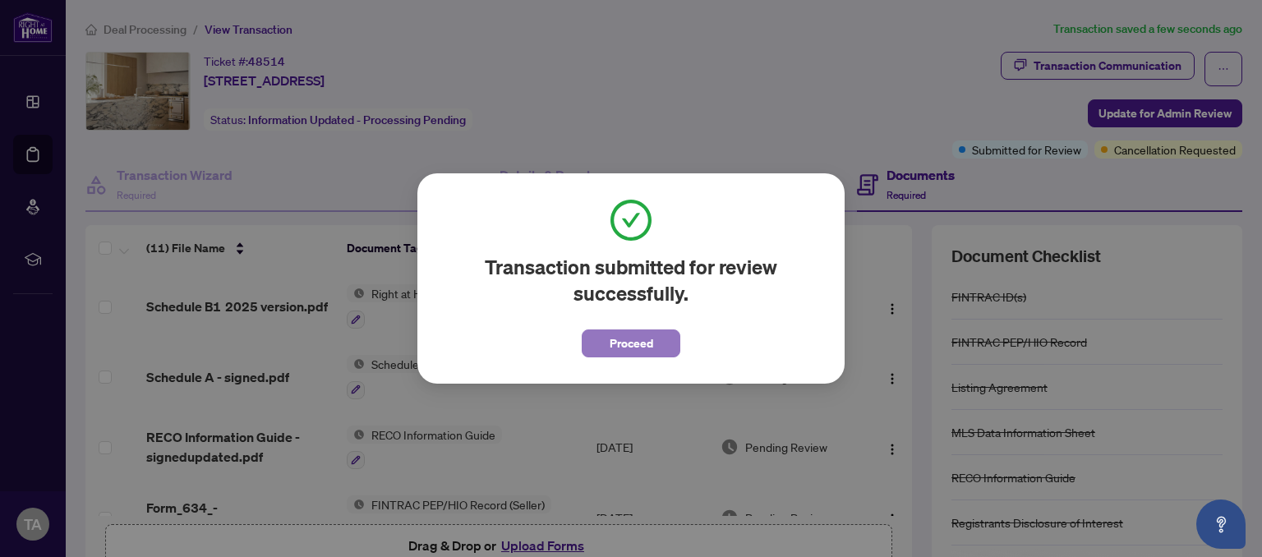
click at [633, 343] on span "Proceed" at bounding box center [631, 343] width 44 height 26
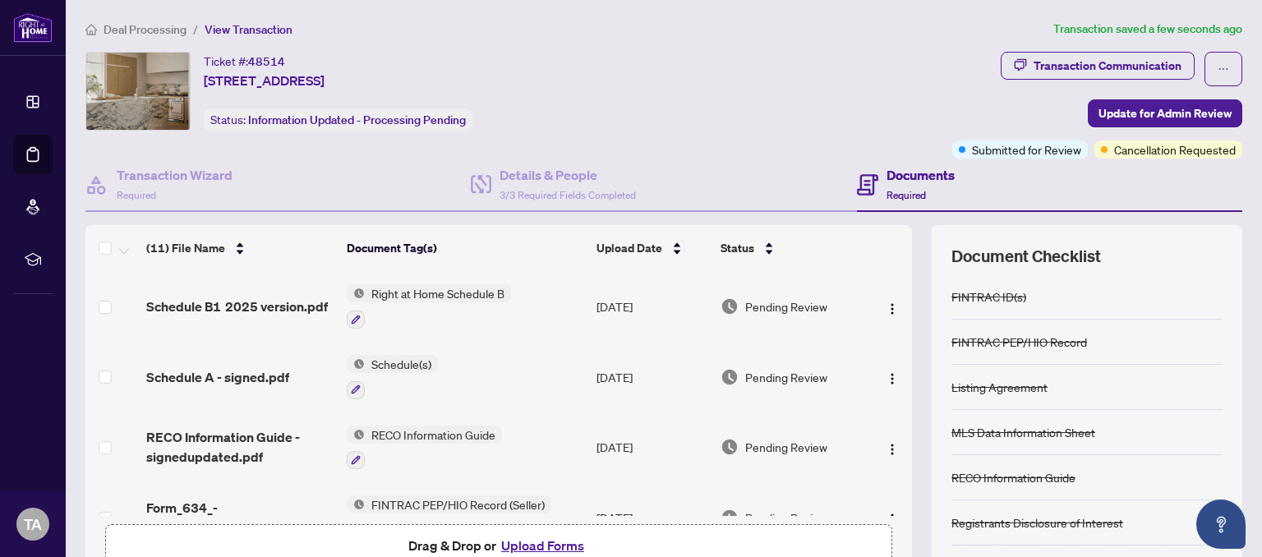
click at [528, 544] on button "Upload Forms" at bounding box center [542, 545] width 93 height 21
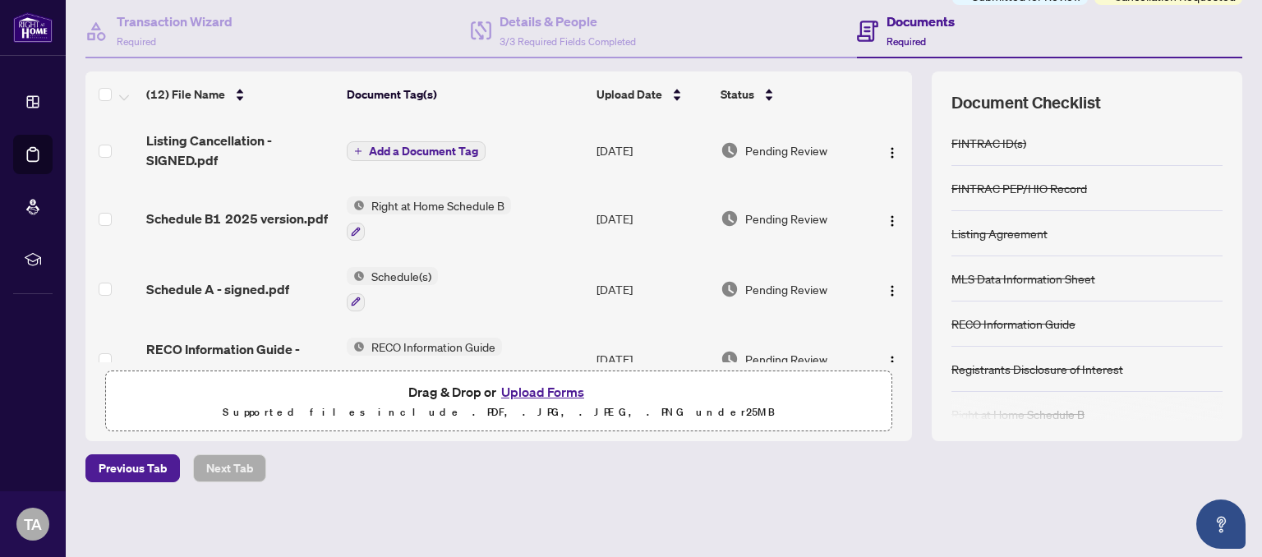
click at [453, 146] on span "Add a Document Tag" at bounding box center [423, 150] width 109 height 11
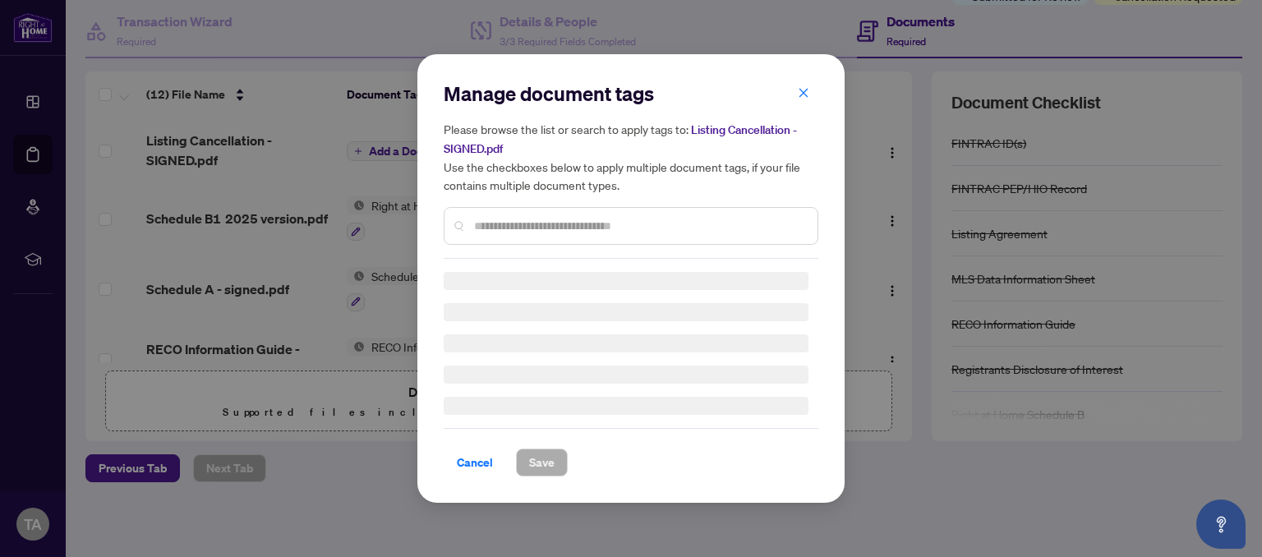
click at [529, 218] on div "Manage document tags Please browse the list or search to apply tags to: Listing…" at bounding box center [631, 169] width 375 height 178
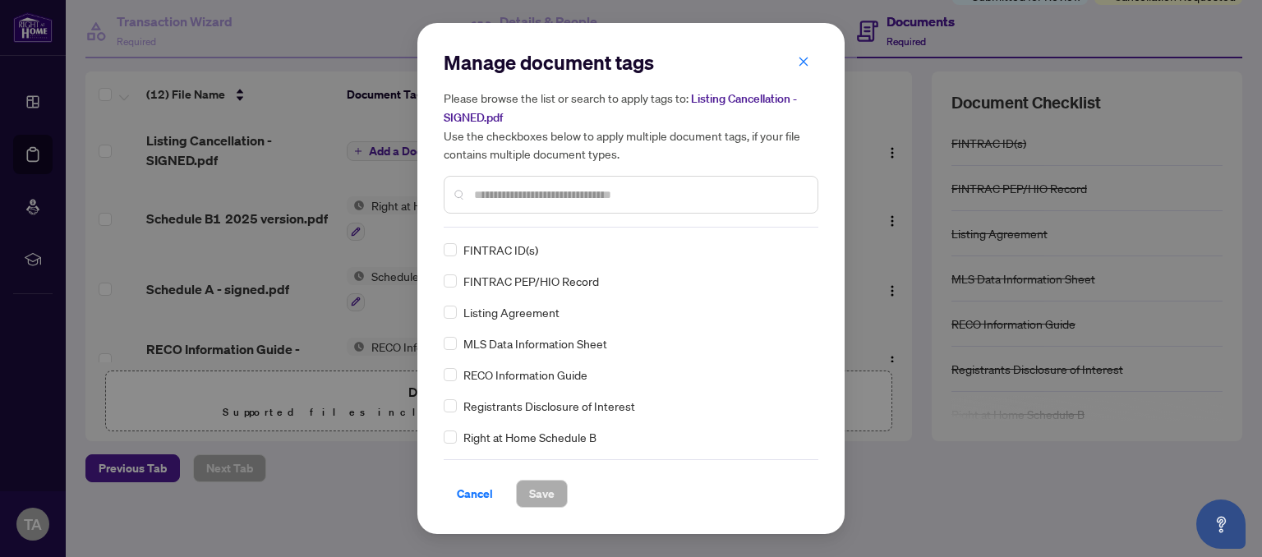
click at [552, 204] on div at bounding box center [631, 195] width 375 height 38
click at [566, 190] on input "text" at bounding box center [639, 195] width 330 height 18
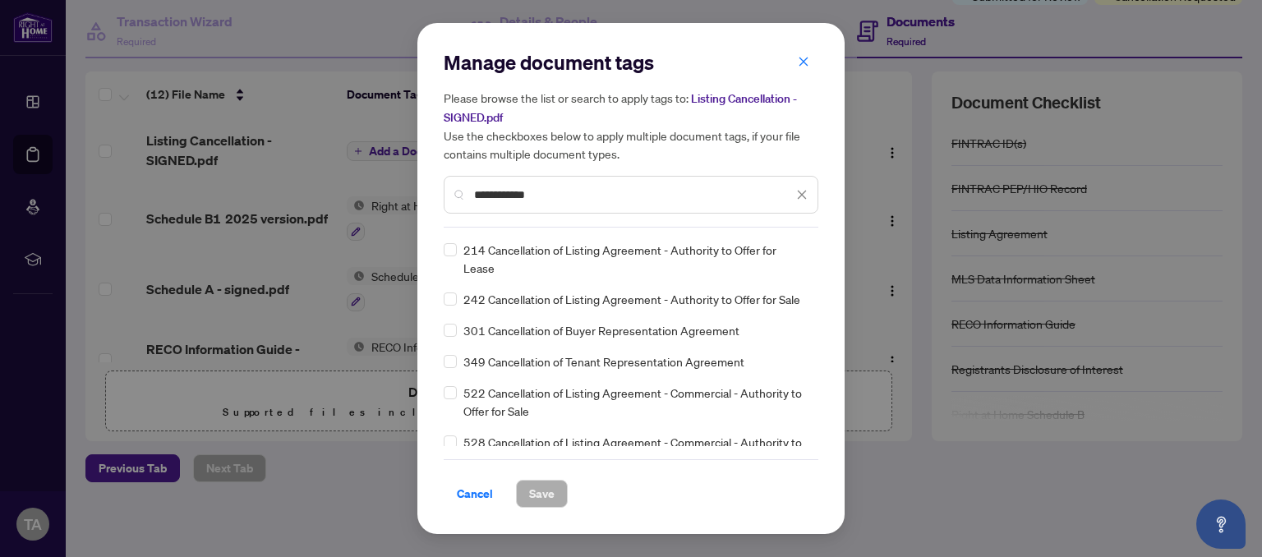
type input "**********"
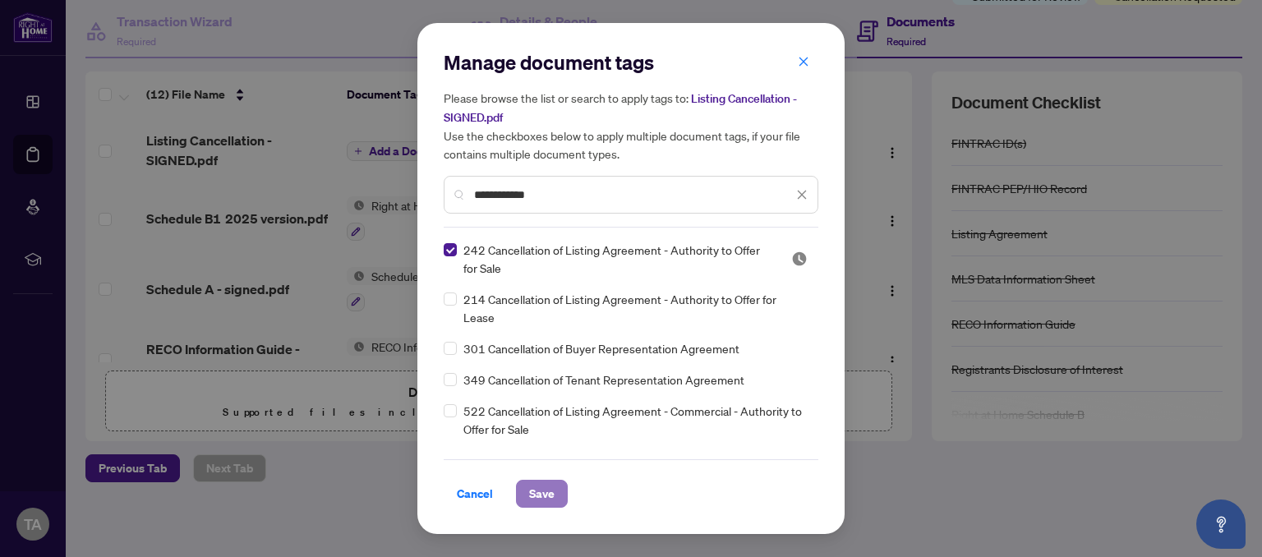
click at [534, 494] on span "Save" at bounding box center [541, 493] width 25 height 26
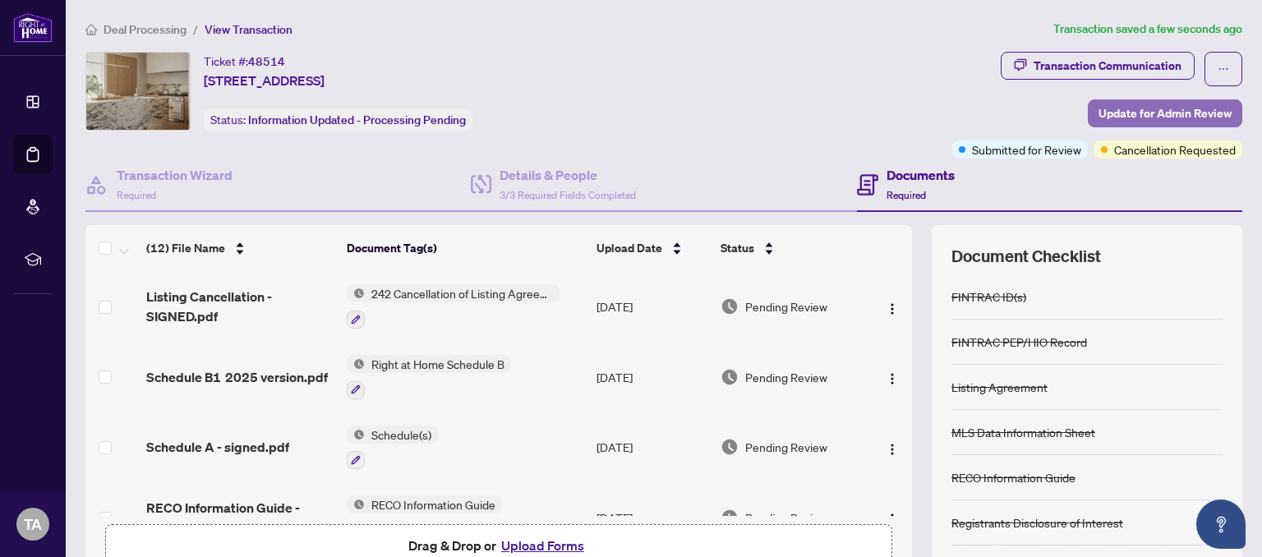
click at [1157, 113] on span "Update for Admin Review" at bounding box center [1164, 113] width 133 height 26
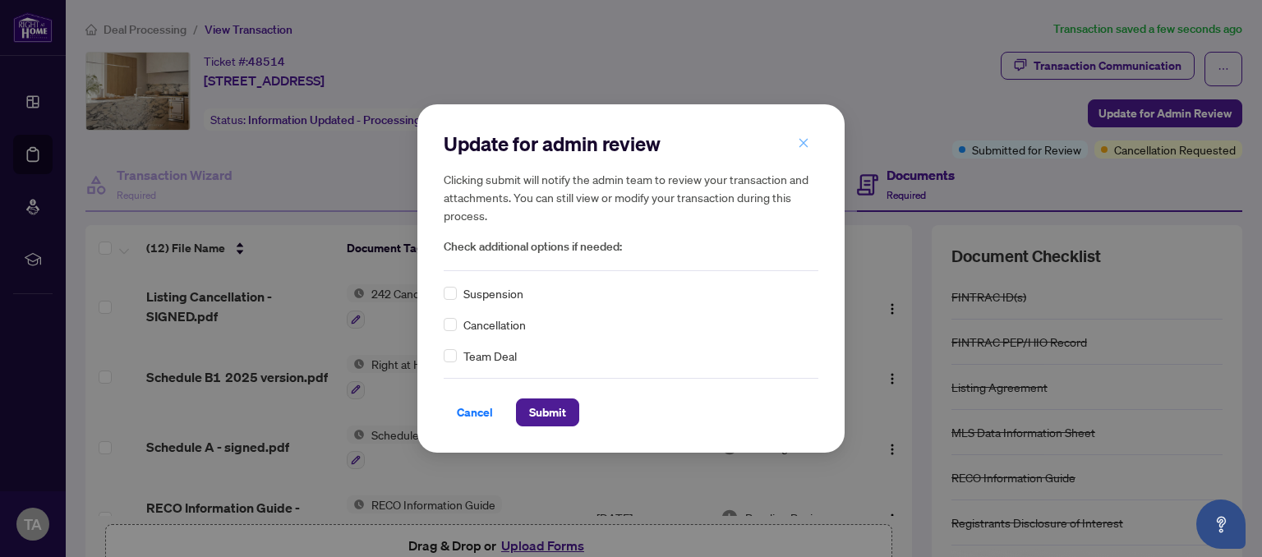
click at [807, 142] on icon "close" at bounding box center [803, 142] width 11 height 11
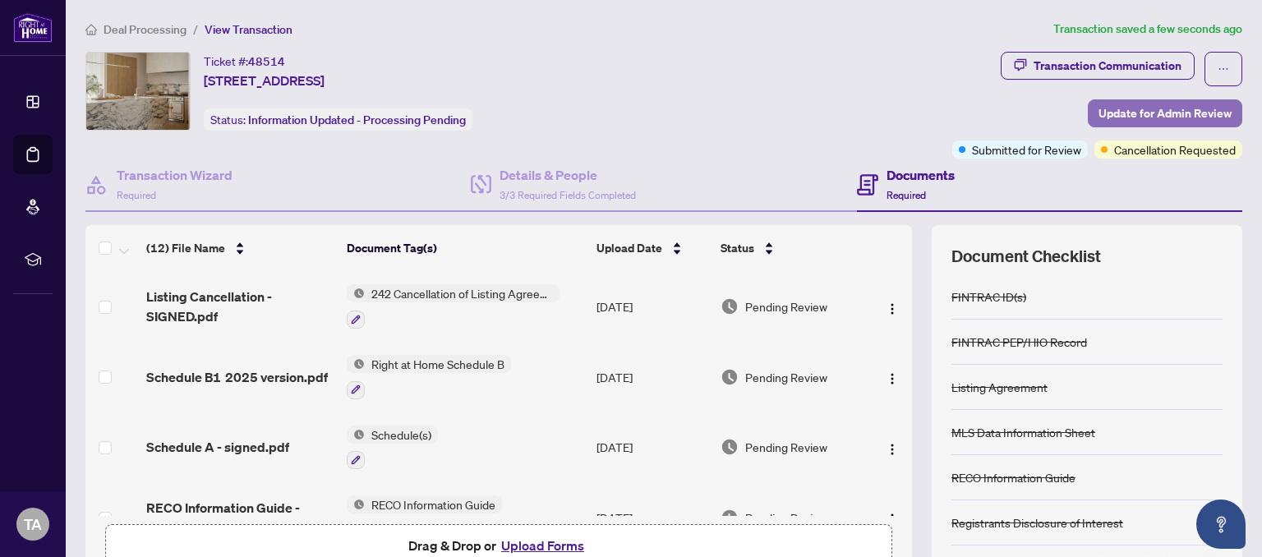
click at [1154, 107] on span "Update for Admin Review" at bounding box center [1164, 113] width 133 height 26
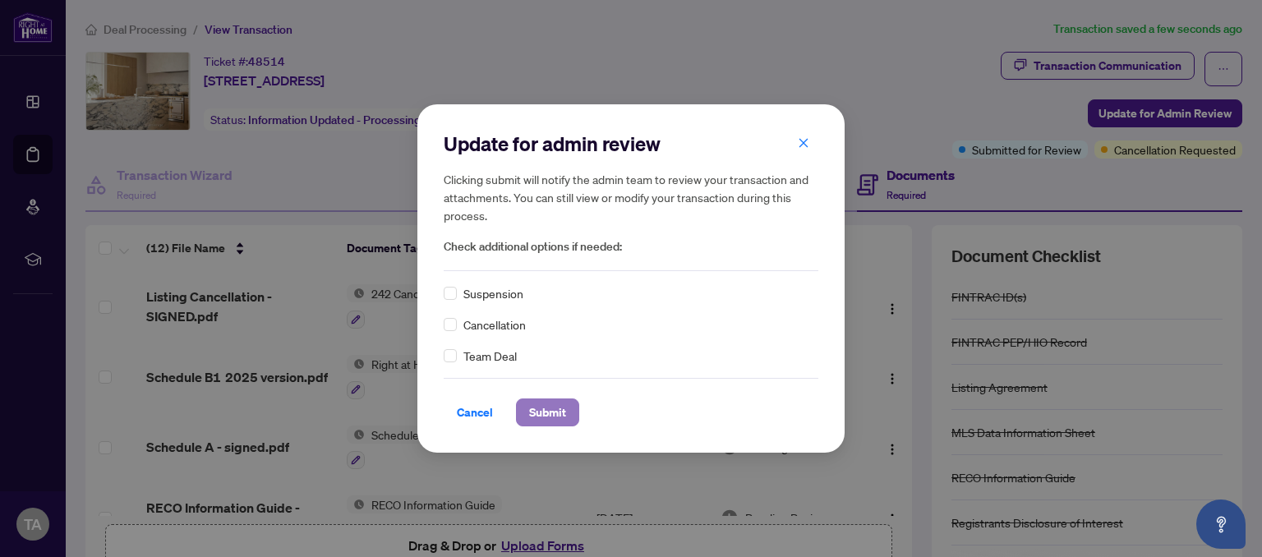
click at [563, 418] on span "Submit" at bounding box center [547, 412] width 37 height 26
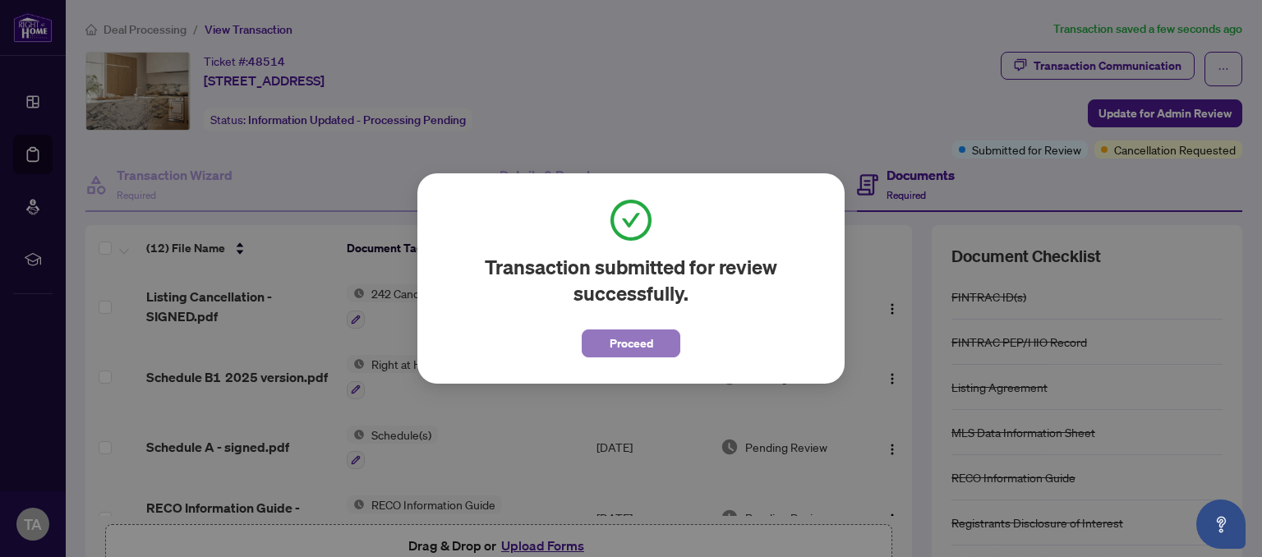
click at [626, 344] on span "Proceed" at bounding box center [631, 343] width 44 height 26
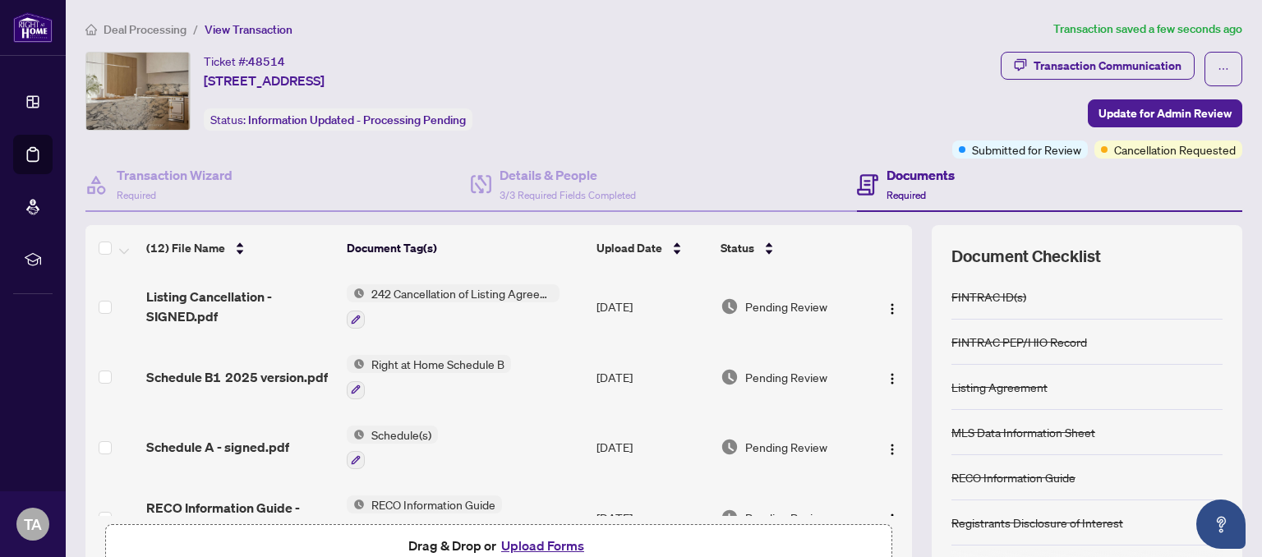
click at [697, 88] on div "Ticket #: 48514 [STREET_ADDRESS] Status: Information Updated - Processing Pendi…" at bounding box center [515, 91] width 860 height 79
click at [163, 30] on span "Deal Processing" at bounding box center [144, 29] width 83 height 15
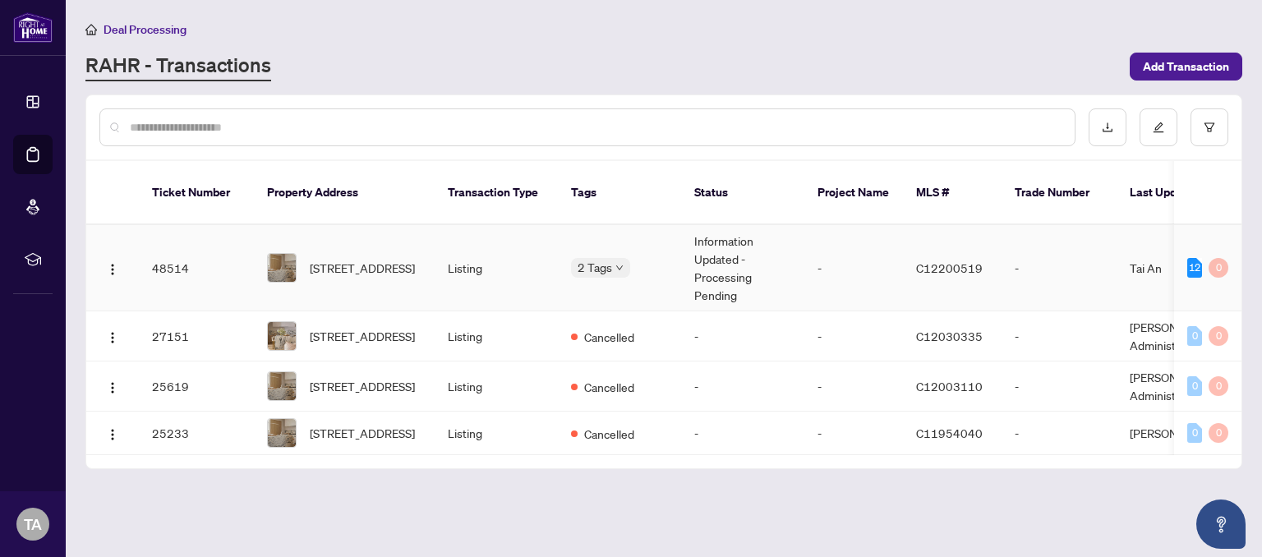
click at [616, 264] on icon "down" at bounding box center [619, 268] width 8 height 8
click at [618, 246] on div "Submitted for Review Cancellation Requested" at bounding box center [653, 269] width 164 height 67
click at [618, 246] on div "Submitted for Review" at bounding box center [653, 256] width 145 height 20
click at [367, 259] on span "[STREET_ADDRESS]" at bounding box center [362, 268] width 105 height 18
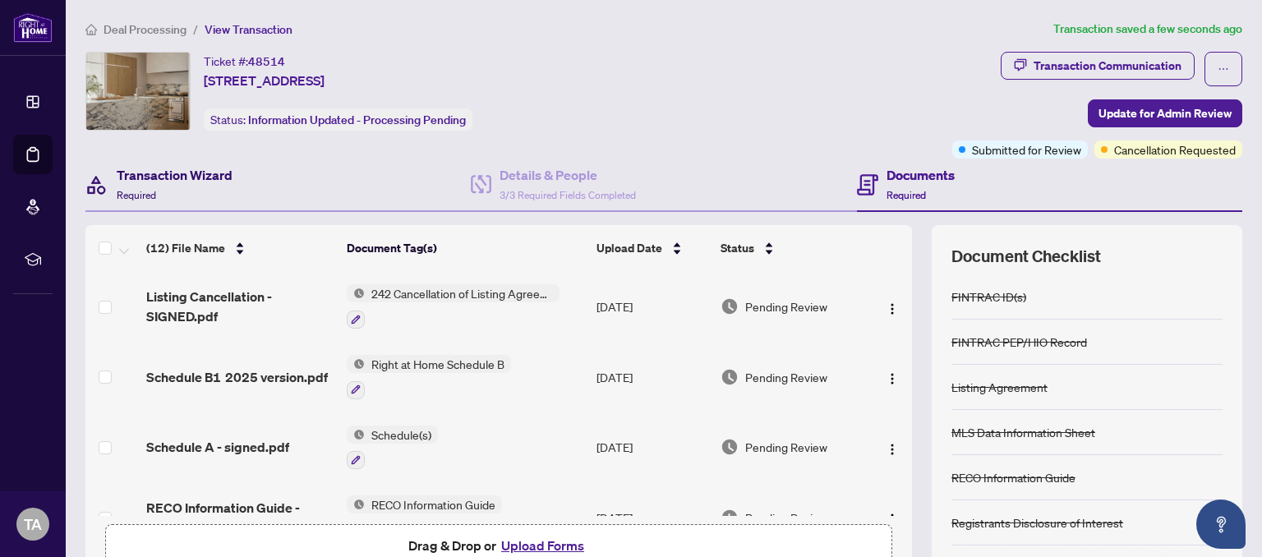
click at [191, 184] on div "Transaction Wizard Required" at bounding box center [175, 184] width 116 height 39
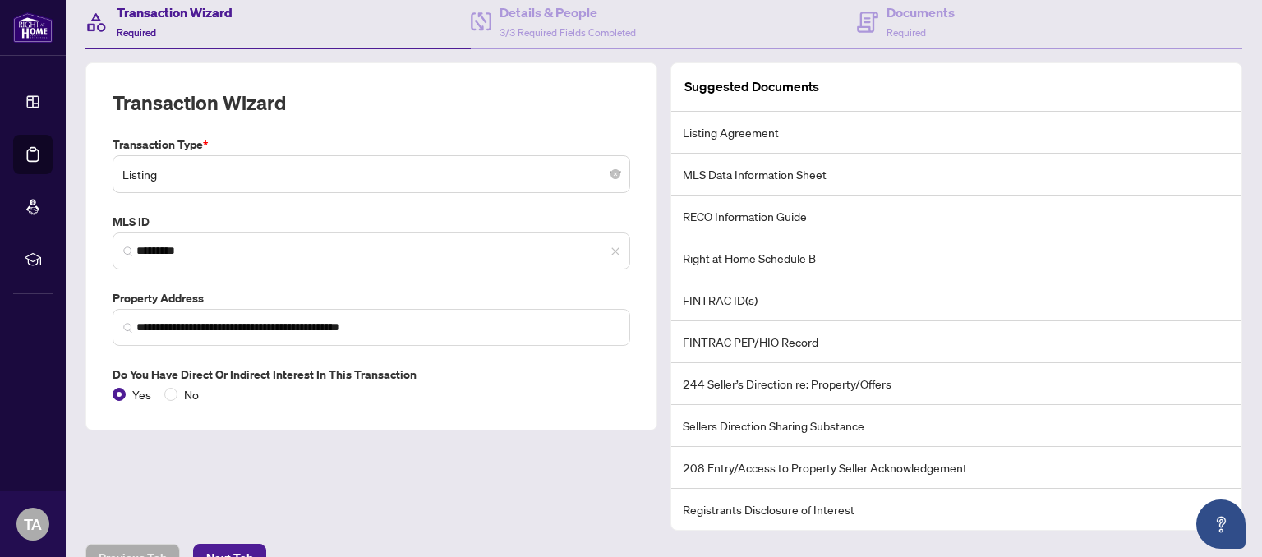
scroll to position [76, 0]
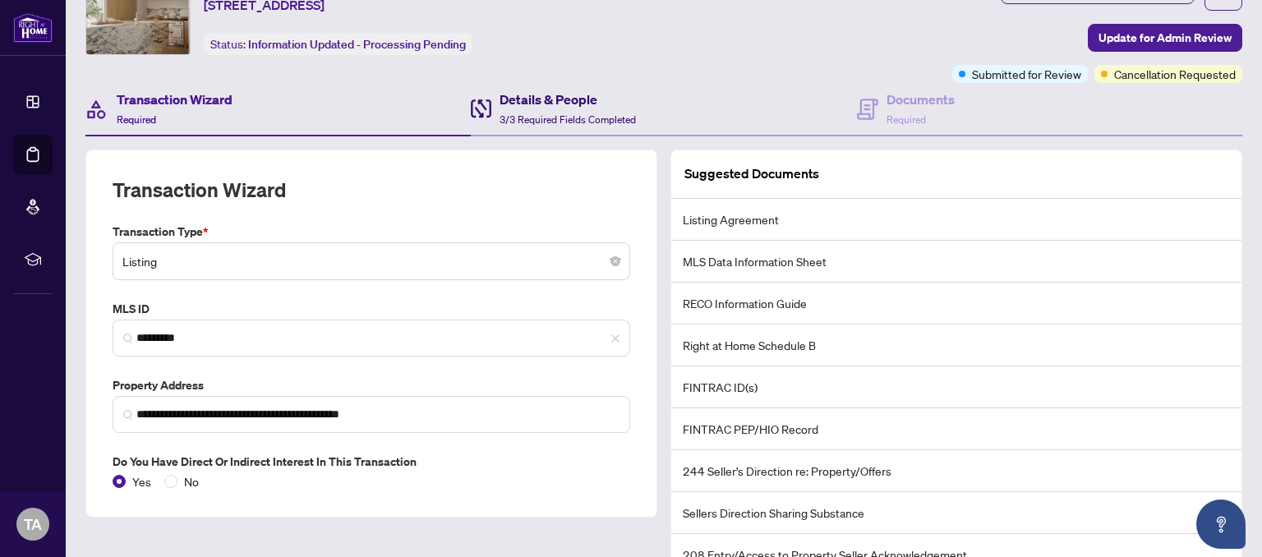
click at [613, 116] on span "3/3 Required Fields Completed" at bounding box center [567, 119] width 136 height 12
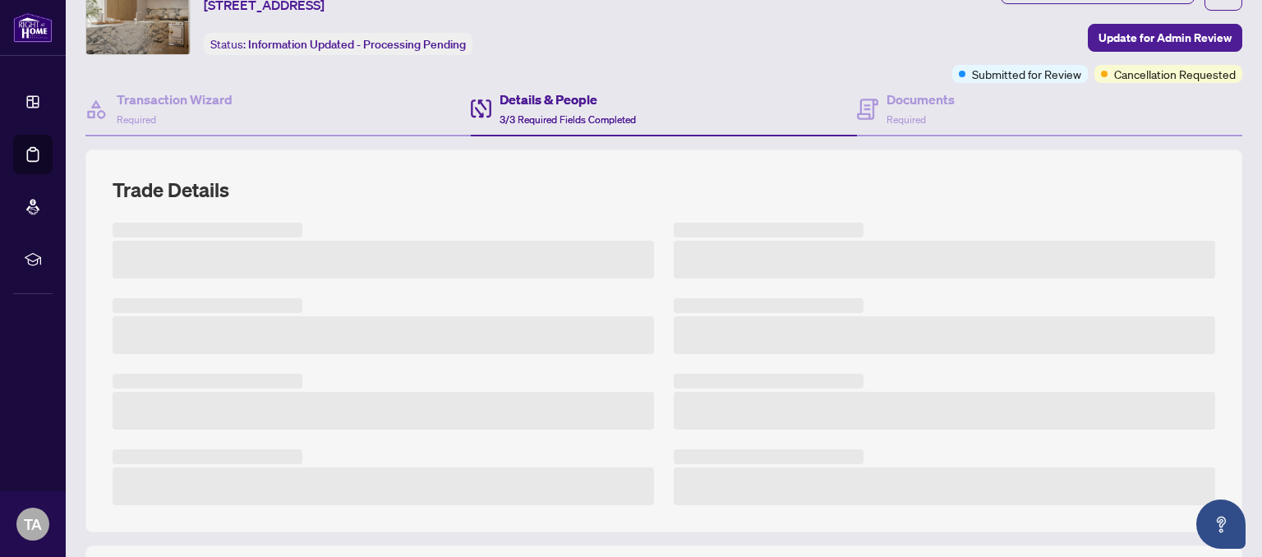
scroll to position [31, 0]
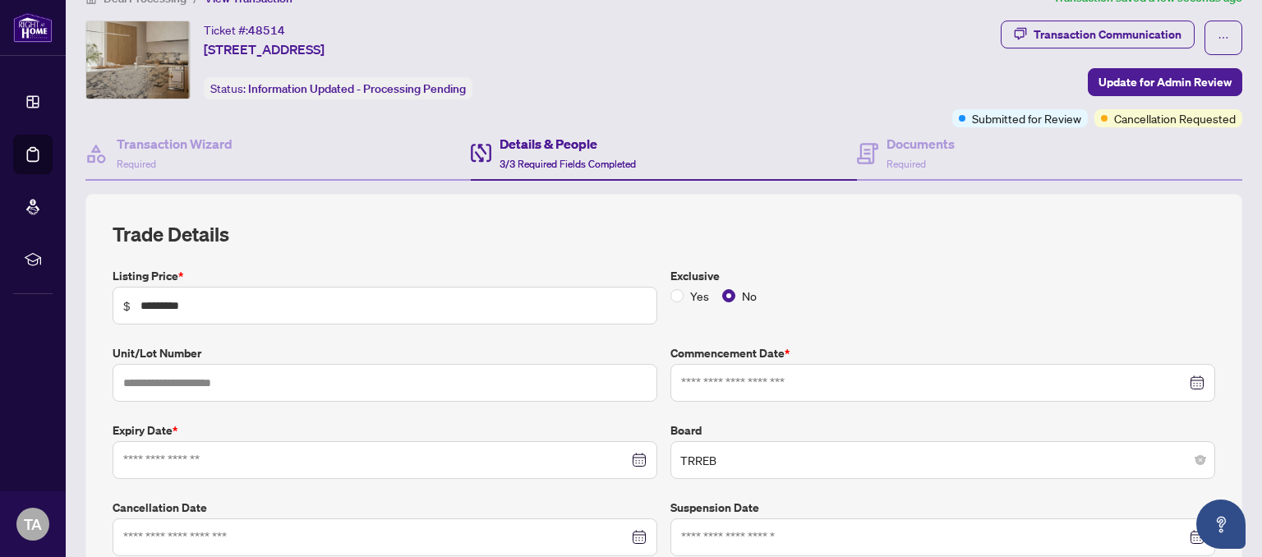
type input "**********"
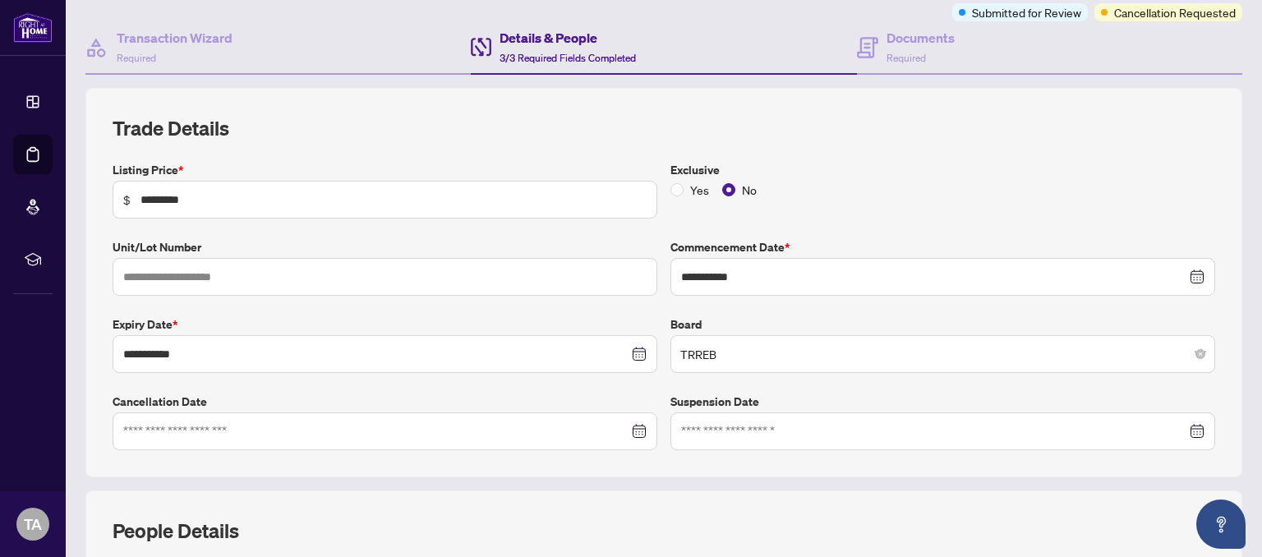
scroll to position [173, 0]
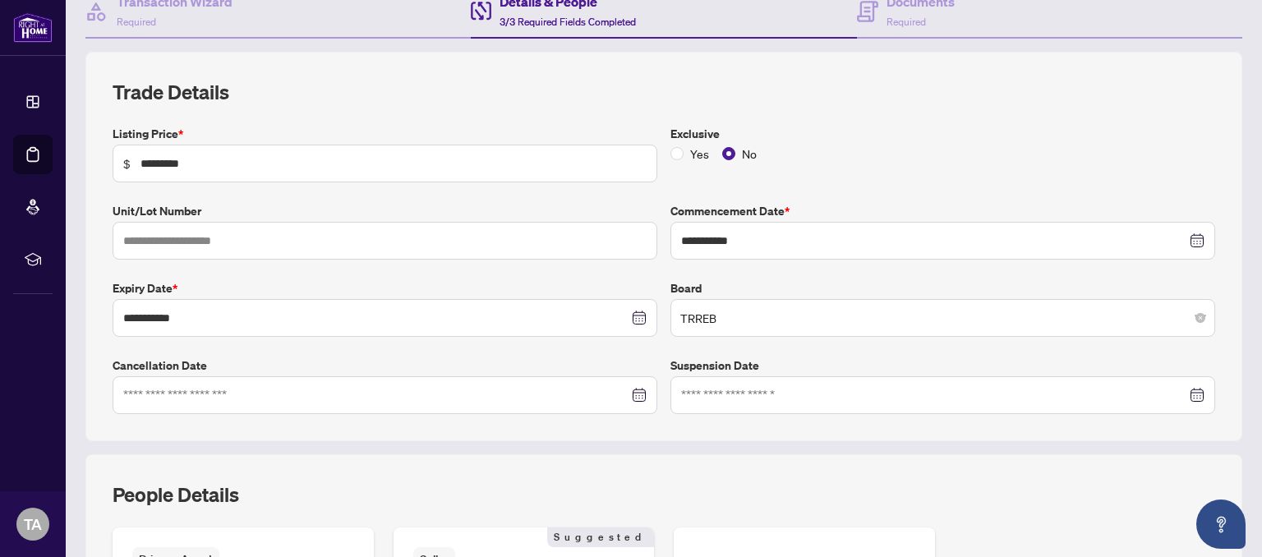
click at [643, 393] on div at bounding box center [384, 395] width 523 height 18
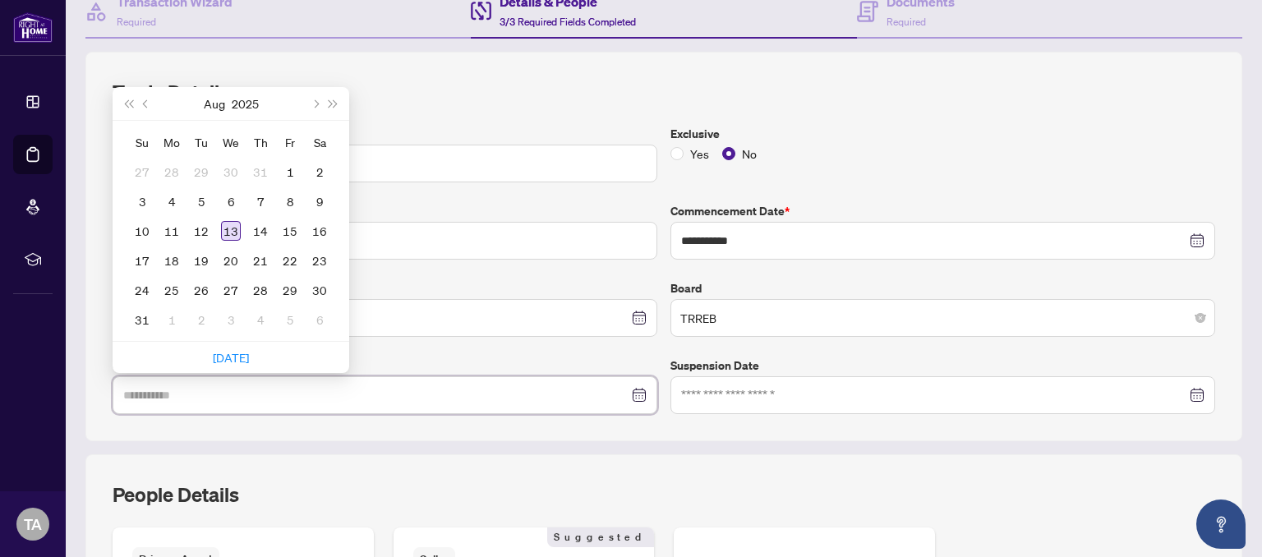
type input "**********"
click at [235, 228] on div "13" at bounding box center [231, 231] width 20 height 20
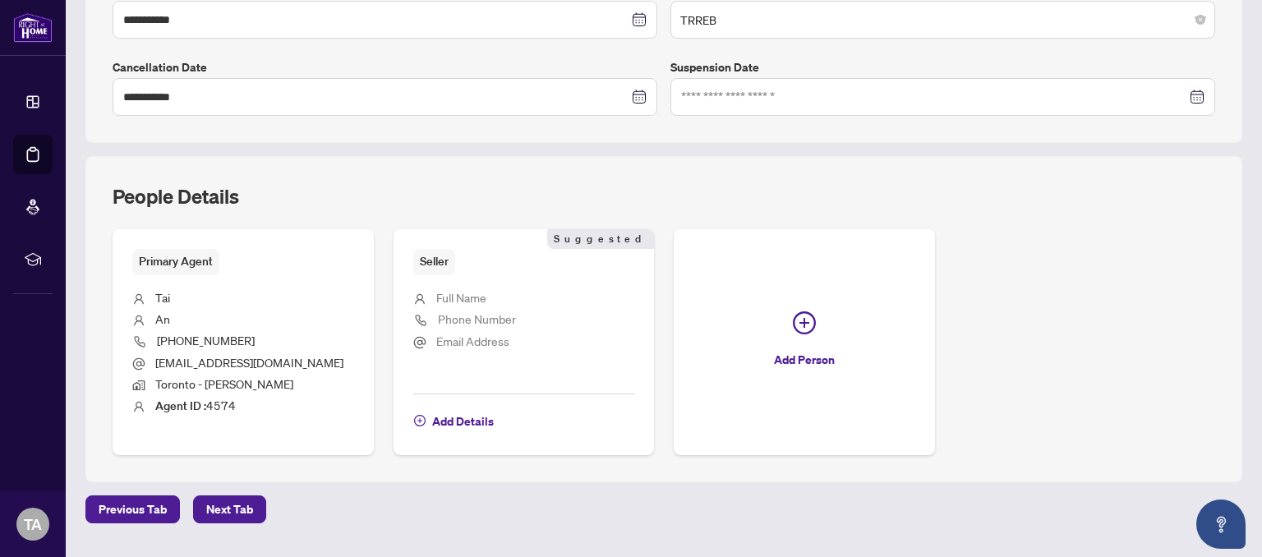
scroll to position [510, 0]
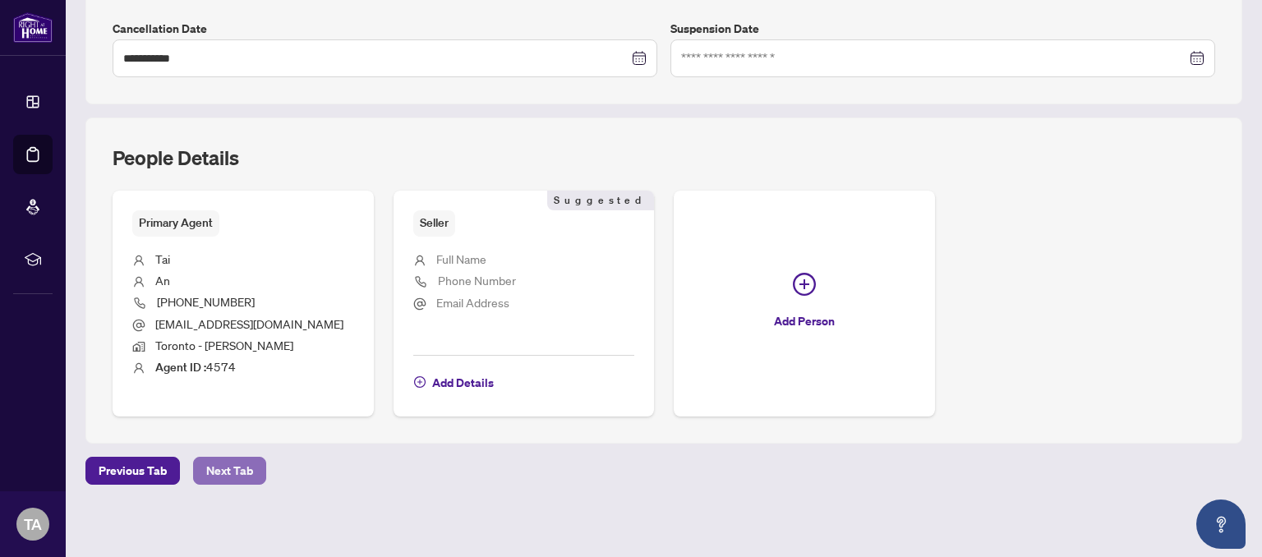
click at [237, 469] on span "Next Tab" at bounding box center [229, 470] width 47 height 26
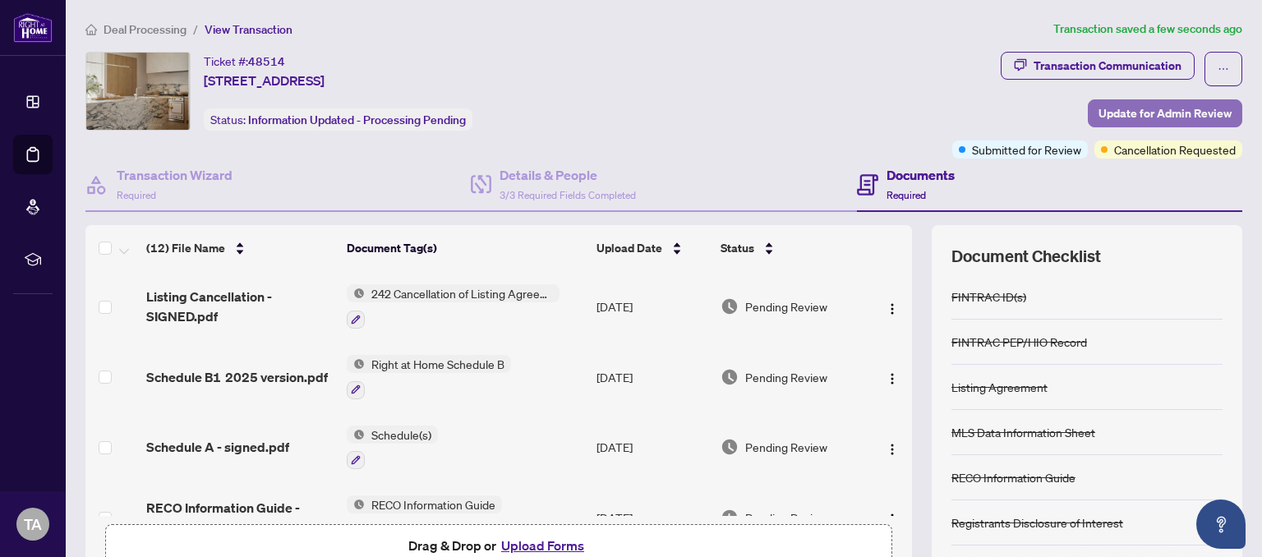
click at [1161, 119] on span "Update for Admin Review" at bounding box center [1164, 113] width 133 height 26
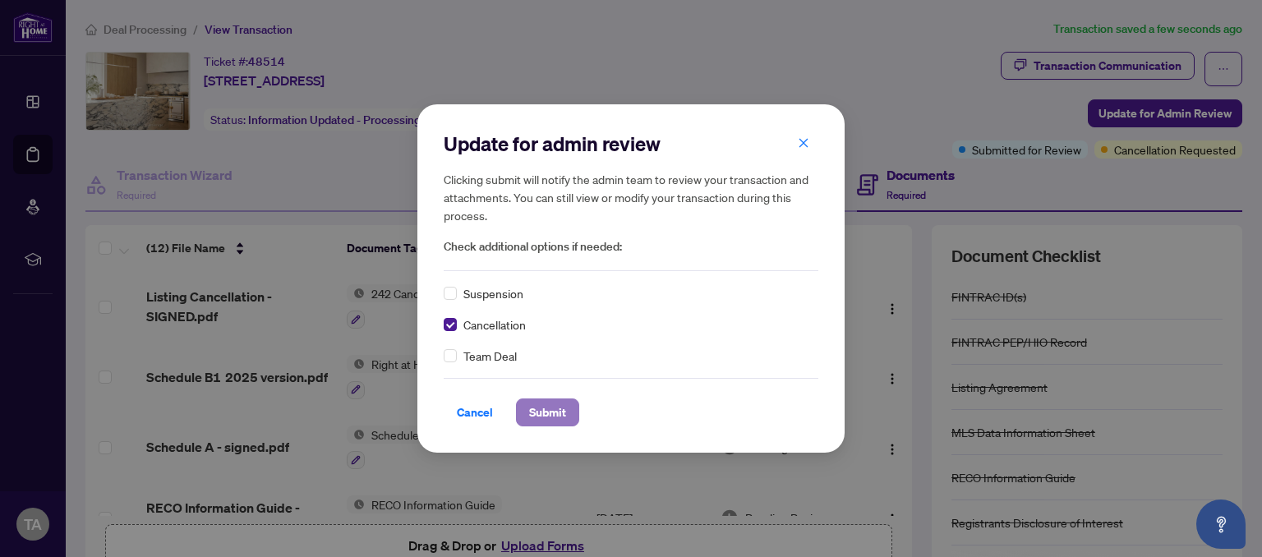
click at [558, 415] on span "Submit" at bounding box center [547, 412] width 37 height 26
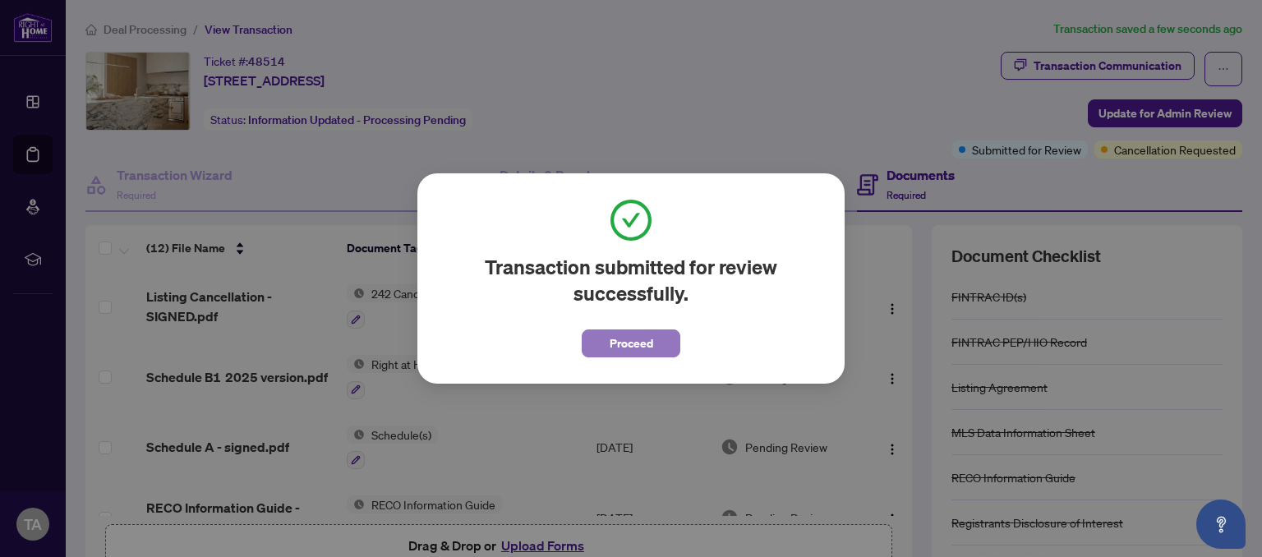
click at [629, 336] on span "Proceed" at bounding box center [631, 343] width 44 height 26
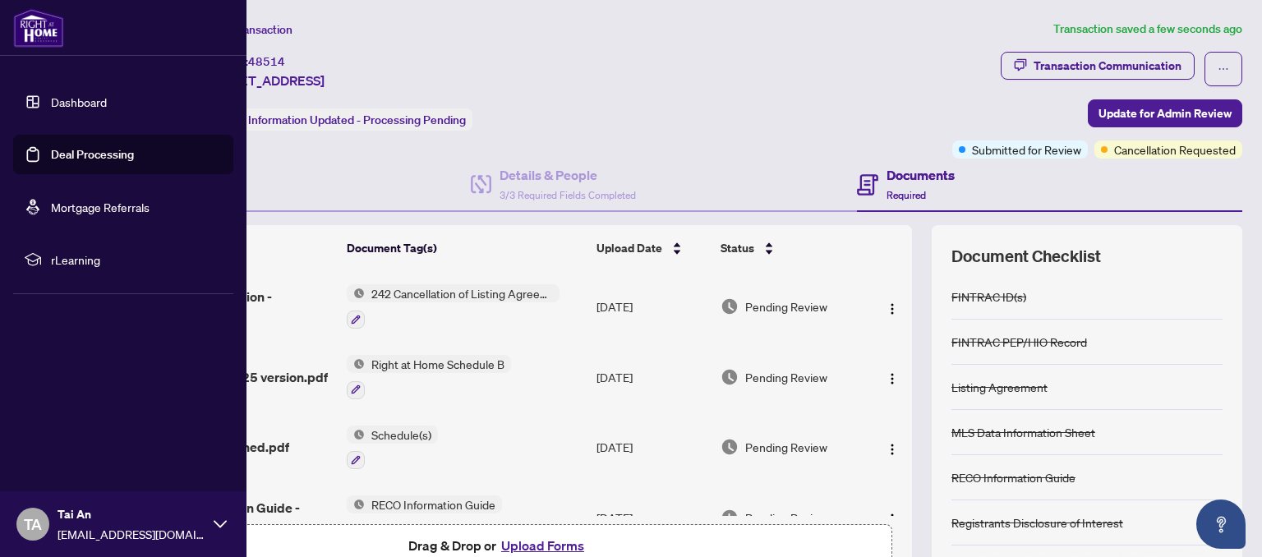
click at [114, 205] on link "Mortgage Referrals" at bounding box center [100, 207] width 99 height 15
